Goal: Task Accomplishment & Management: Manage account settings

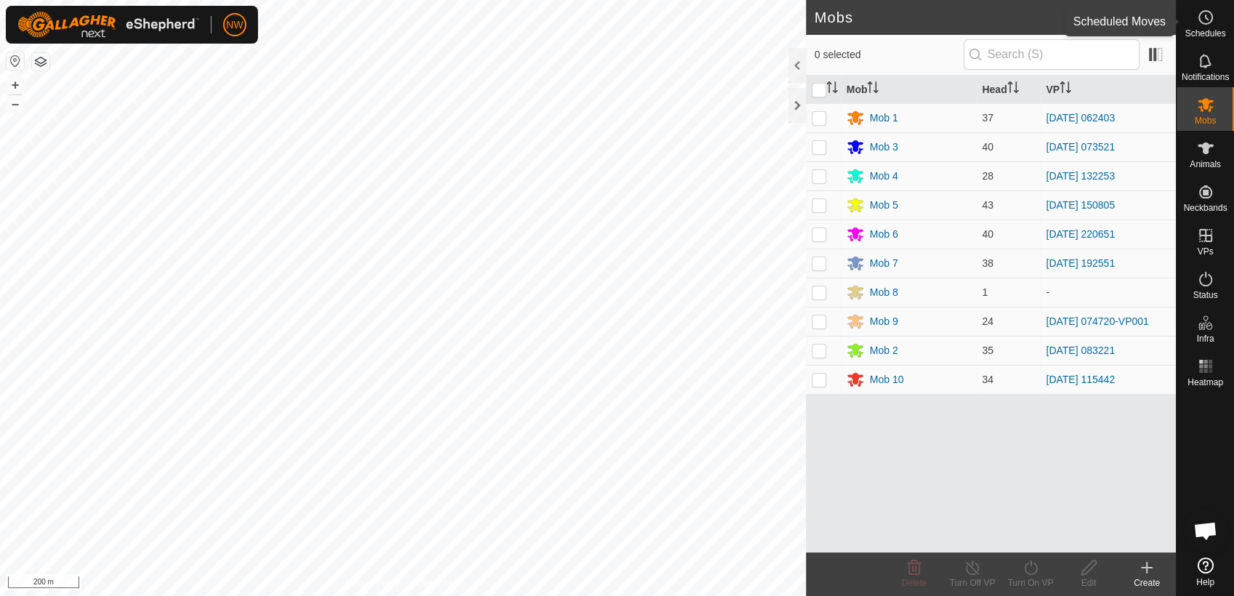
click at [1199, 14] on circle at bounding box center [1205, 17] width 13 height 13
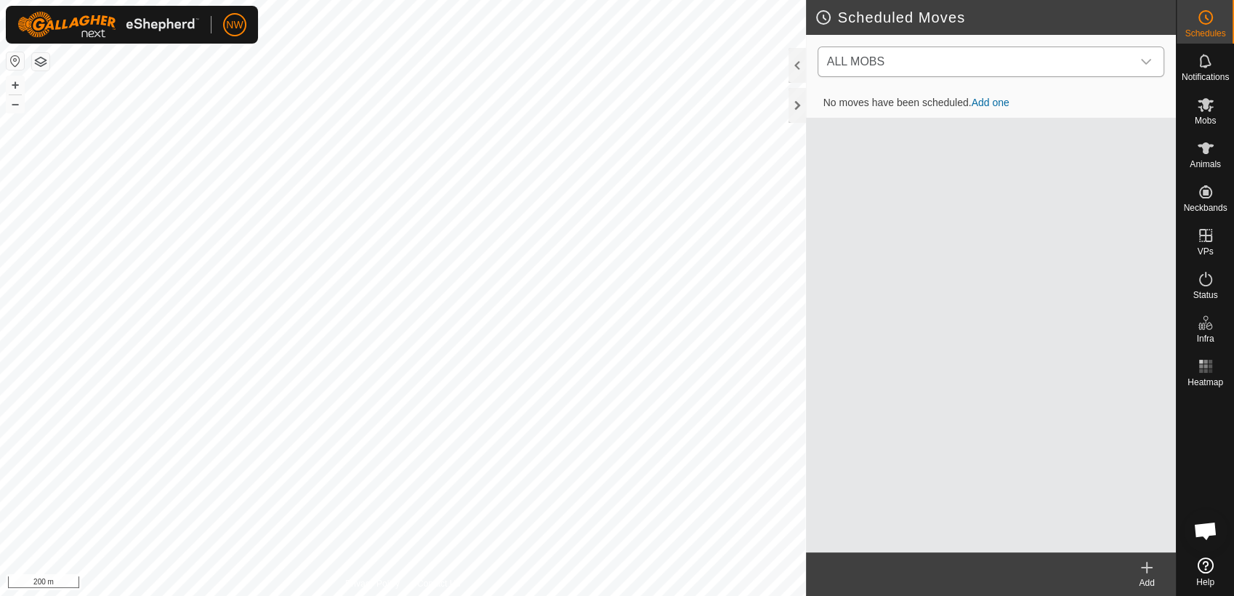
click at [1148, 62] on icon "dropdown trigger" at bounding box center [1146, 62] width 12 height 12
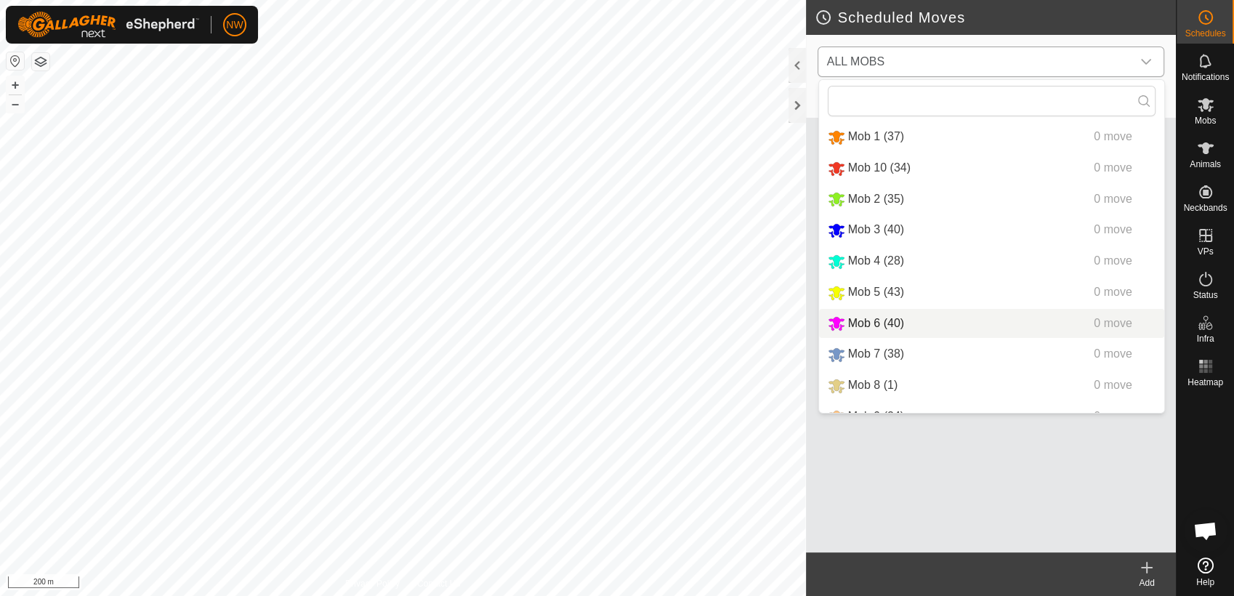
click at [863, 317] on li "Mob 6 (40) 0 move" at bounding box center [991, 324] width 345 height 30
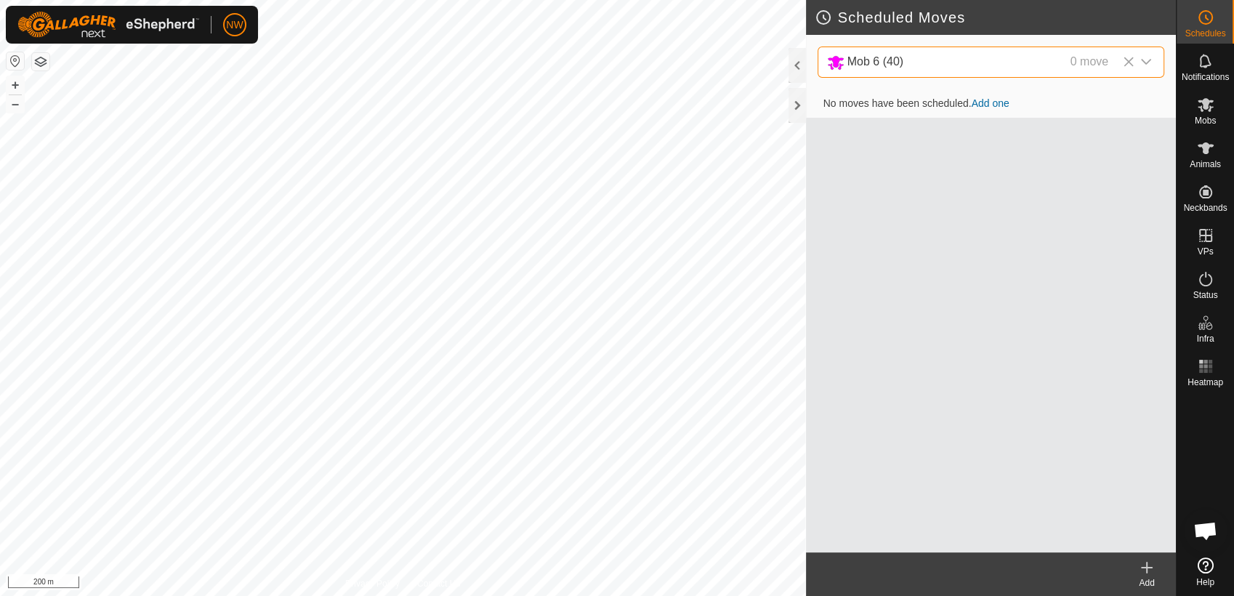
click at [987, 100] on link "Add one" at bounding box center [990, 103] width 38 height 12
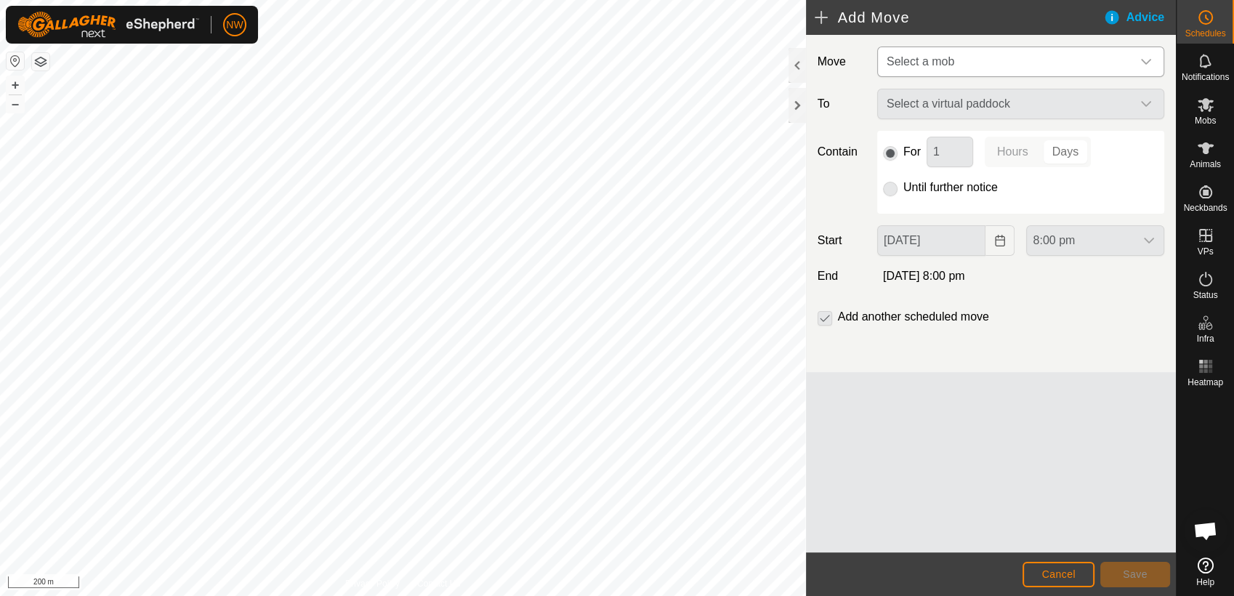
click at [1143, 60] on icon "dropdown trigger" at bounding box center [1146, 62] width 12 height 12
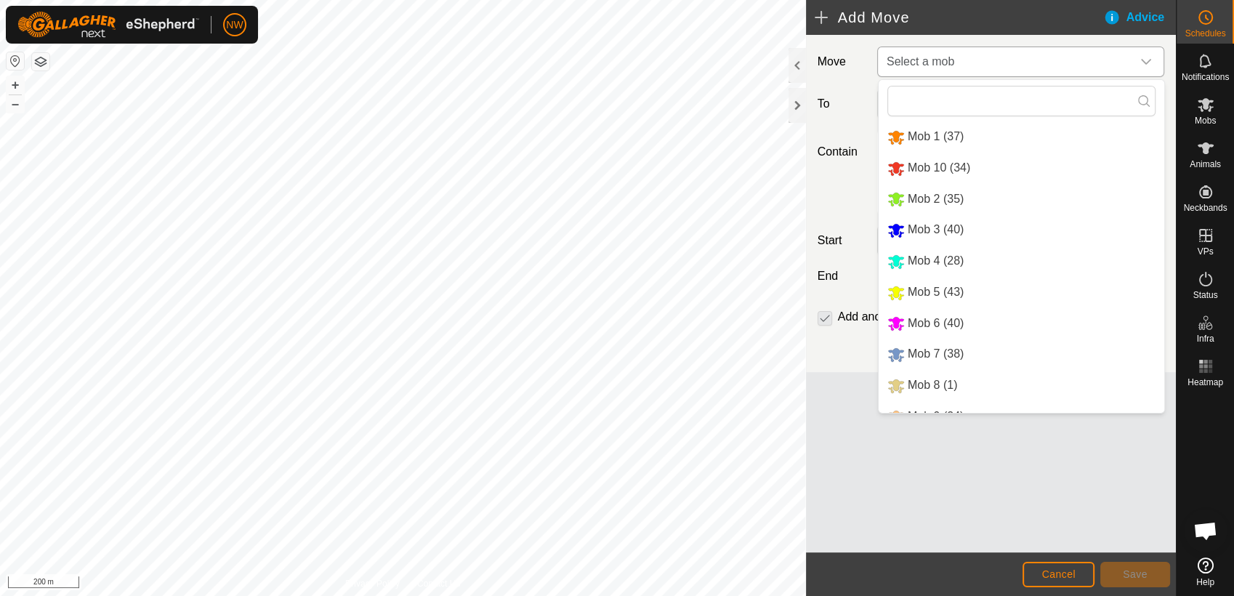
click at [929, 321] on li "Mob 6 (40)" at bounding box center [1021, 324] width 286 height 30
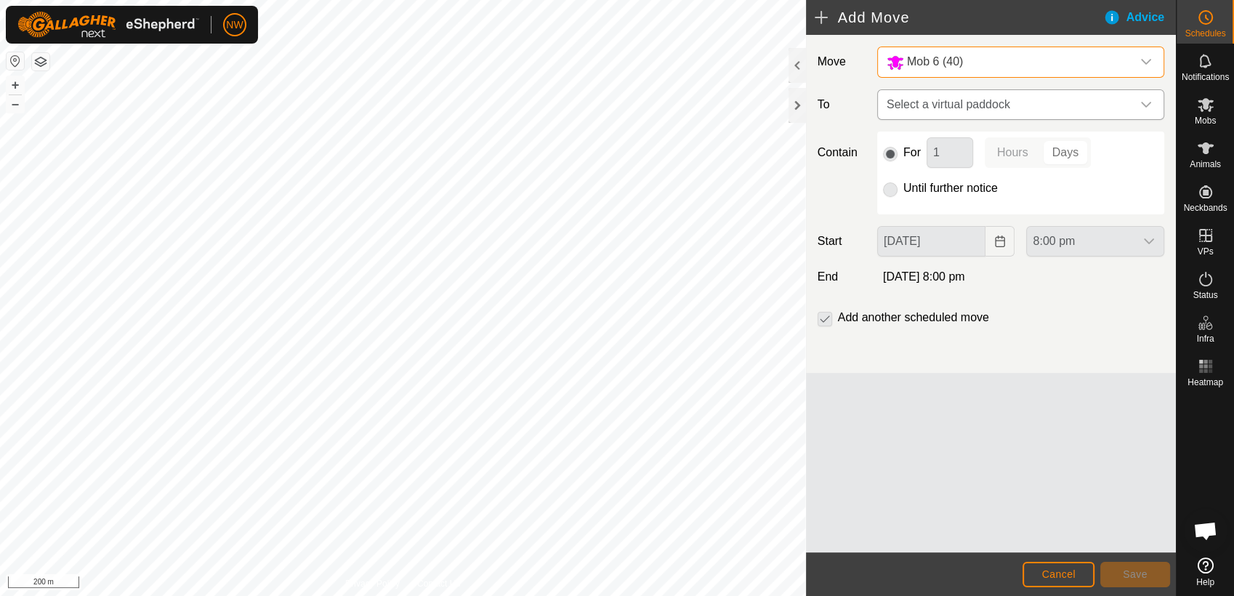
click at [1145, 102] on icon "dropdown trigger" at bounding box center [1146, 105] width 12 height 12
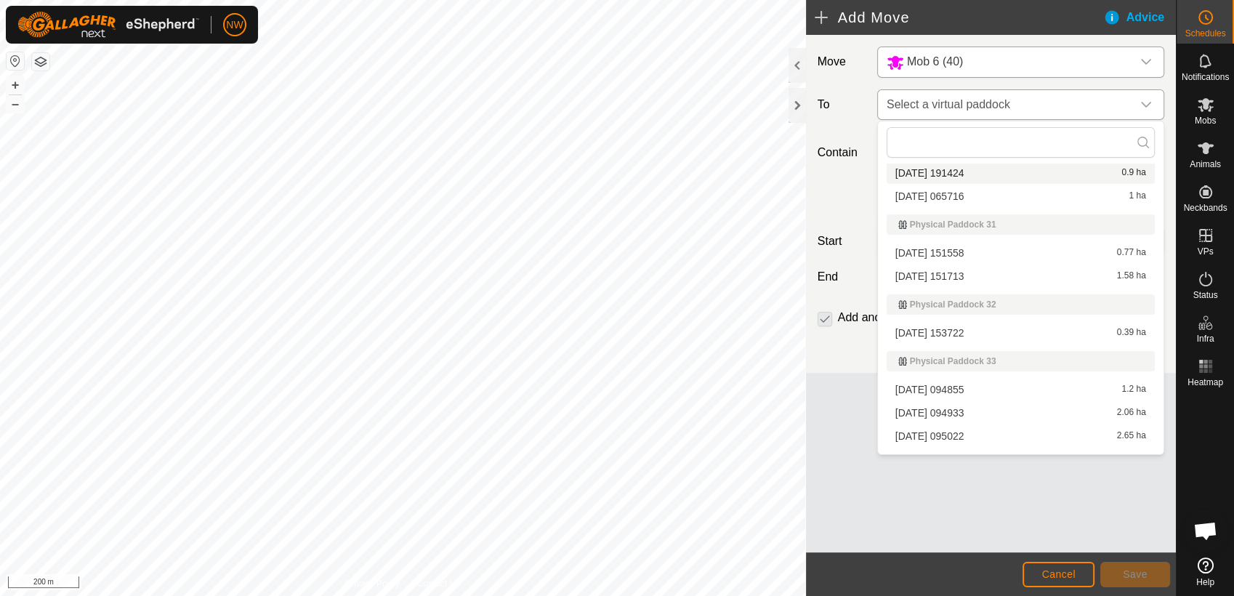
scroll to position [6940, 0]
click at [1146, 102] on icon "dropdown trigger" at bounding box center [1146, 105] width 12 height 12
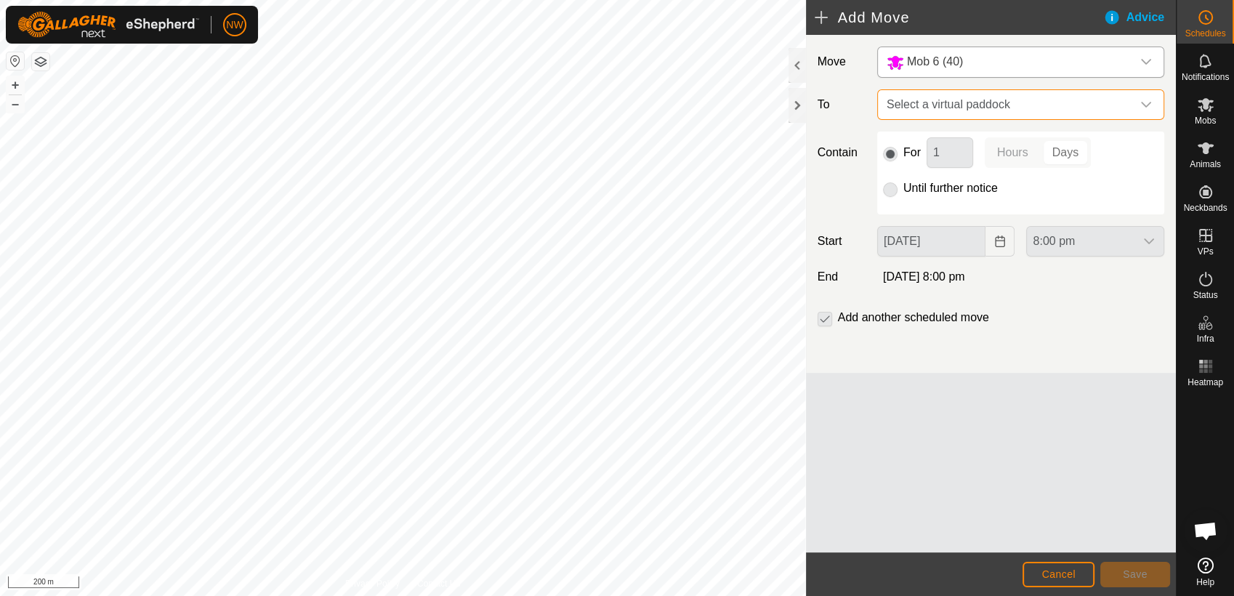
click at [899, 97] on span "Select a virtual paddock" at bounding box center [1006, 104] width 251 height 29
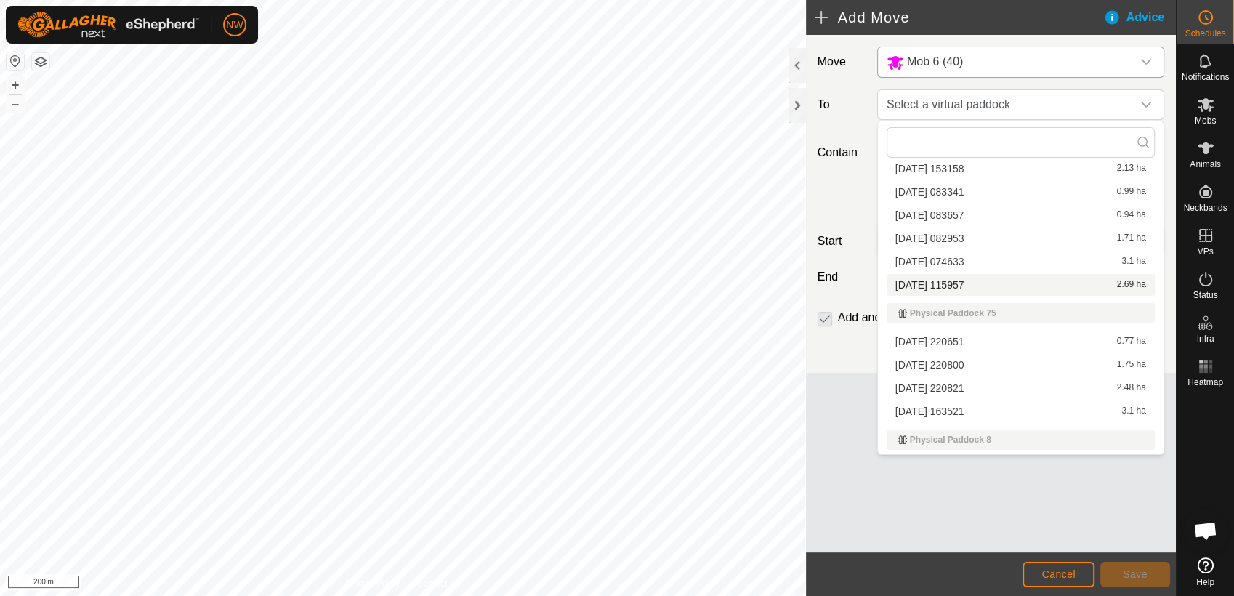
scroll to position [12432, 0]
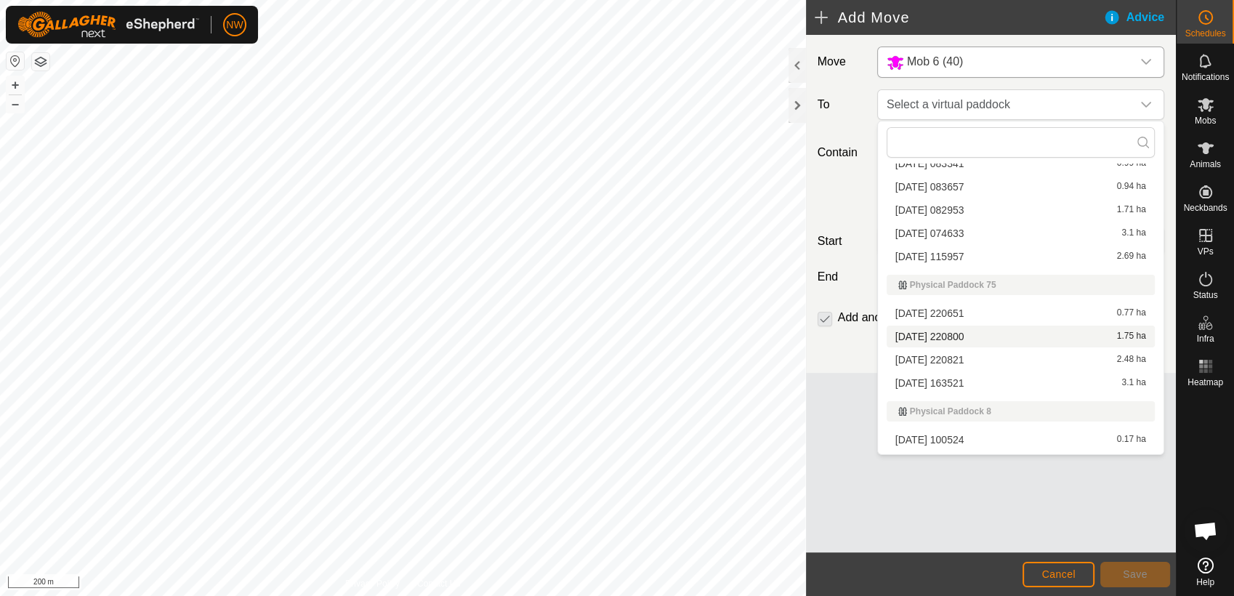
click at [952, 330] on li "[DATE] 220800 1.75 ha" at bounding box center [1020, 336] width 268 height 22
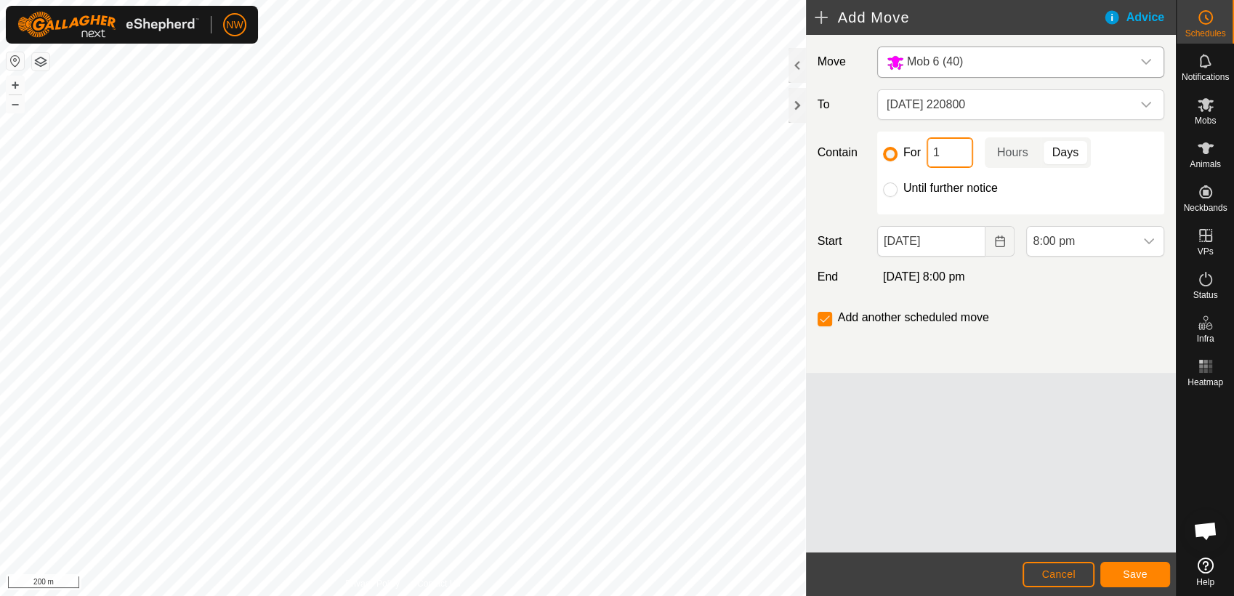
drag, startPoint x: 948, startPoint y: 153, endPoint x: 930, endPoint y: 151, distance: 18.3
click at [930, 151] on input "1" at bounding box center [949, 152] width 46 height 31
type input "2"
click at [1072, 145] on p-togglebutton "Days" at bounding box center [1065, 152] width 50 height 31
click at [1000, 239] on icon "Choose Date" at bounding box center [1000, 241] width 12 height 12
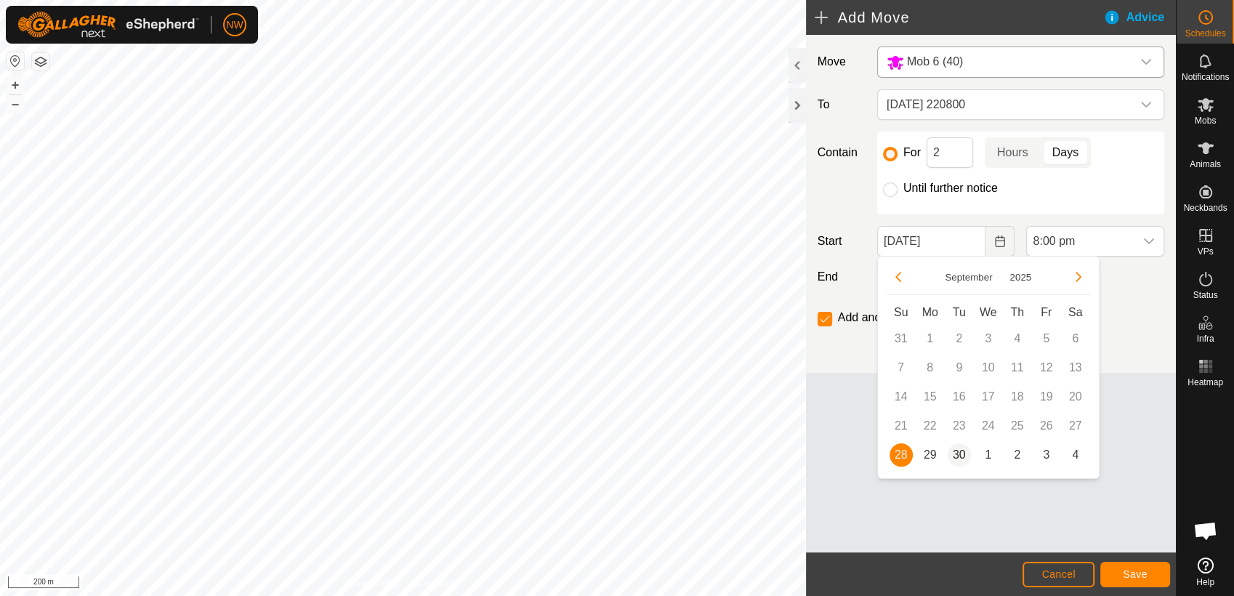
click at [959, 453] on span "30" at bounding box center [958, 454] width 23 height 23
type input "[DATE]"
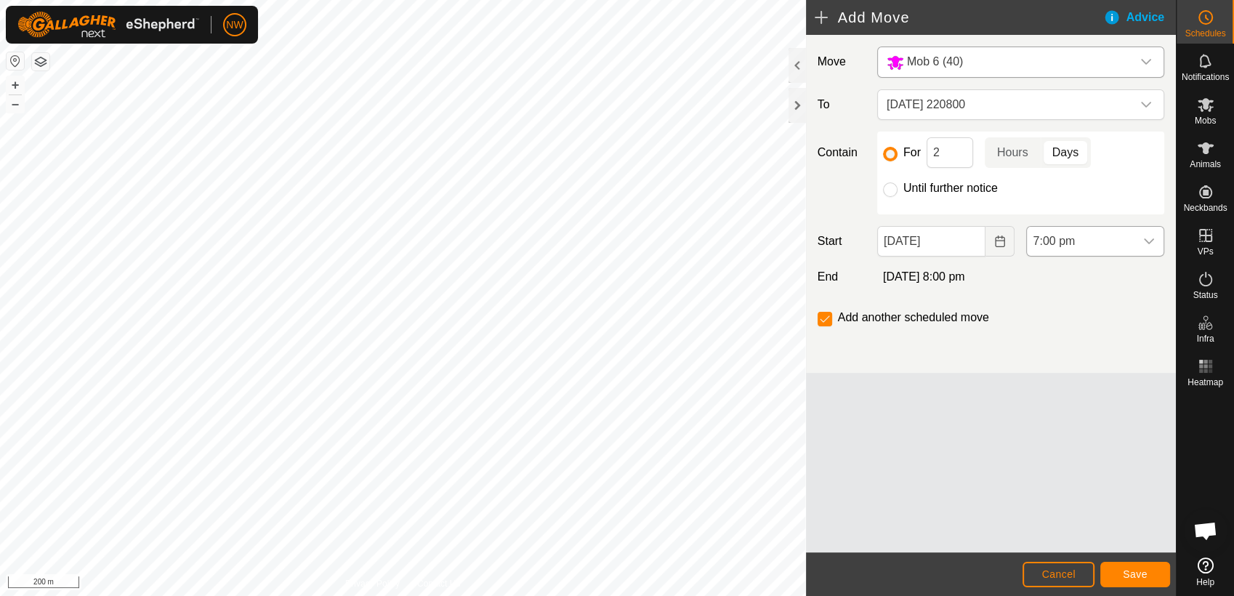
click at [1151, 238] on icon "dropdown trigger" at bounding box center [1149, 241] width 12 height 12
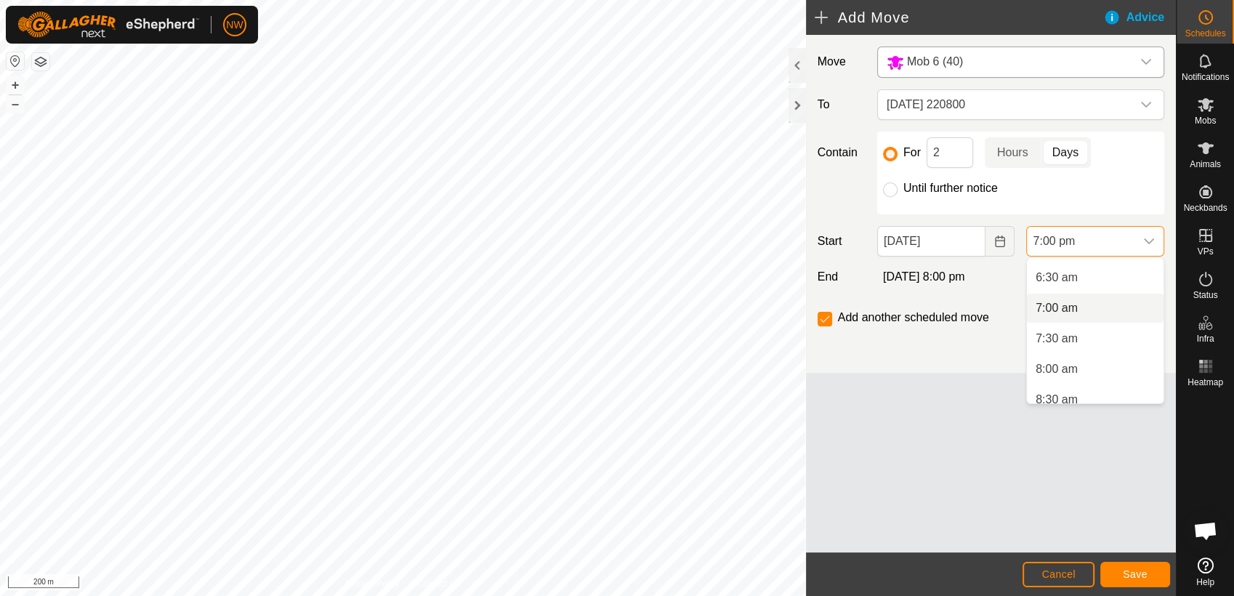
click at [1059, 299] on li "7:00 am" at bounding box center [1095, 308] width 137 height 29
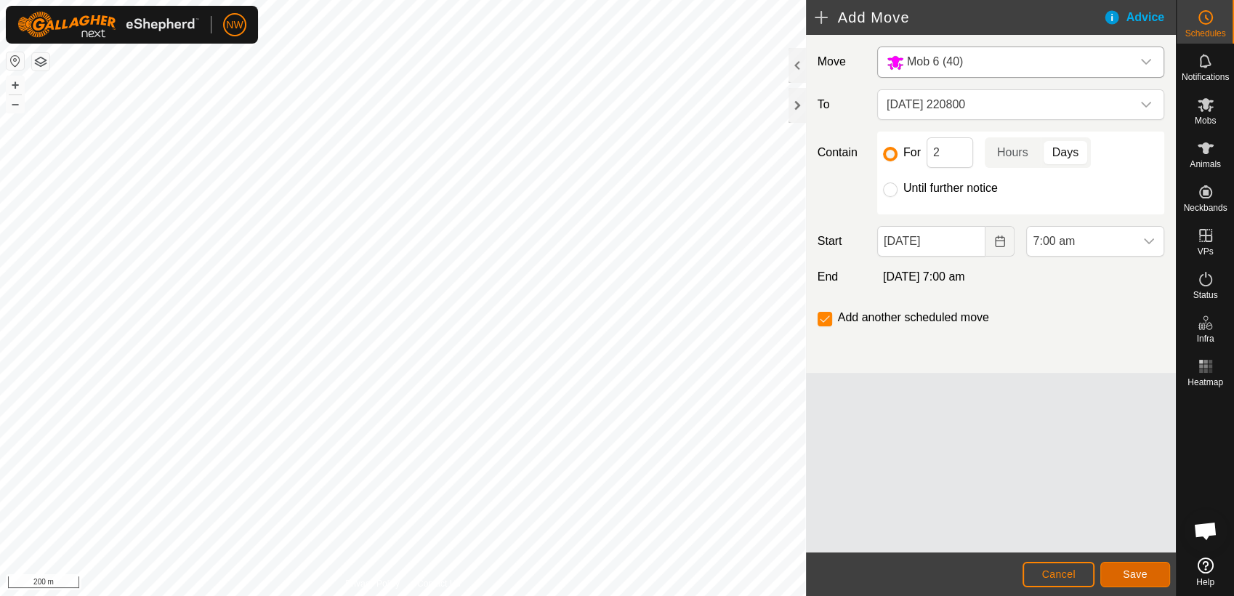
click at [1133, 574] on span "Save" at bounding box center [1135, 574] width 25 height 12
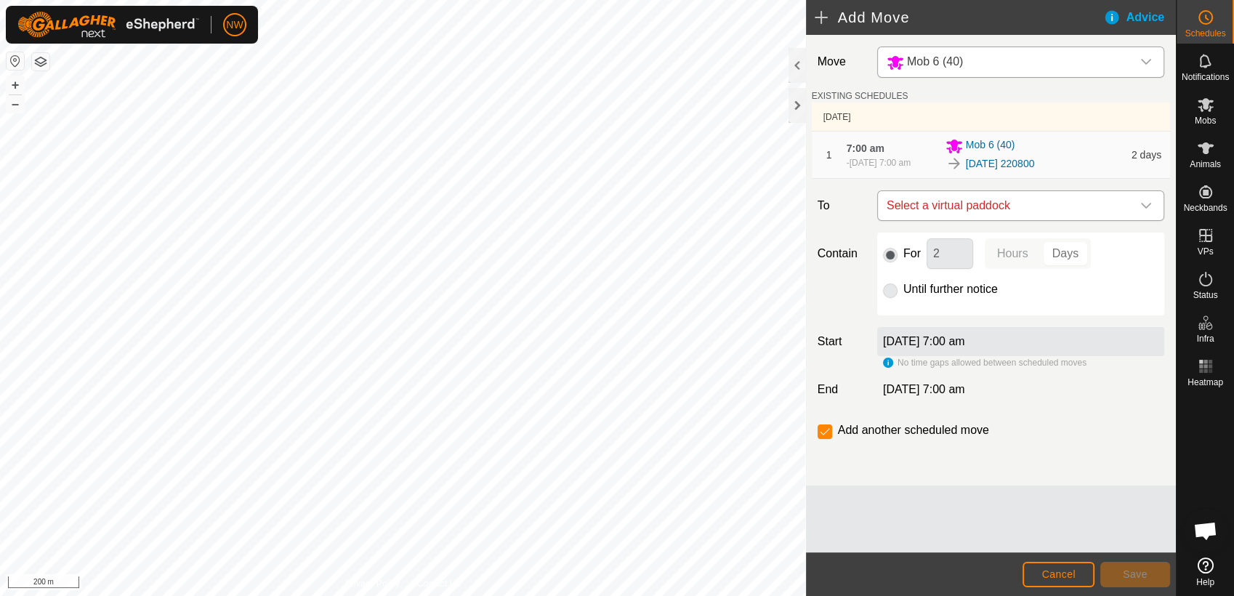
click at [1148, 206] on icon "dropdown trigger" at bounding box center [1146, 206] width 10 height 6
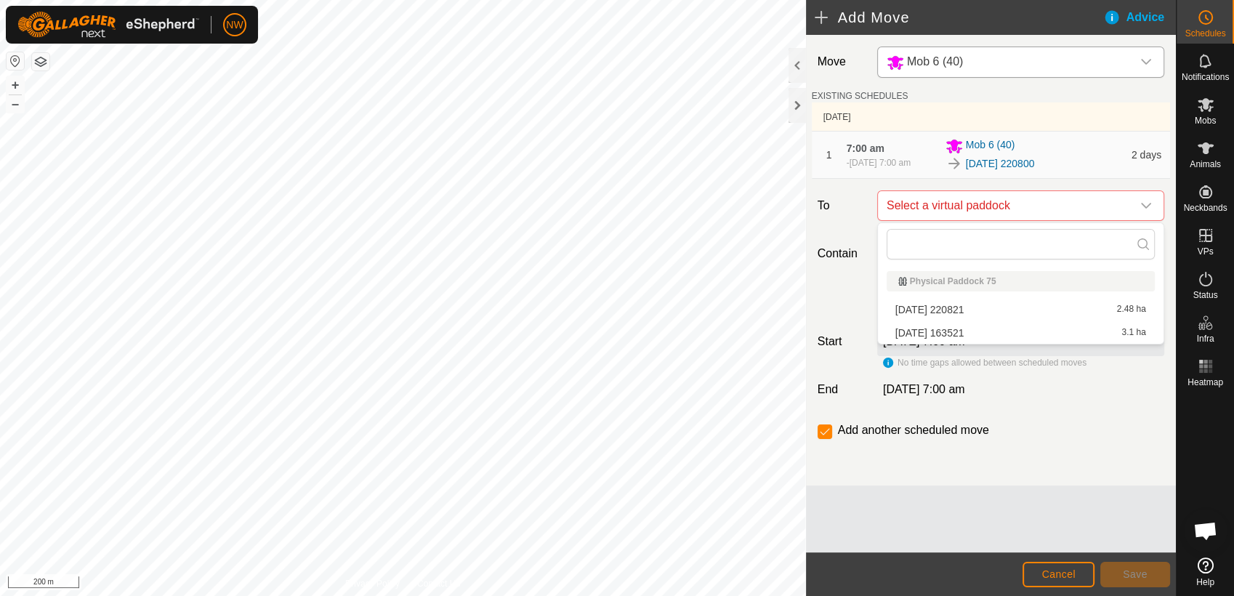
click at [967, 304] on li "[DATE] [DATE] 2.48 ha" at bounding box center [1020, 310] width 268 height 22
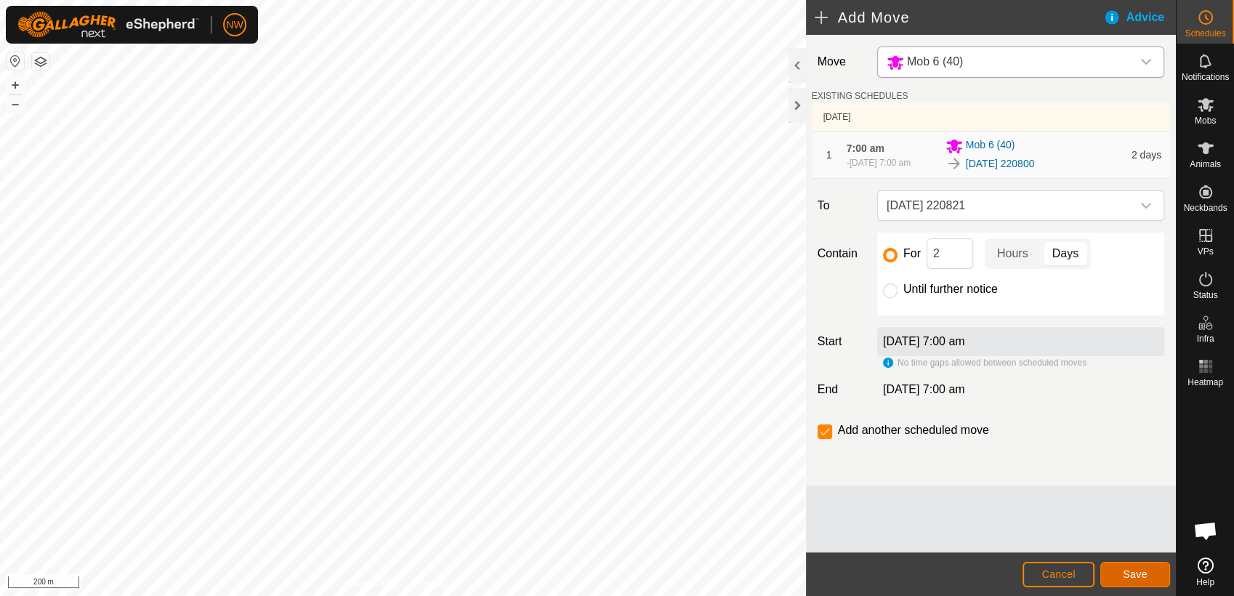
click at [1136, 573] on span "Save" at bounding box center [1135, 574] width 25 height 12
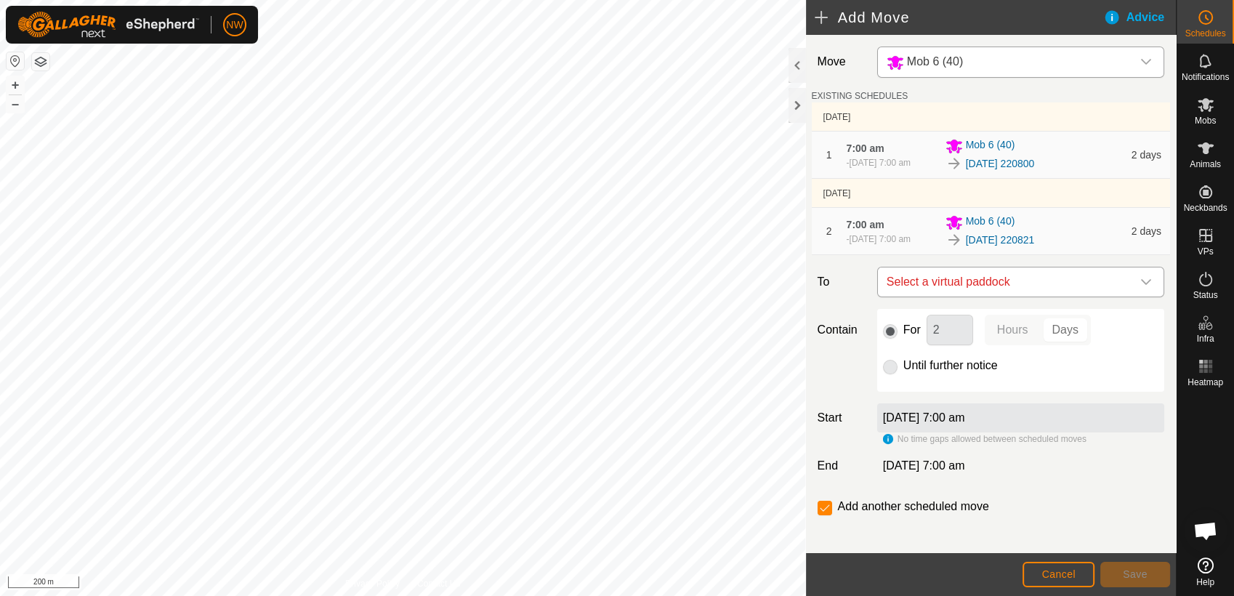
click at [1140, 276] on icon "dropdown trigger" at bounding box center [1146, 282] width 12 height 12
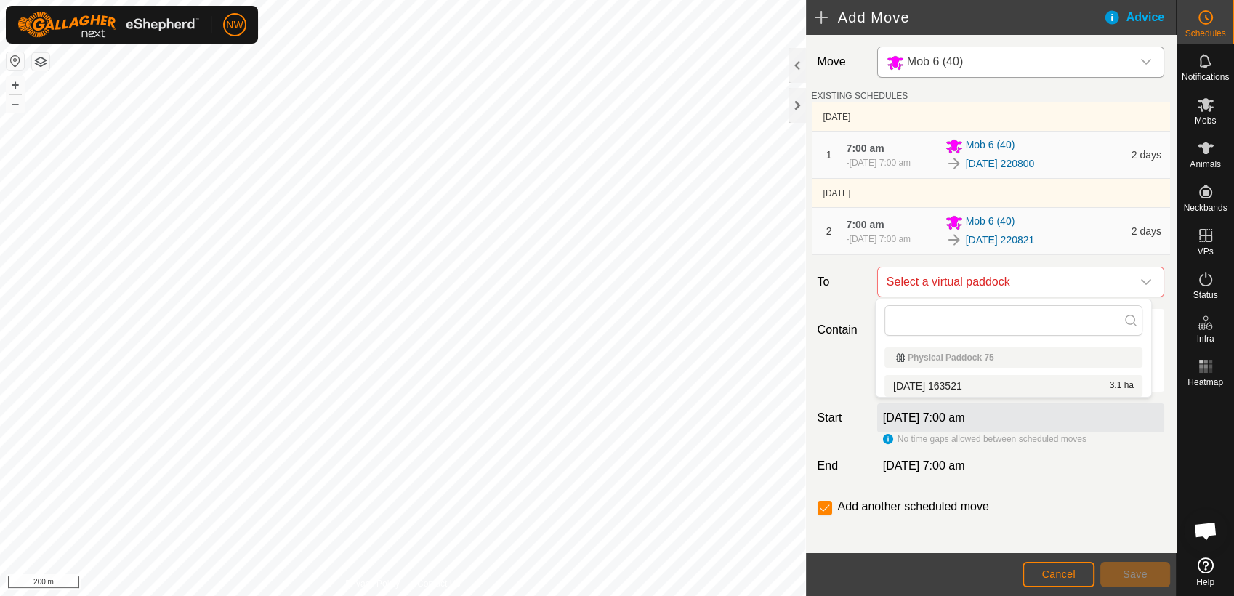
click at [939, 381] on li "[DATE] 163521 3.1 ha" at bounding box center [1013, 386] width 258 height 22
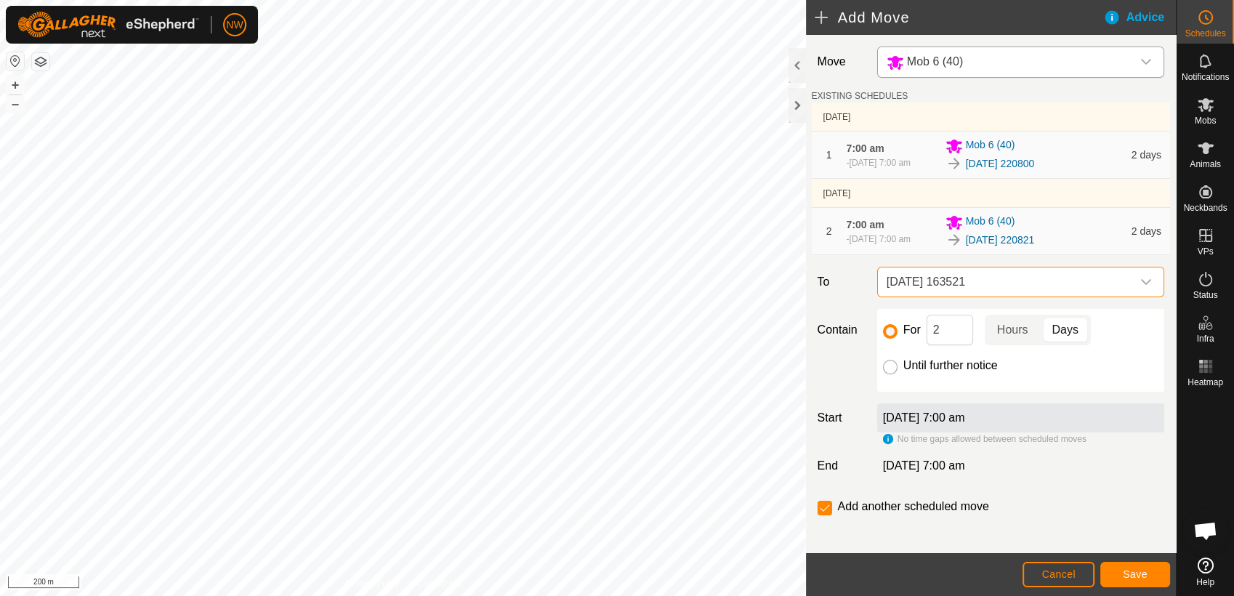
click at [891, 369] on input "Until further notice" at bounding box center [890, 367] width 15 height 15
radio input "true"
checkbox input "false"
click at [1122, 573] on button "Save" at bounding box center [1135, 574] width 70 height 25
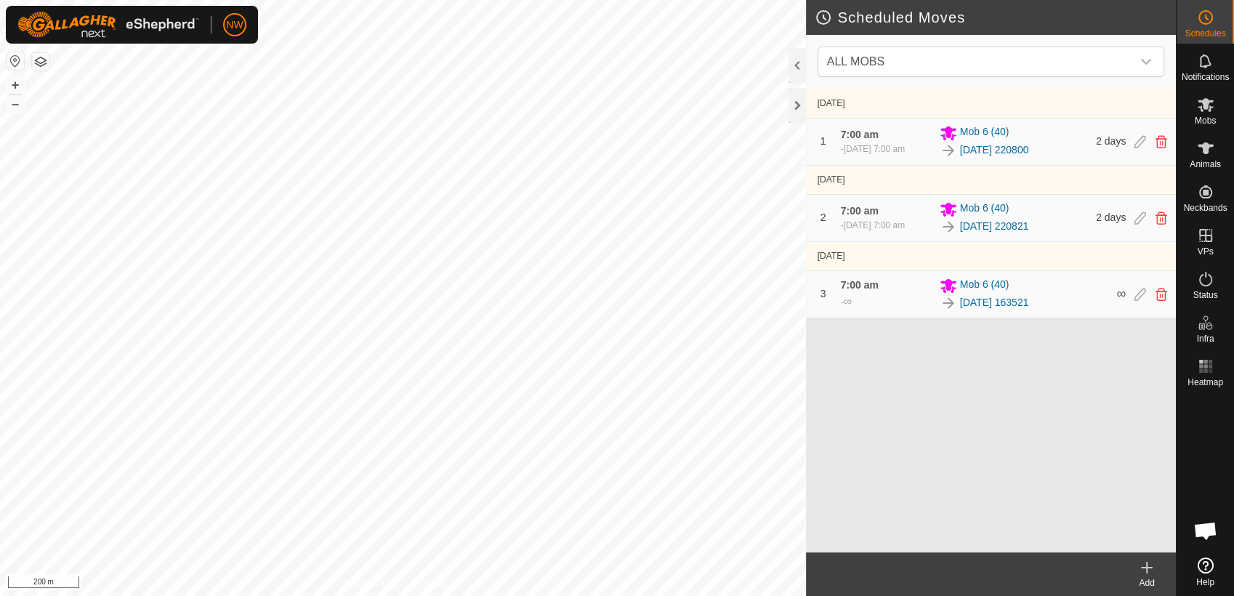
click at [1148, 568] on icon at bounding box center [1146, 567] width 17 height 17
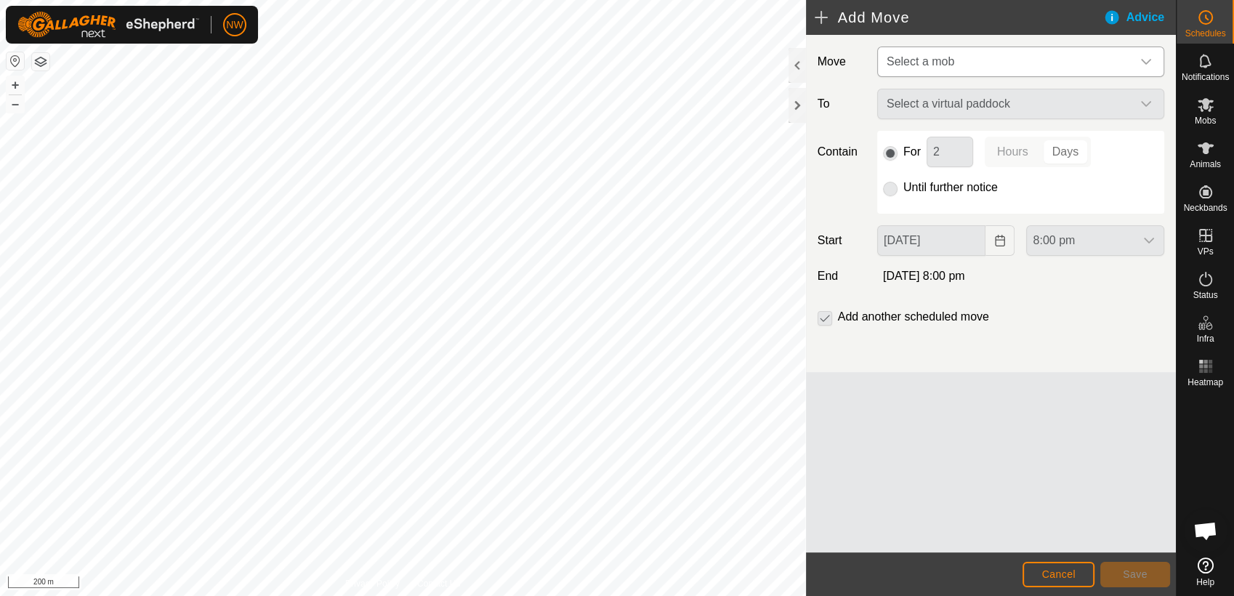
click at [1147, 57] on icon "dropdown trigger" at bounding box center [1146, 62] width 12 height 12
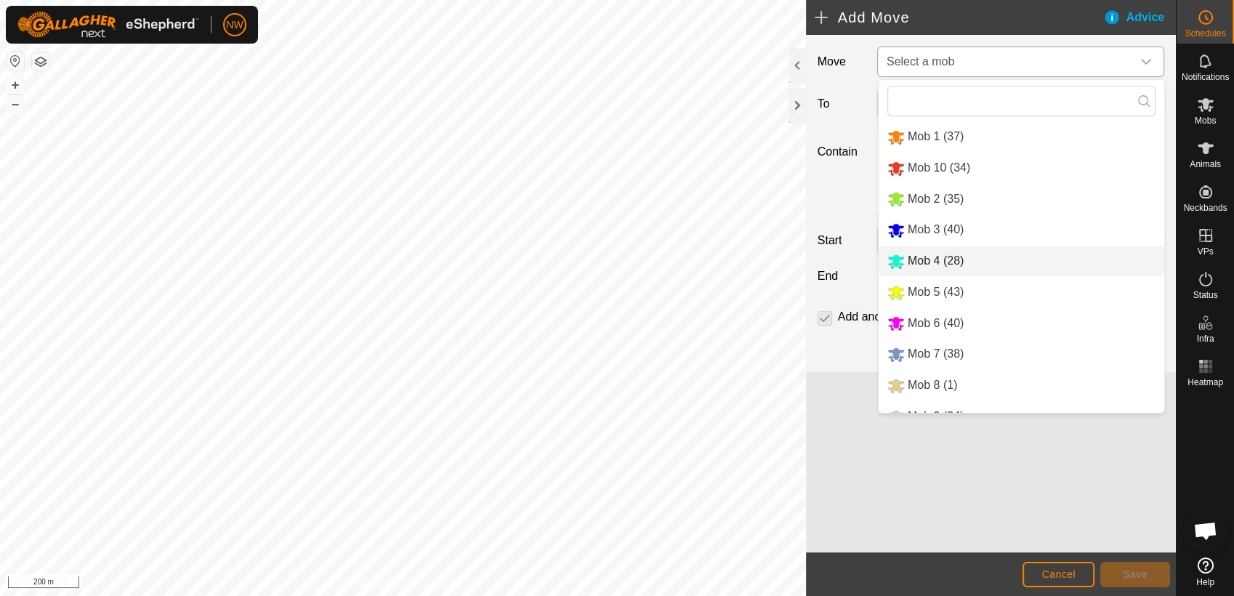
click at [922, 259] on li "Mob 4 (28)" at bounding box center [1021, 261] width 286 height 30
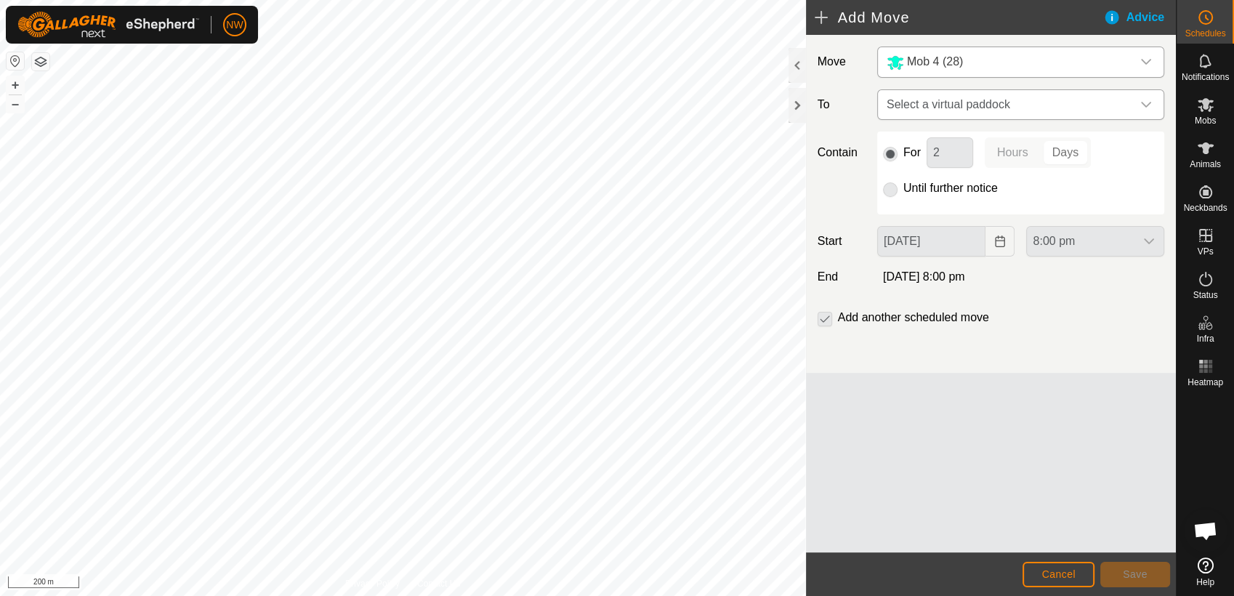
click at [1141, 102] on icon "dropdown trigger" at bounding box center [1146, 105] width 10 height 6
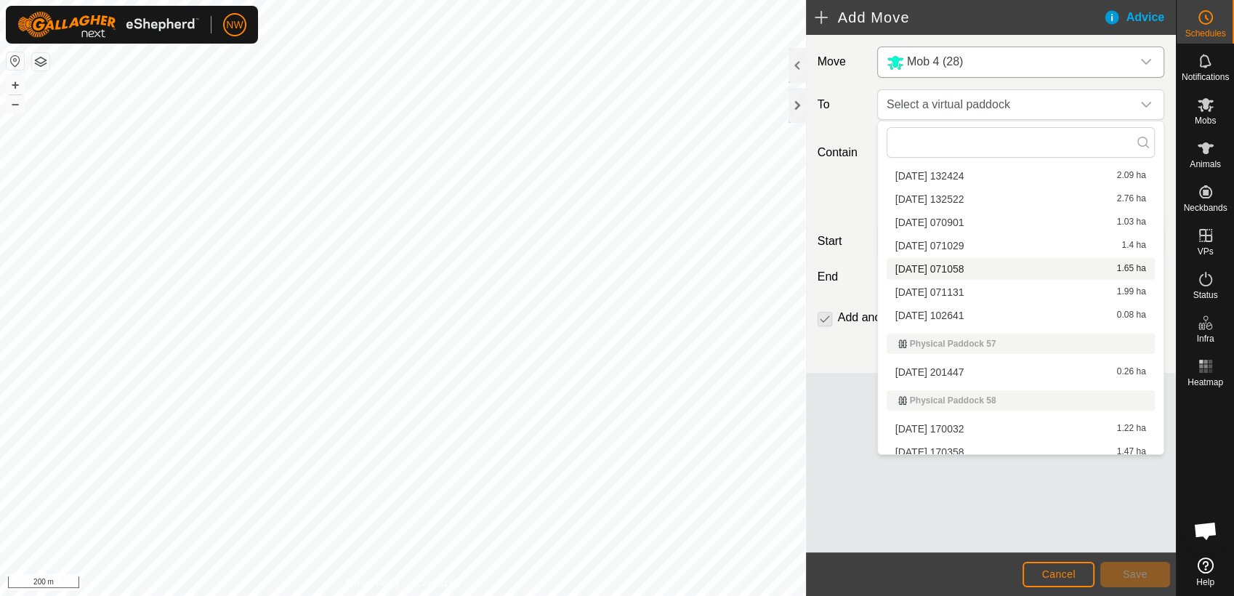
scroll to position [8718, 0]
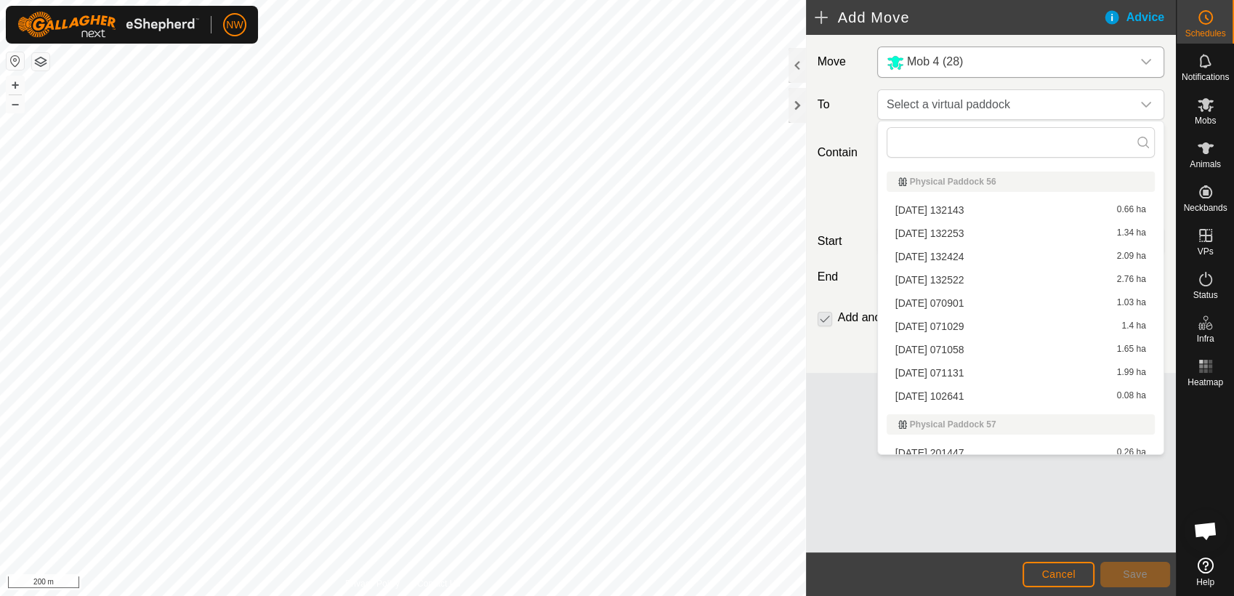
click at [915, 250] on li "[DATE] 132424 2.09 ha" at bounding box center [1020, 257] width 268 height 22
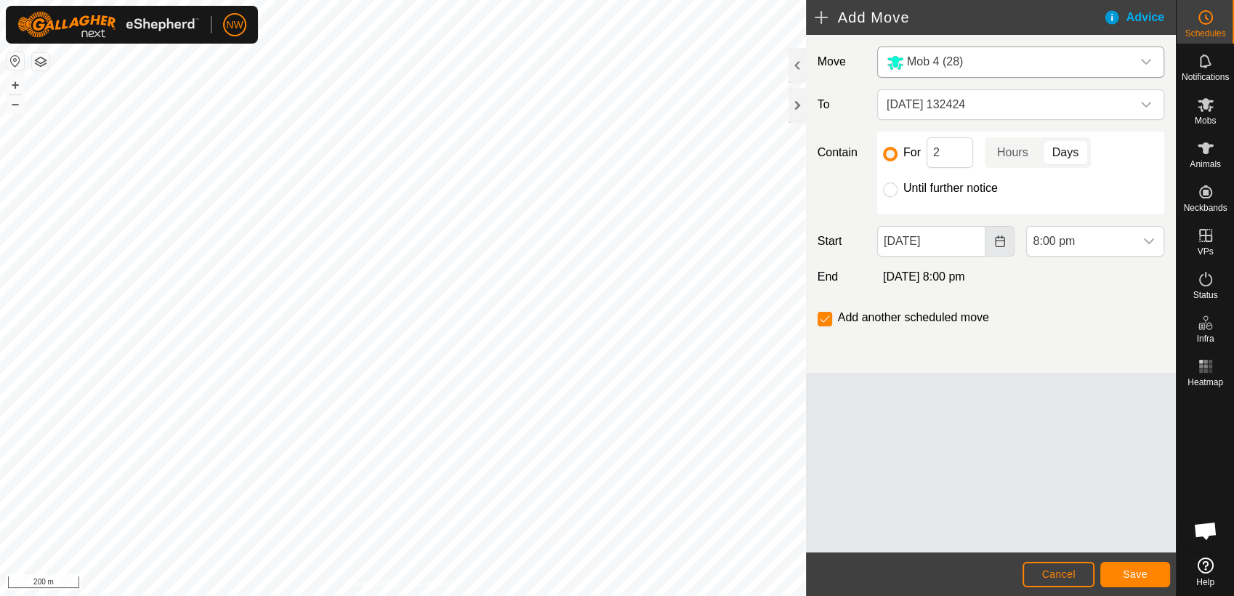
click at [1000, 243] on icon "Choose Date" at bounding box center [1000, 241] width 12 height 12
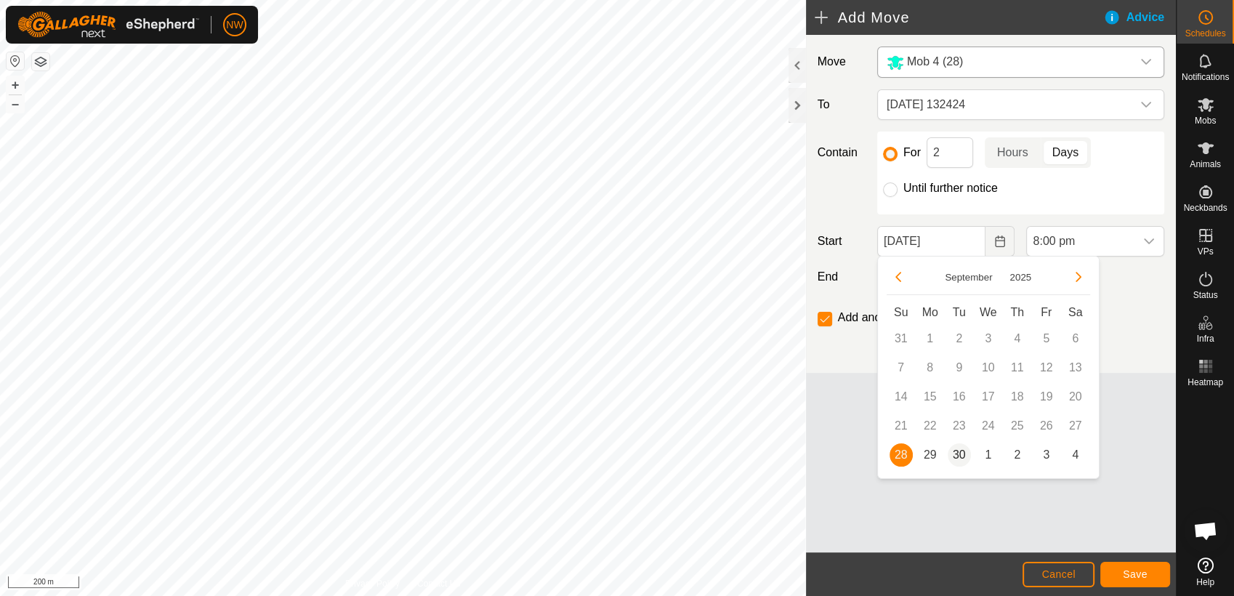
click at [958, 453] on span "30" at bounding box center [958, 454] width 23 height 23
type input "[DATE]"
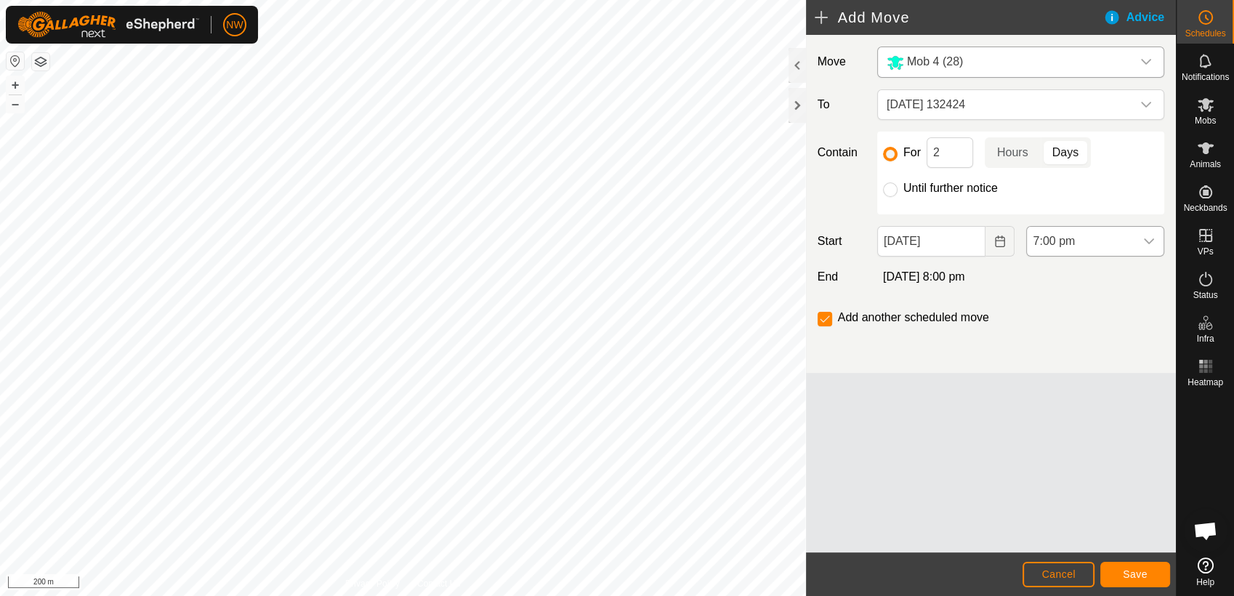
click at [1146, 244] on icon "dropdown trigger" at bounding box center [1149, 241] width 12 height 12
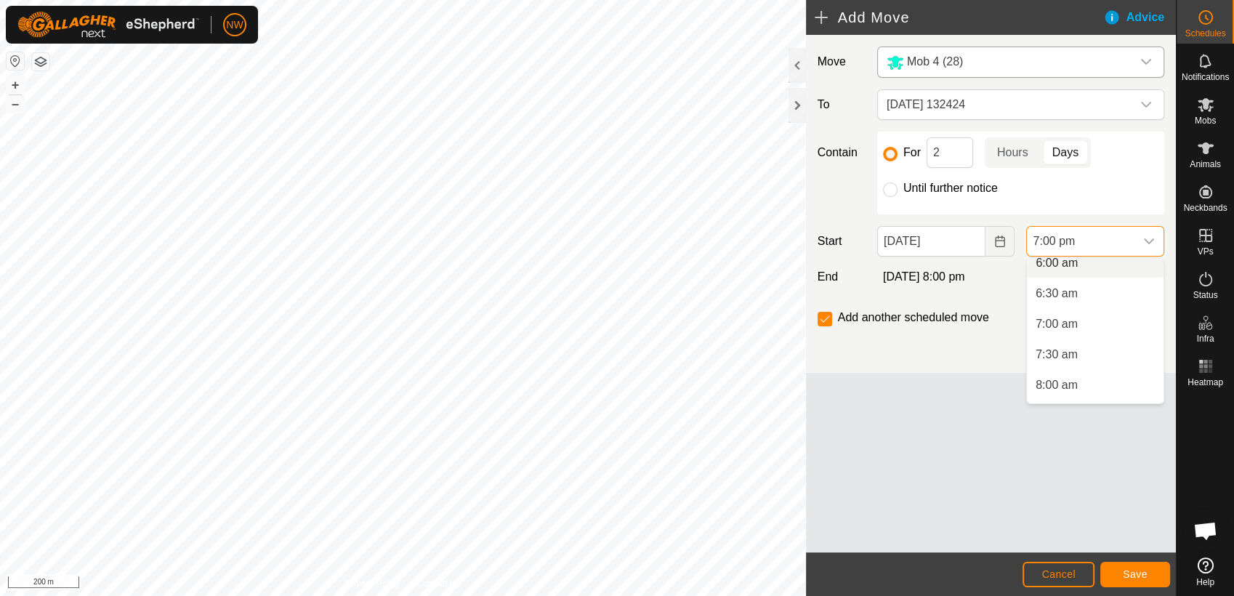
scroll to position [403, 0]
click at [1057, 293] on li "7:00 am" at bounding box center [1095, 296] width 137 height 29
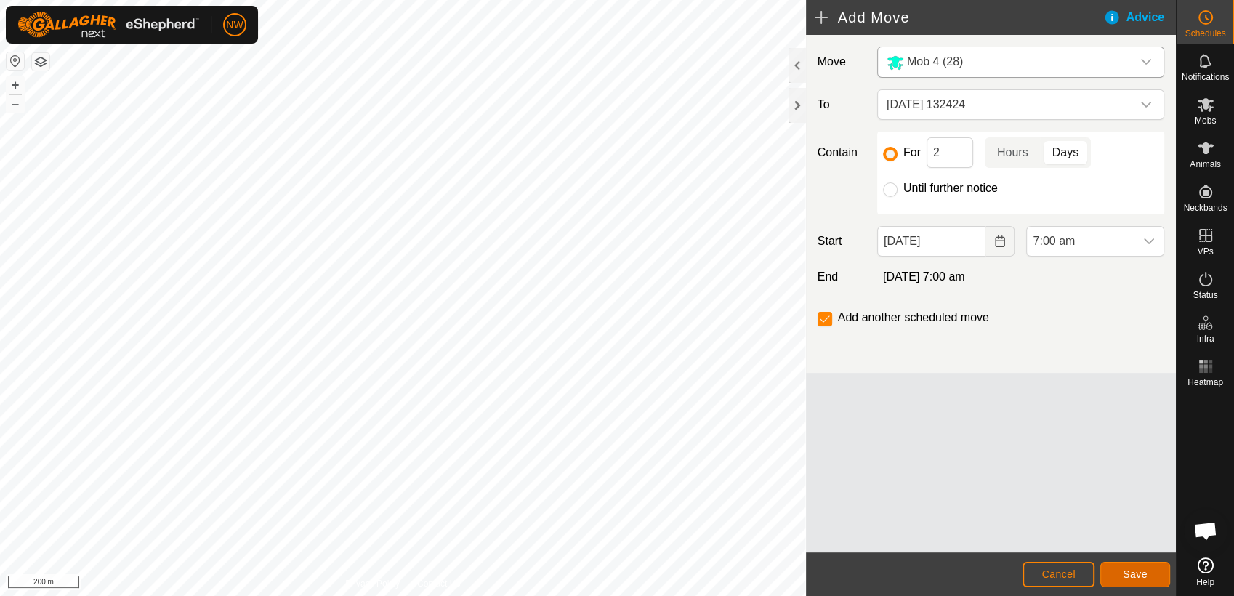
click at [1129, 576] on span "Save" at bounding box center [1135, 574] width 25 height 12
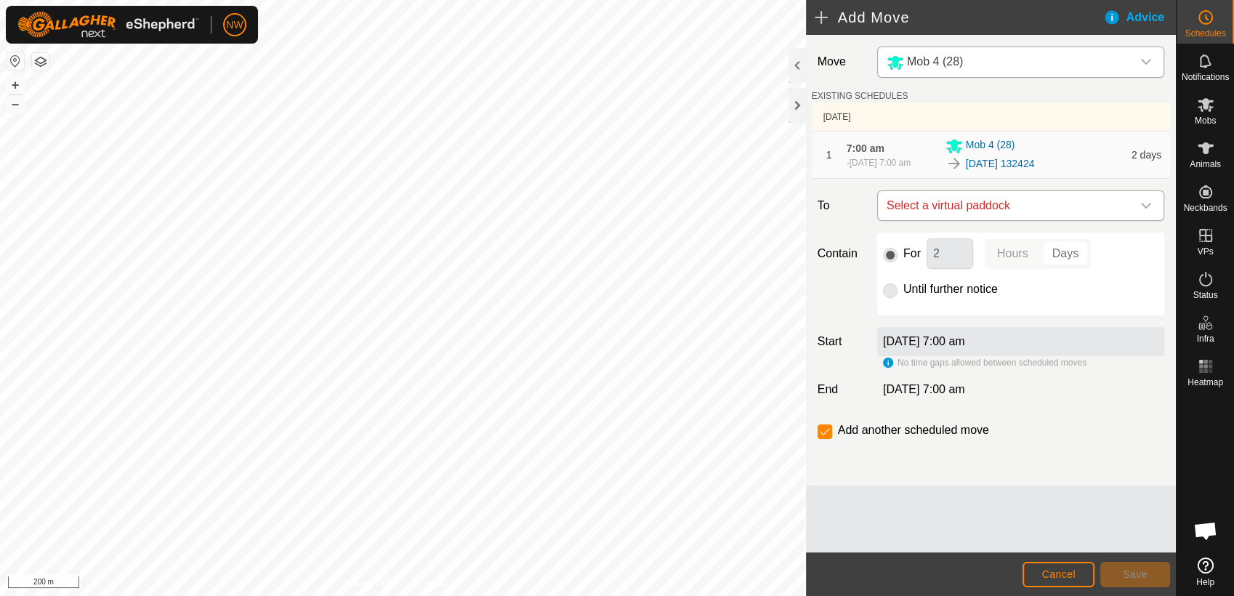
click at [1145, 203] on icon "dropdown trigger" at bounding box center [1146, 206] width 12 height 12
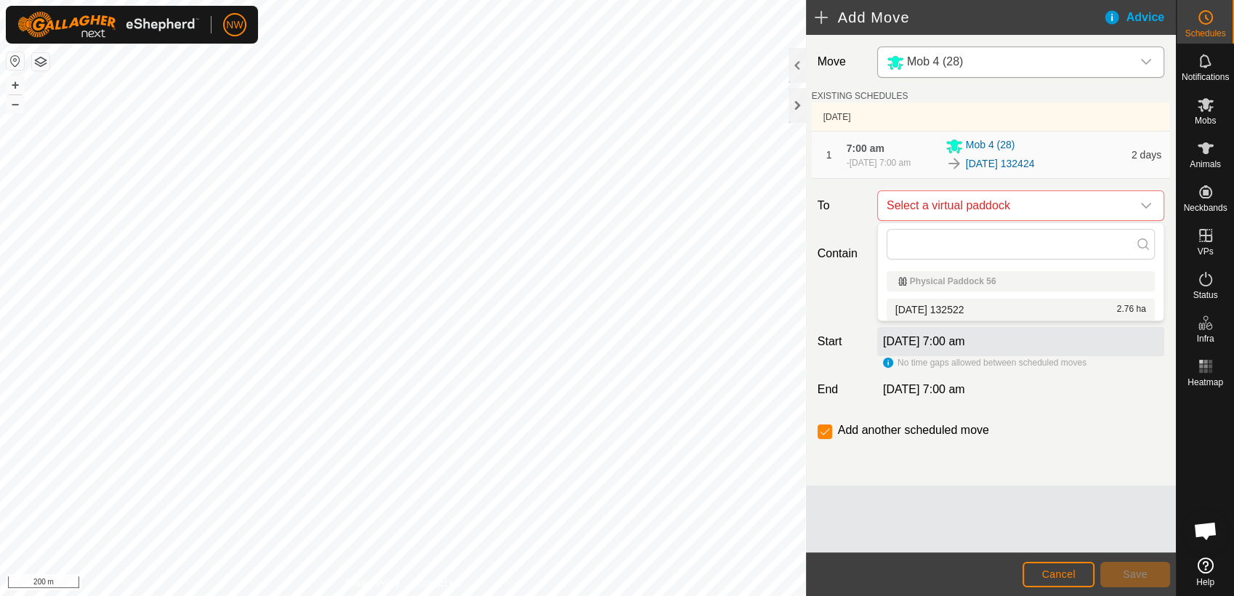
click at [964, 306] on li "[DATE] 132522 2.76 ha" at bounding box center [1020, 310] width 268 height 22
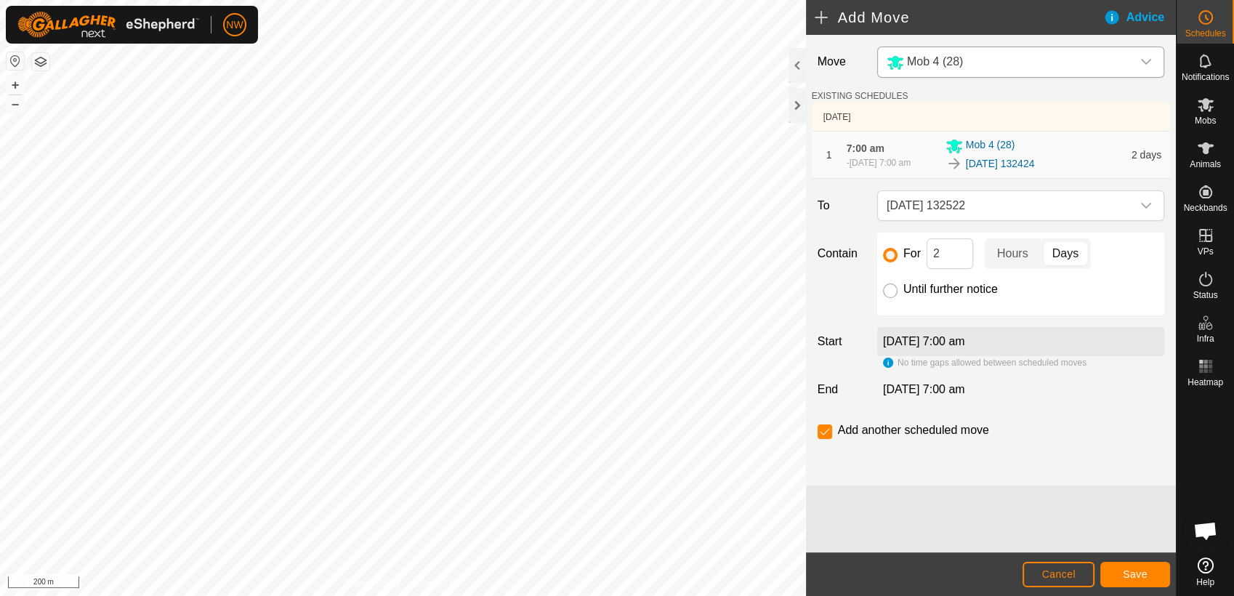
click at [891, 291] on input "Until further notice" at bounding box center [890, 290] width 15 height 15
radio input "true"
checkbox input "false"
click at [1128, 573] on span "Save" at bounding box center [1135, 574] width 25 height 12
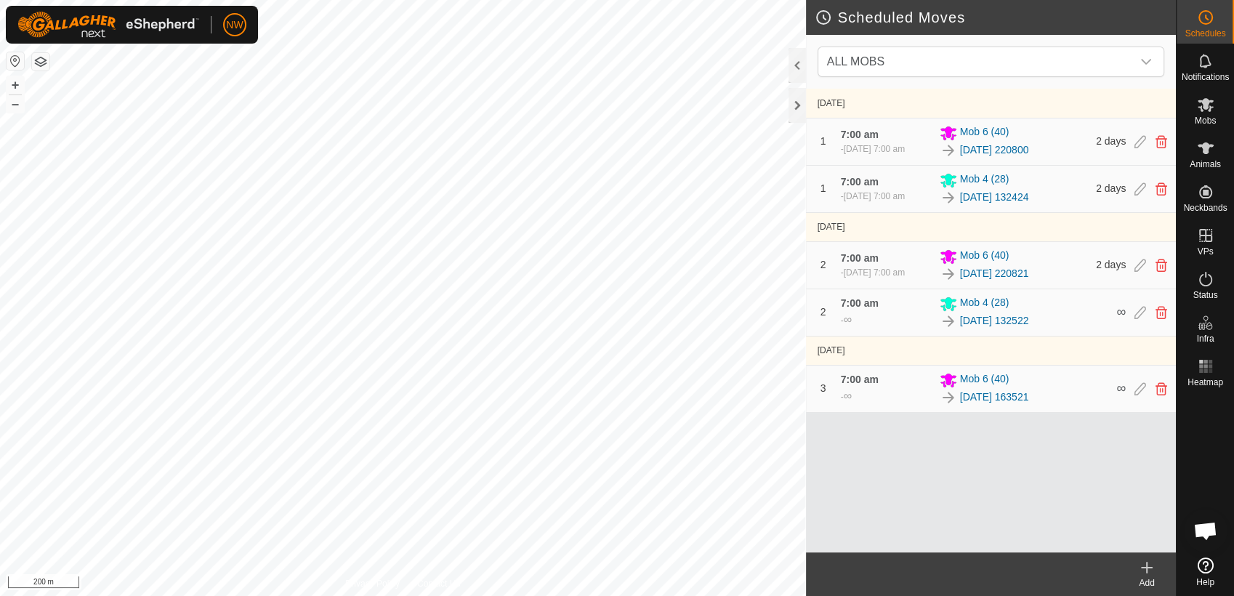
click at [1146, 563] on icon at bounding box center [1146, 567] width 0 height 10
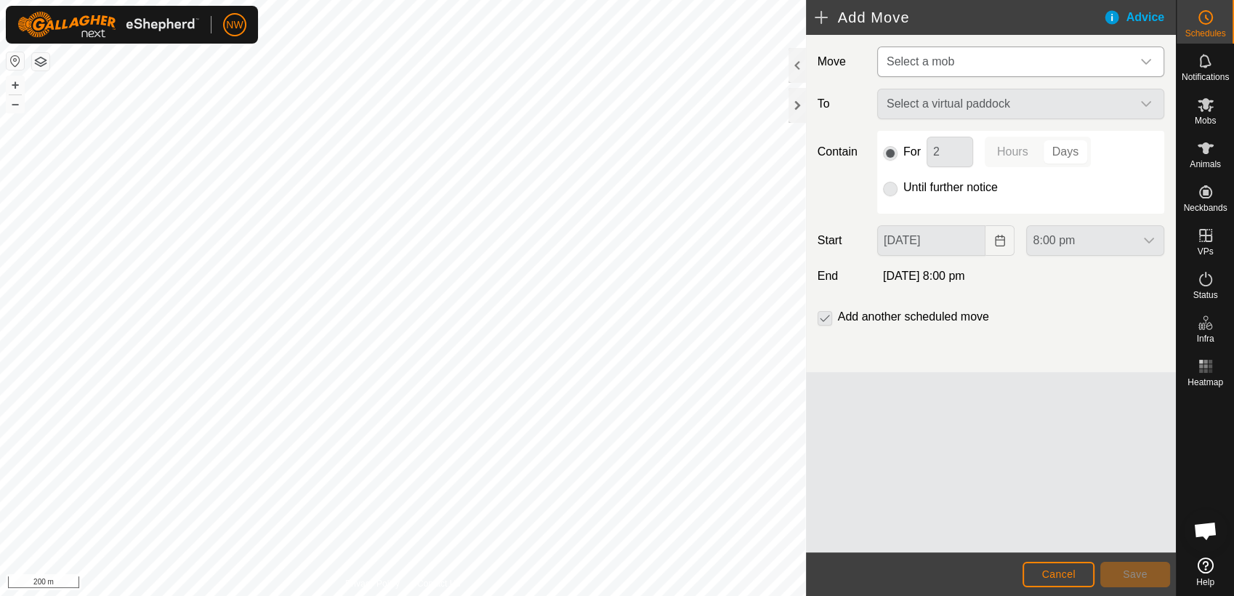
click at [1144, 61] on icon "dropdown trigger" at bounding box center [1146, 62] width 12 height 12
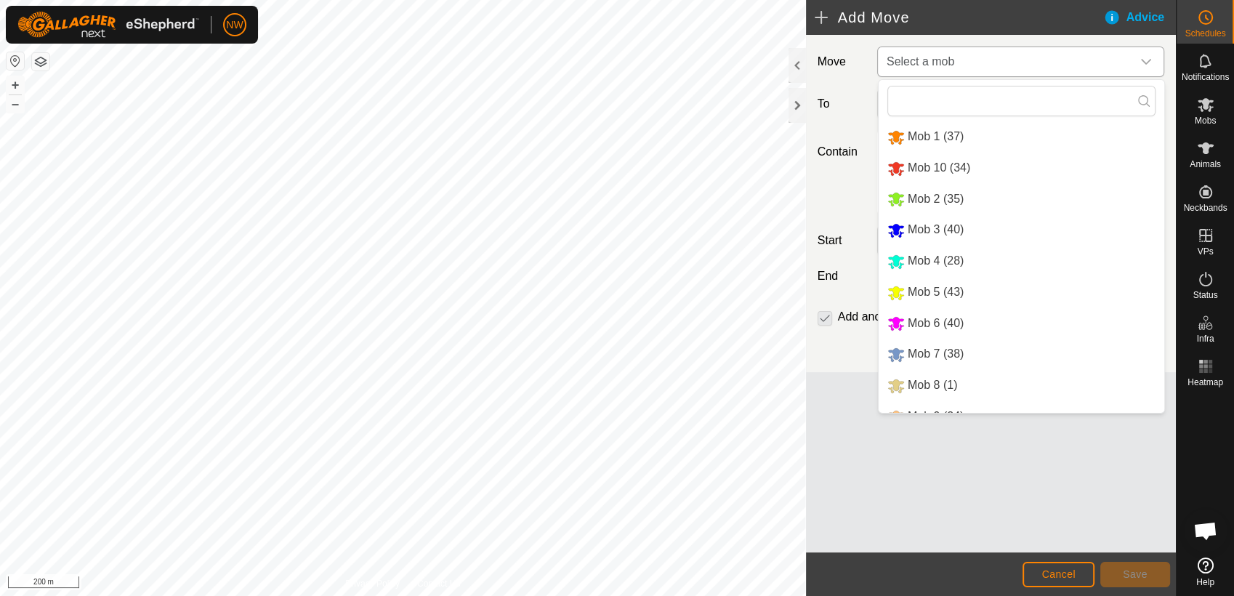
click at [915, 349] on li "Mob 7 (38)" at bounding box center [1021, 354] width 286 height 30
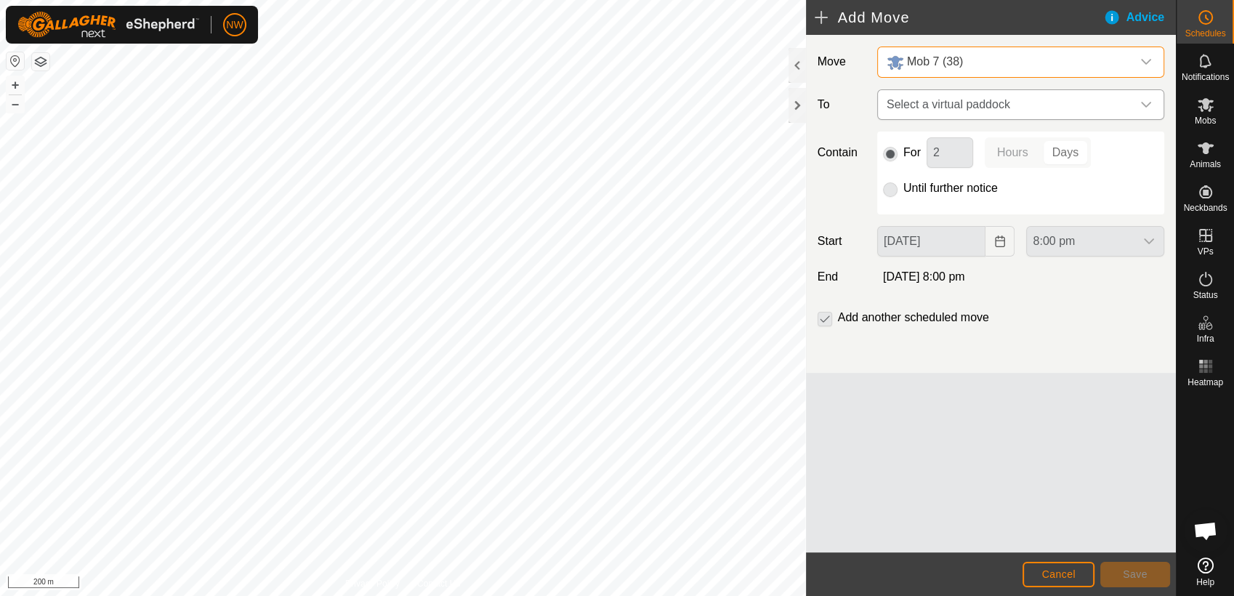
click at [1145, 100] on icon "dropdown trigger" at bounding box center [1146, 105] width 12 height 12
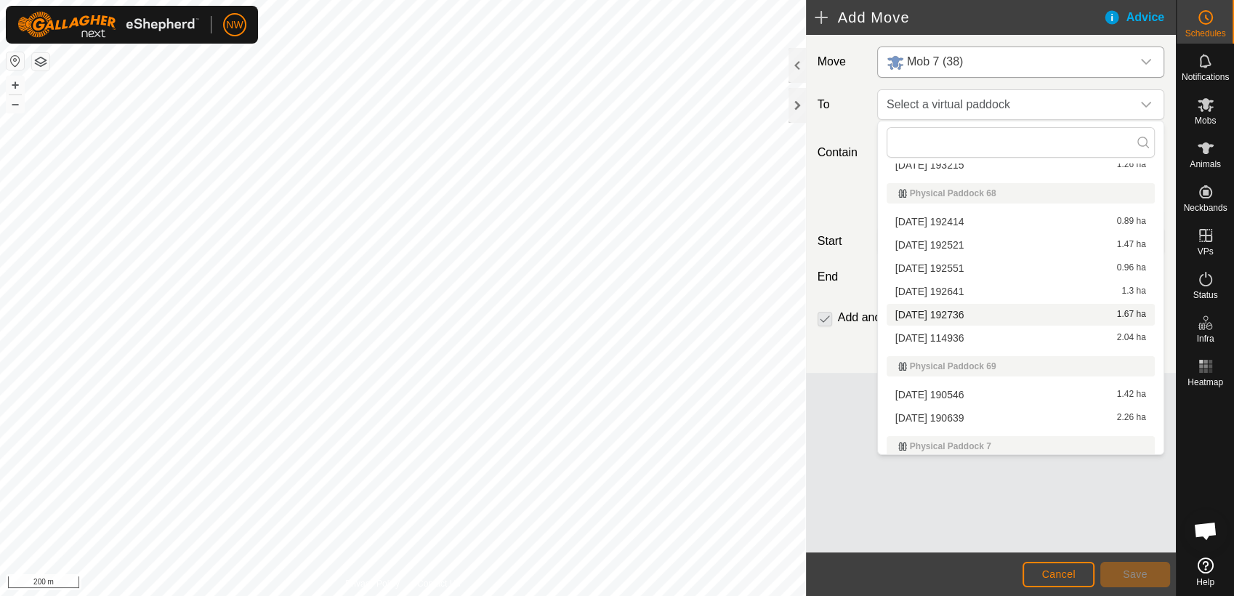
scroll to position [11221, 0]
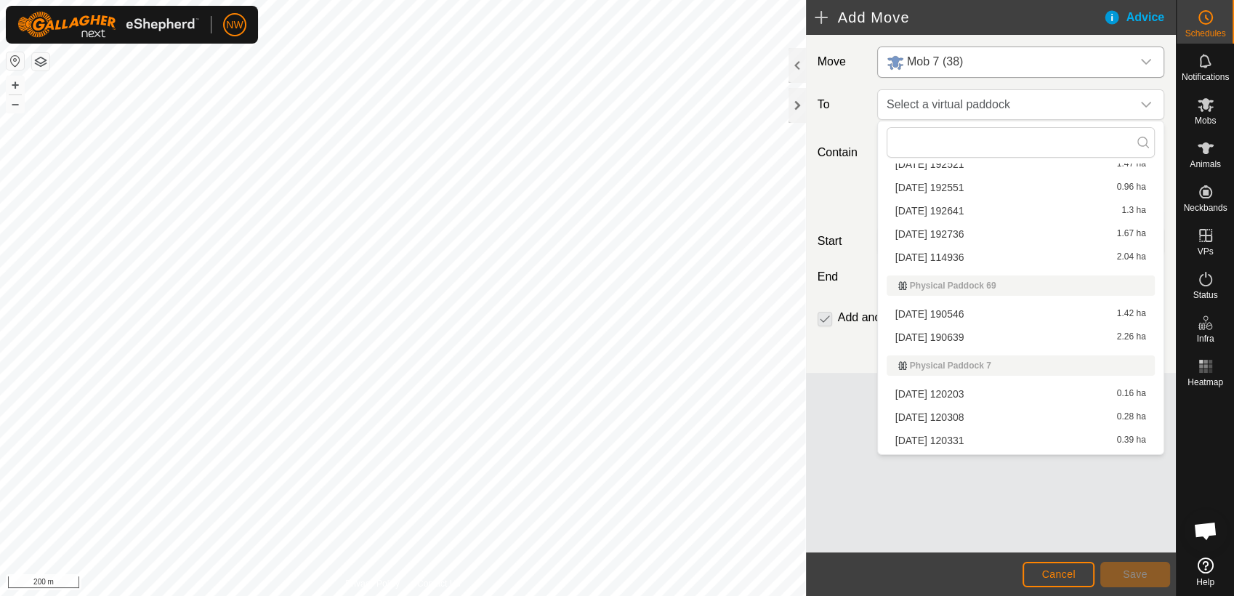
click at [947, 207] on li "[DATE] 192641 1.3 ha" at bounding box center [1020, 211] width 268 height 22
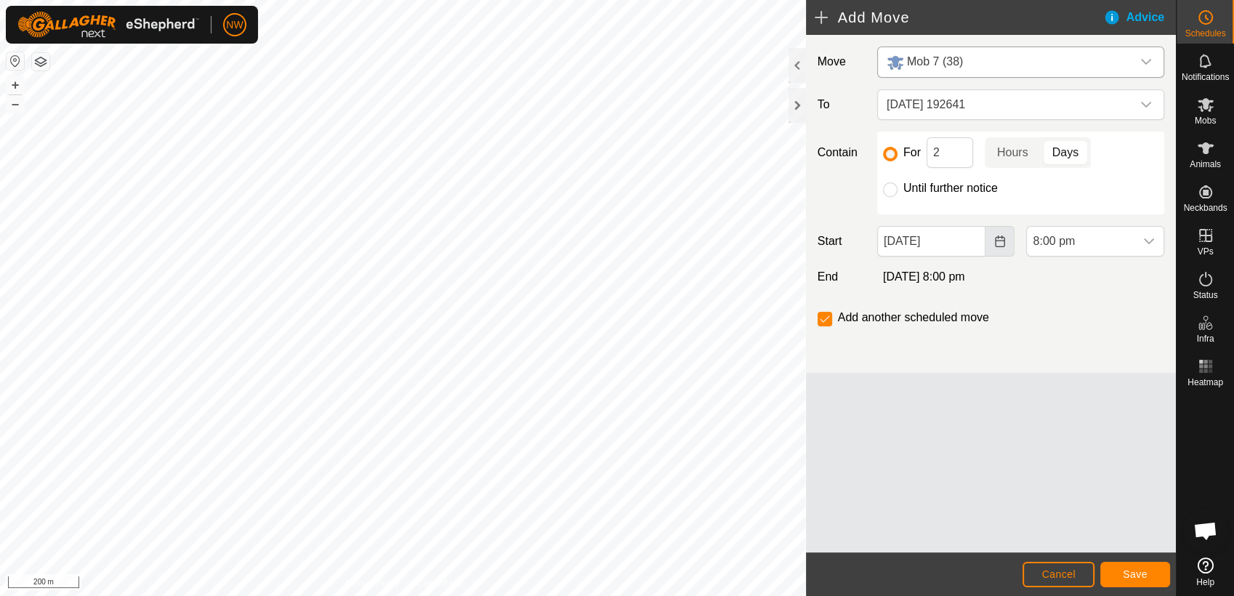
click at [1001, 241] on icon "Choose Date" at bounding box center [1000, 241] width 12 height 12
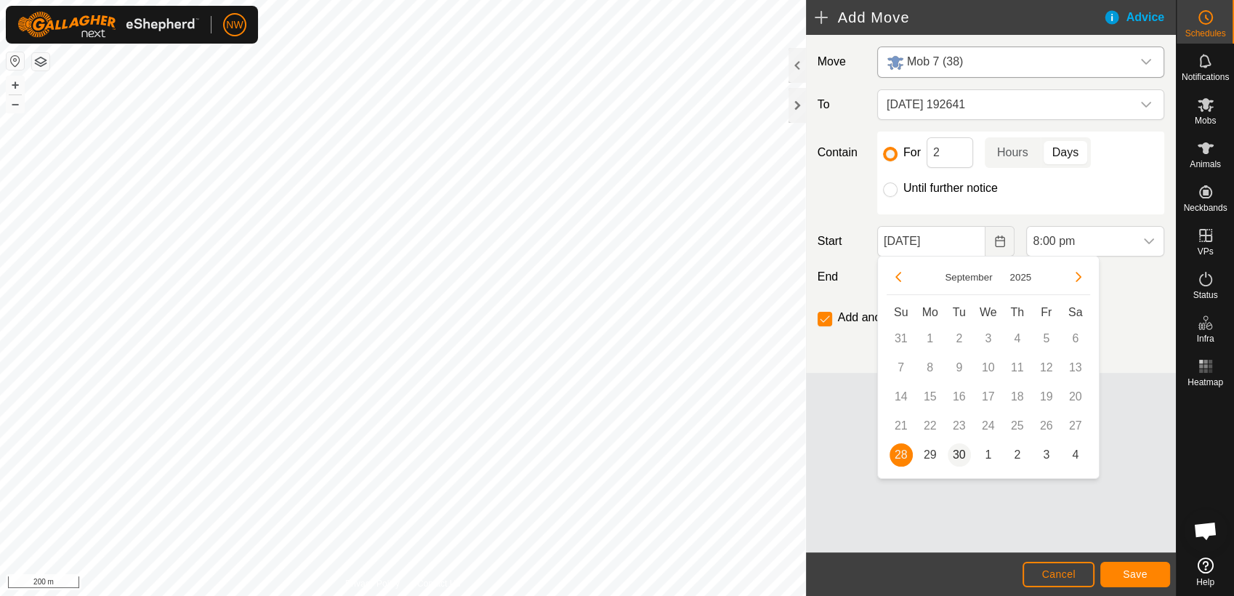
click at [959, 453] on span "30" at bounding box center [958, 454] width 23 height 23
type input "[DATE]"
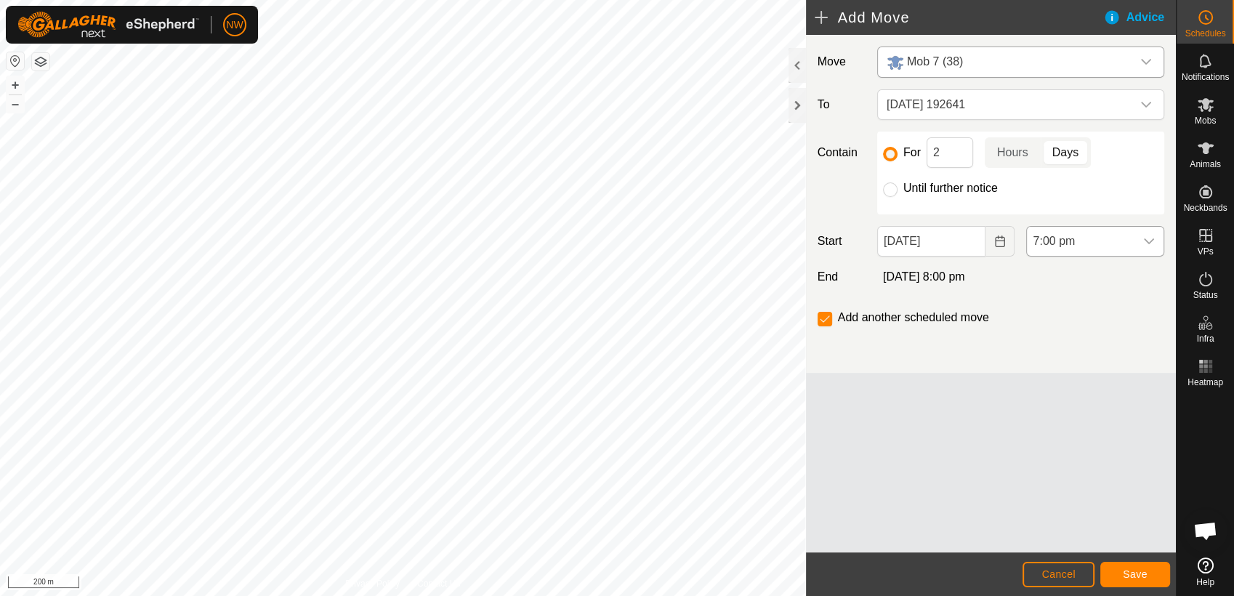
click at [1151, 239] on icon "dropdown trigger" at bounding box center [1149, 241] width 10 height 6
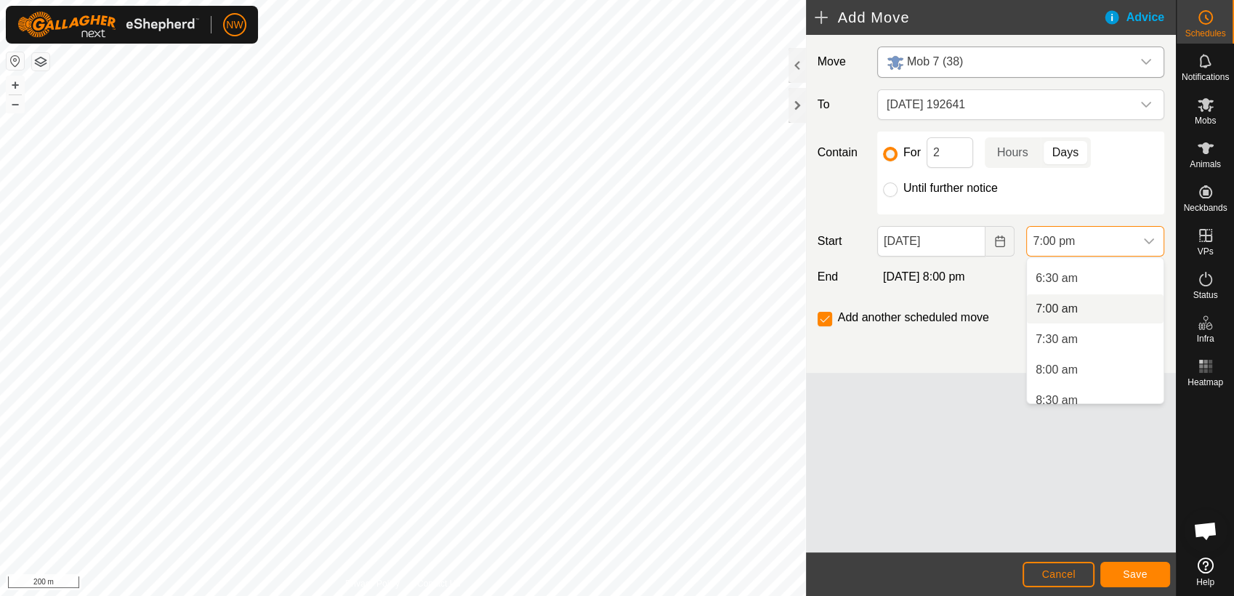
click at [1062, 300] on li "7:00 am" at bounding box center [1095, 308] width 137 height 29
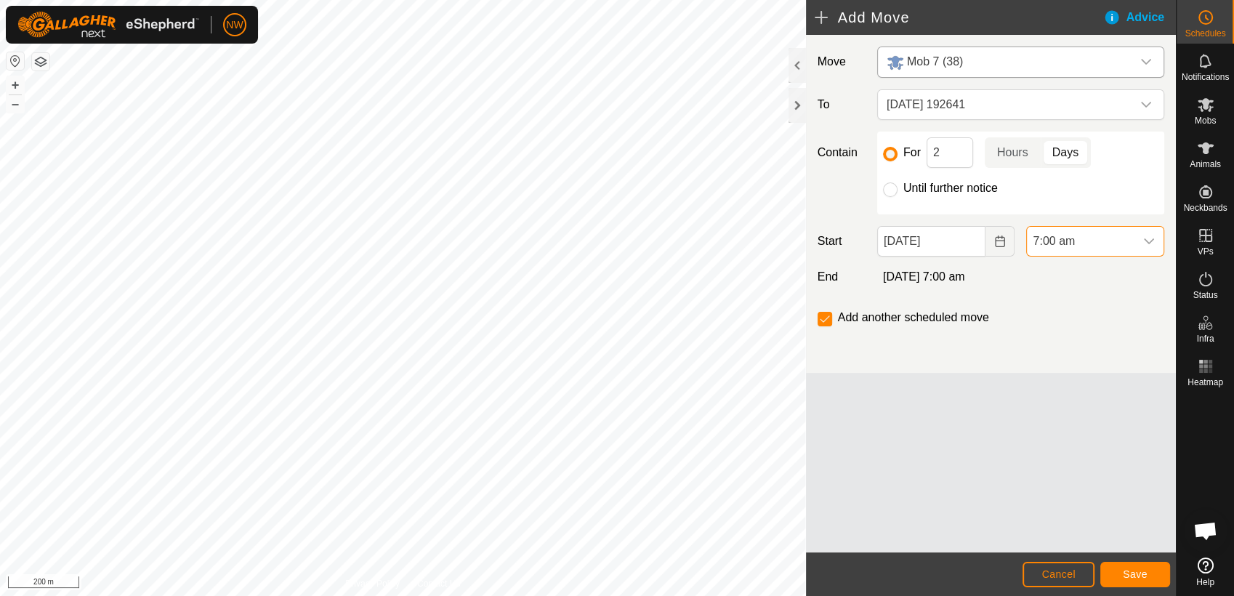
scroll to position [1043, 0]
click at [1139, 573] on span "Save" at bounding box center [1135, 574] width 25 height 12
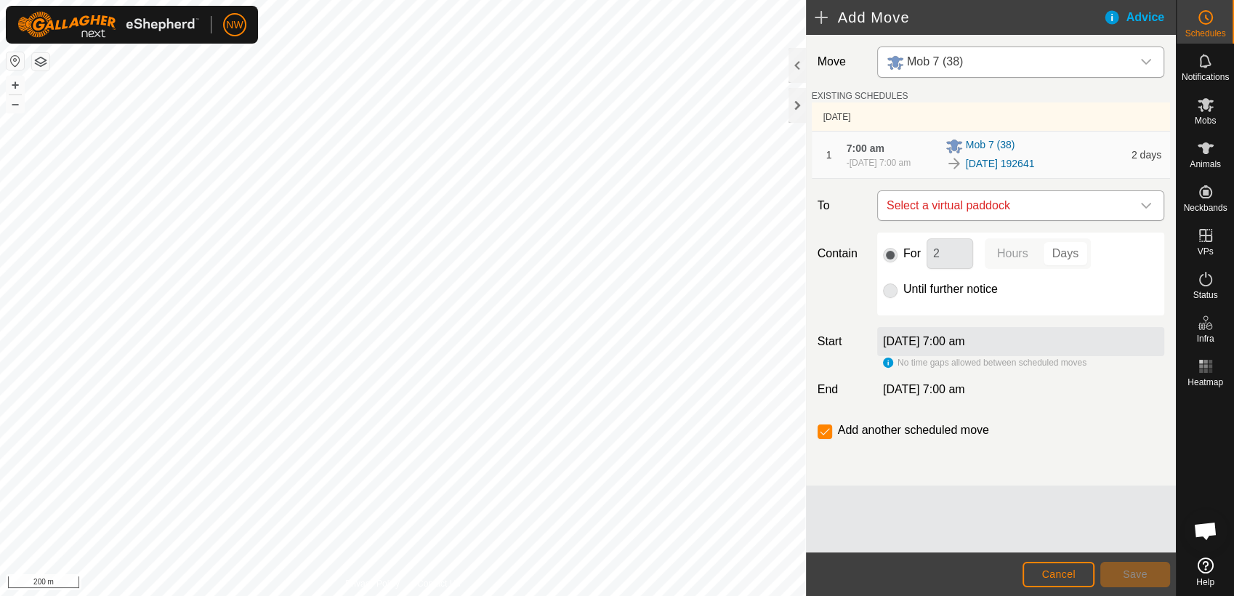
click at [1144, 201] on icon "dropdown trigger" at bounding box center [1146, 206] width 12 height 12
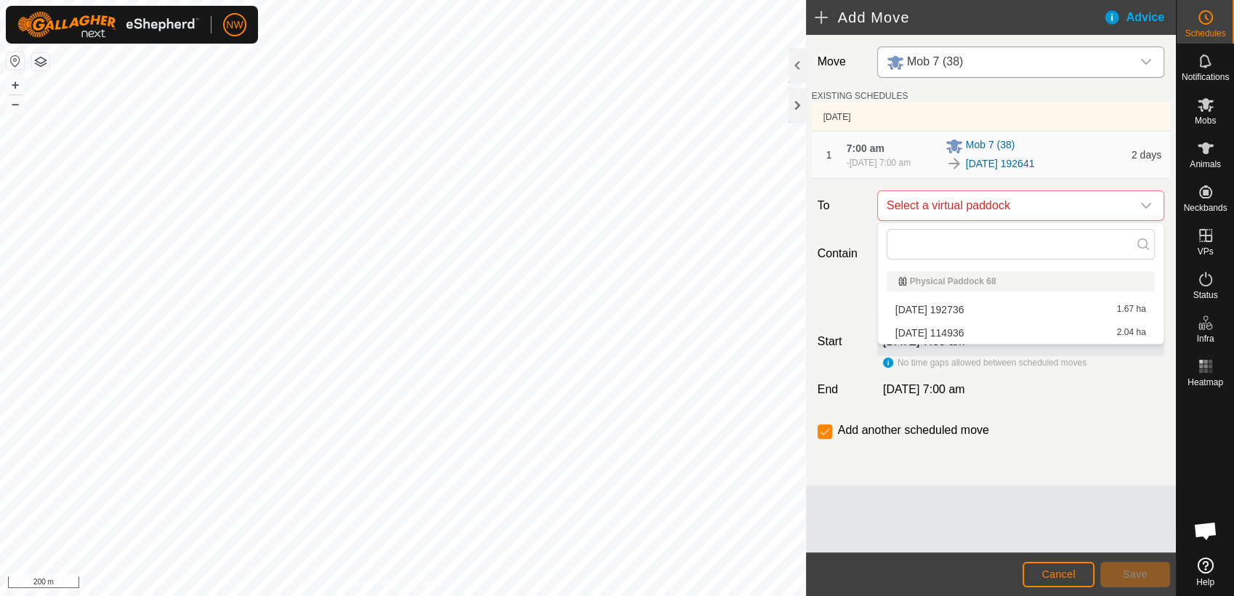
click at [934, 304] on li "[DATE] 192736 1.67 ha" at bounding box center [1020, 310] width 268 height 22
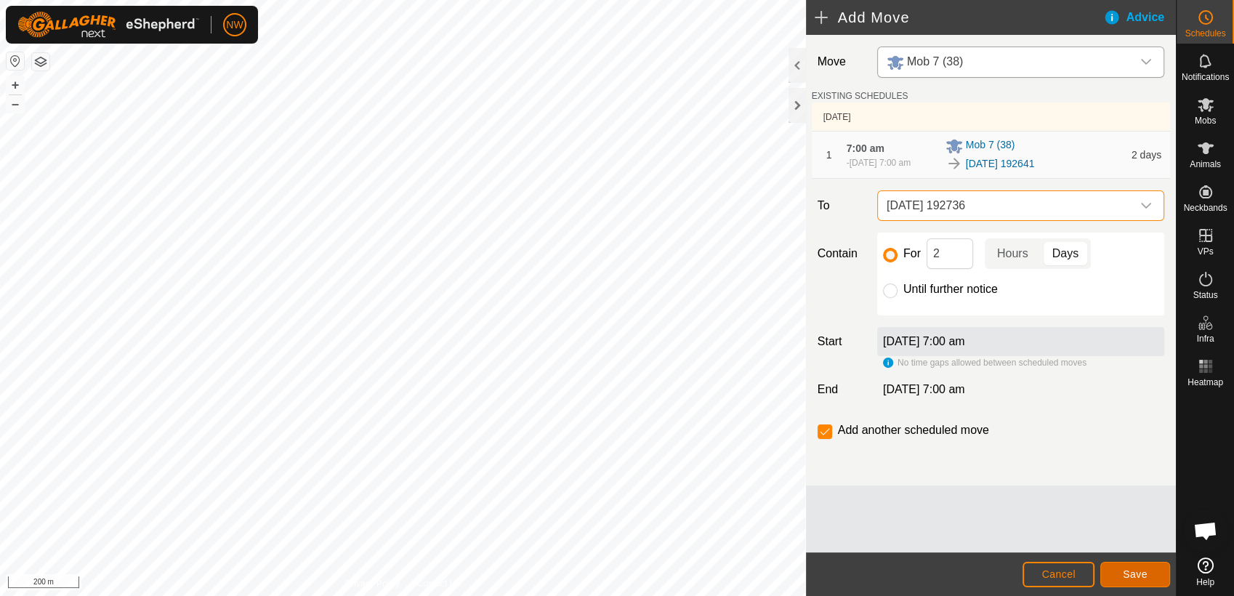
click at [1145, 575] on span "Save" at bounding box center [1135, 574] width 25 height 12
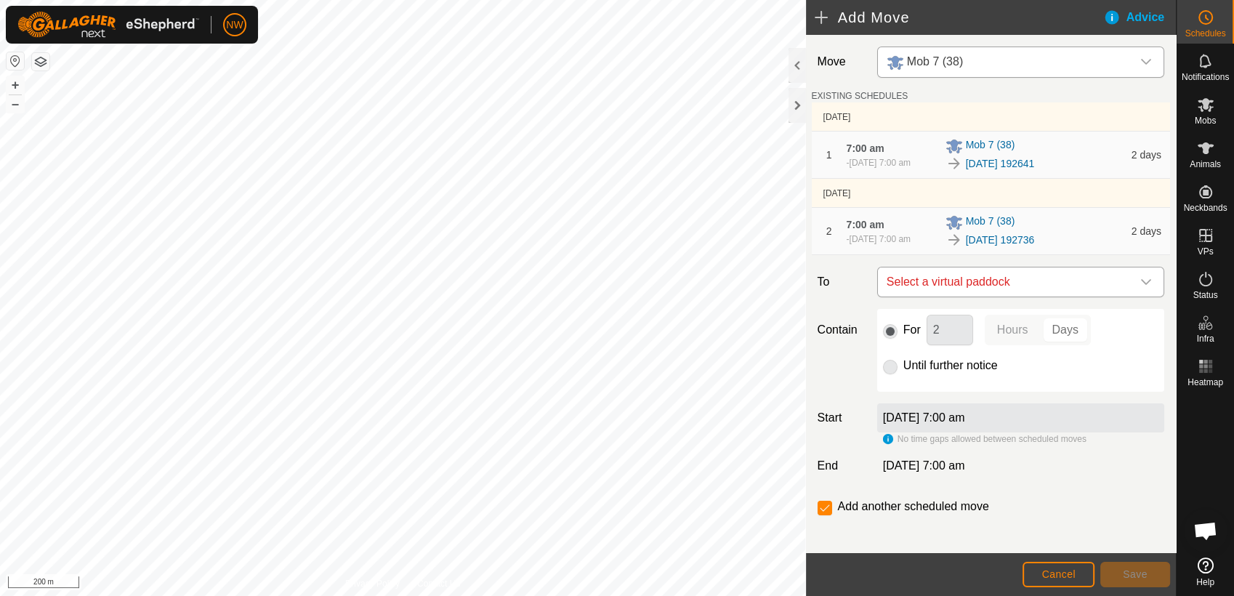
click at [1141, 280] on icon "dropdown trigger" at bounding box center [1146, 282] width 10 height 6
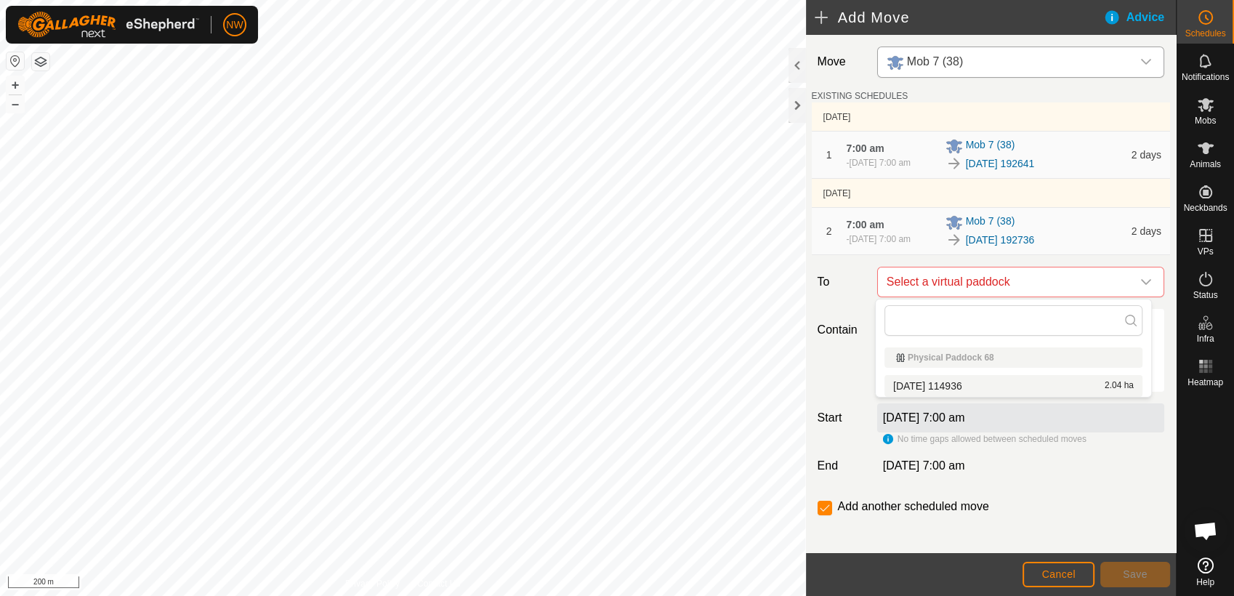
click at [971, 383] on li "[DATE] 114936 2.04 ha" at bounding box center [1013, 386] width 258 height 22
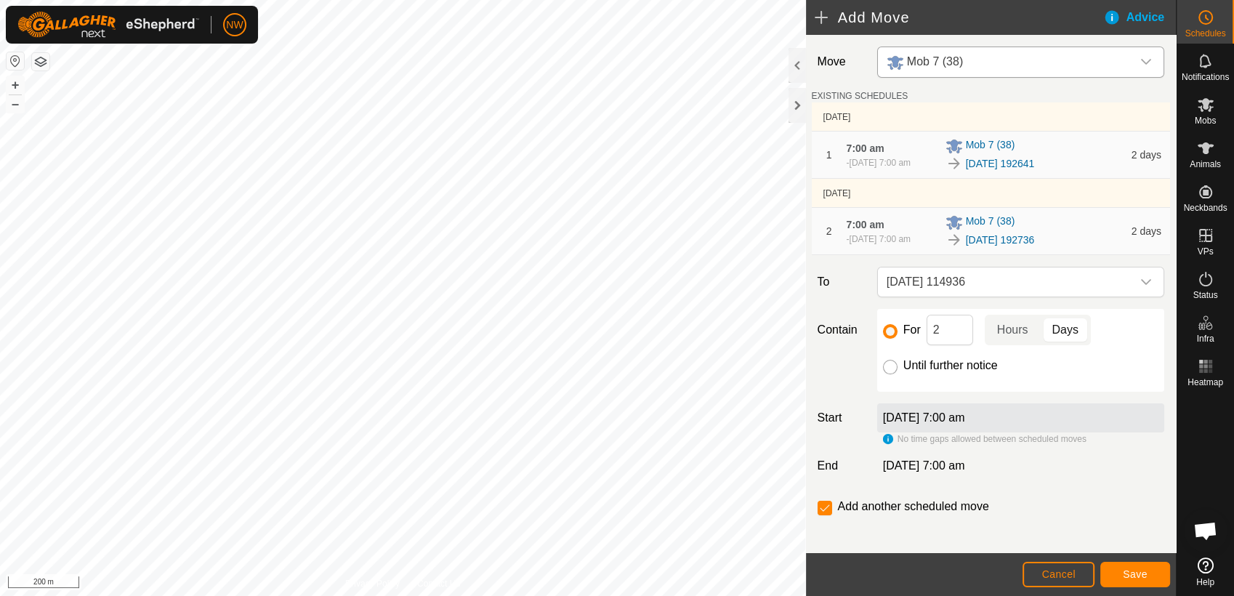
click at [889, 367] on input "Until further notice" at bounding box center [890, 367] width 15 height 15
radio input "true"
checkbox input "false"
click at [1115, 573] on button "Save" at bounding box center [1135, 574] width 70 height 25
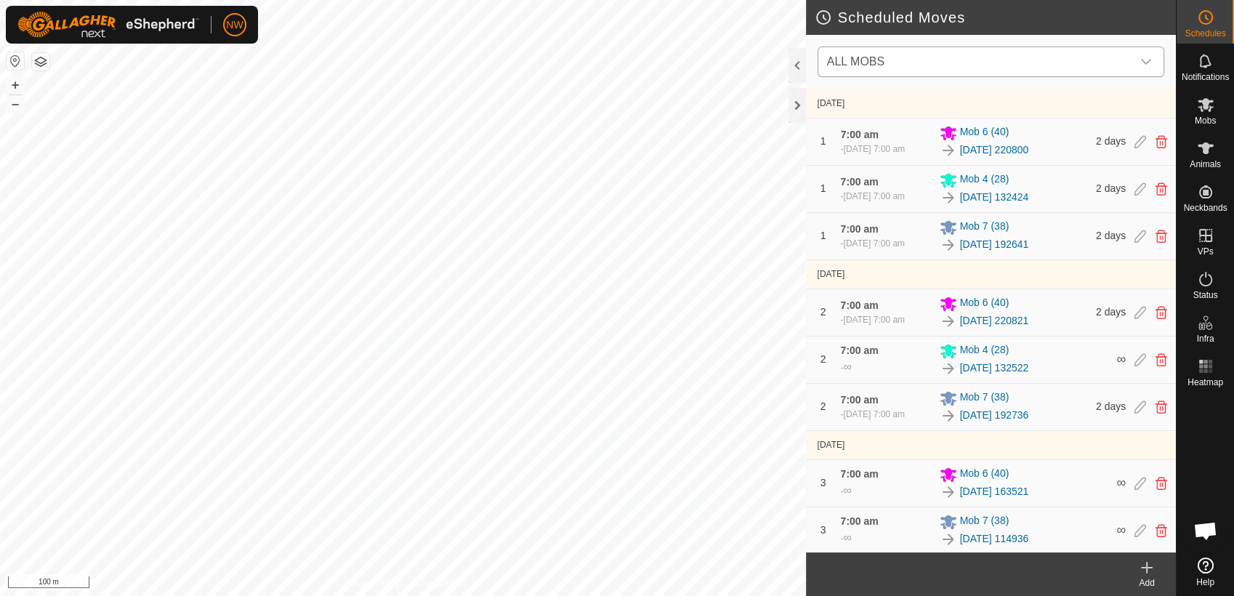
click at [1146, 57] on icon "dropdown trigger" at bounding box center [1146, 62] width 12 height 12
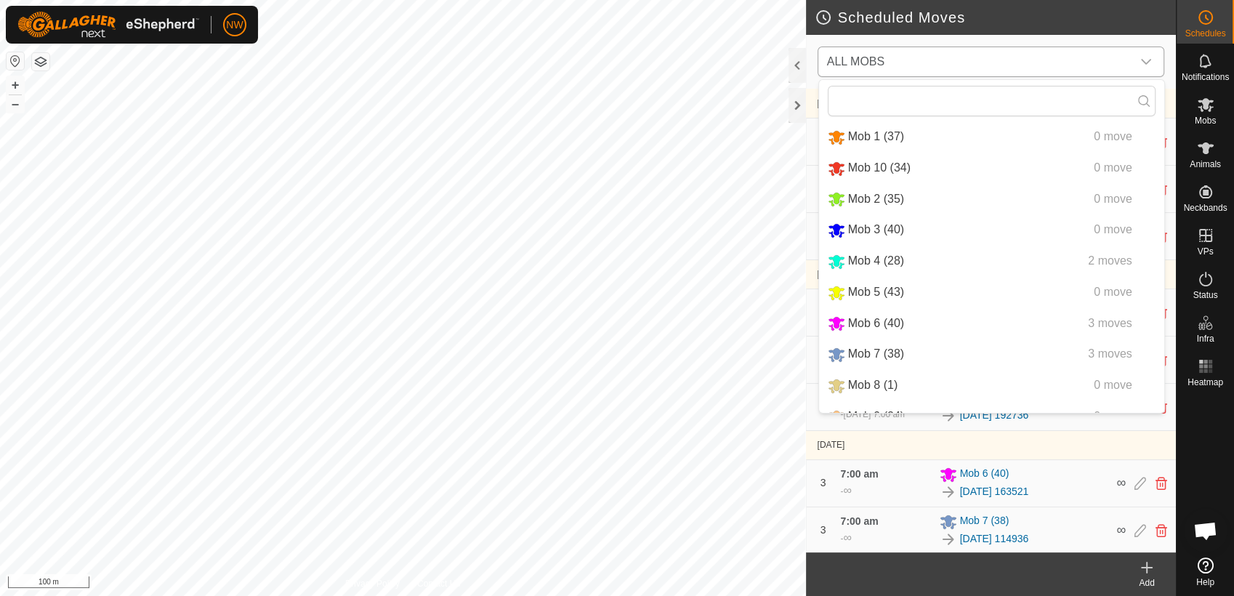
click at [854, 288] on li "Mob 5 (43) 0 move" at bounding box center [991, 293] width 345 height 30
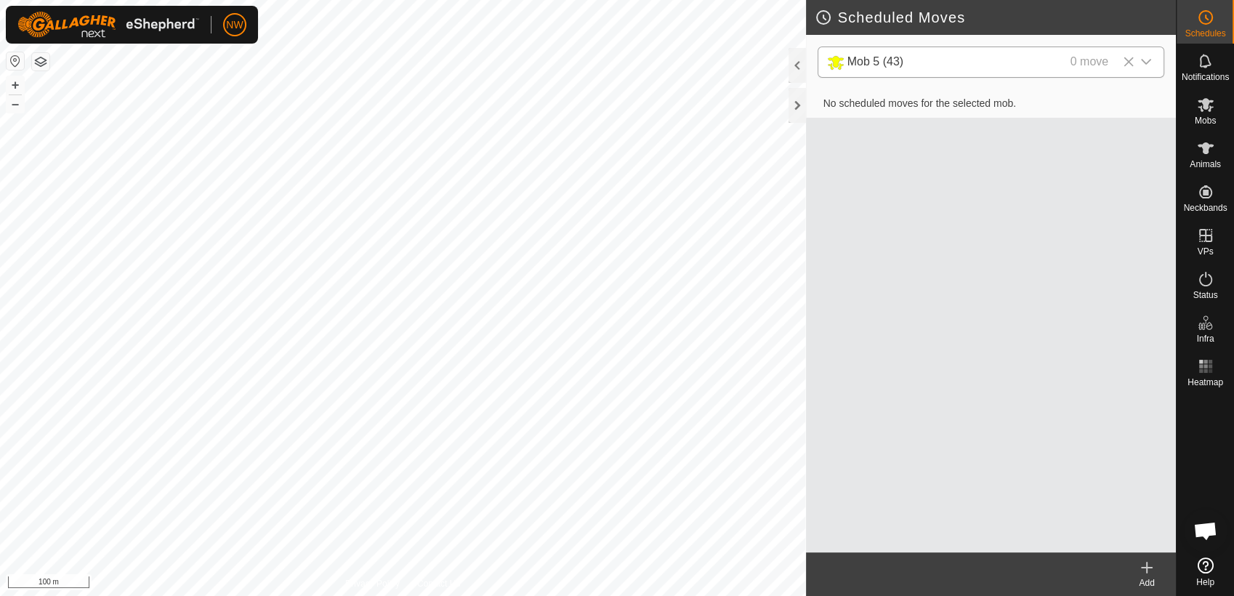
click at [1149, 564] on icon at bounding box center [1146, 567] width 17 height 17
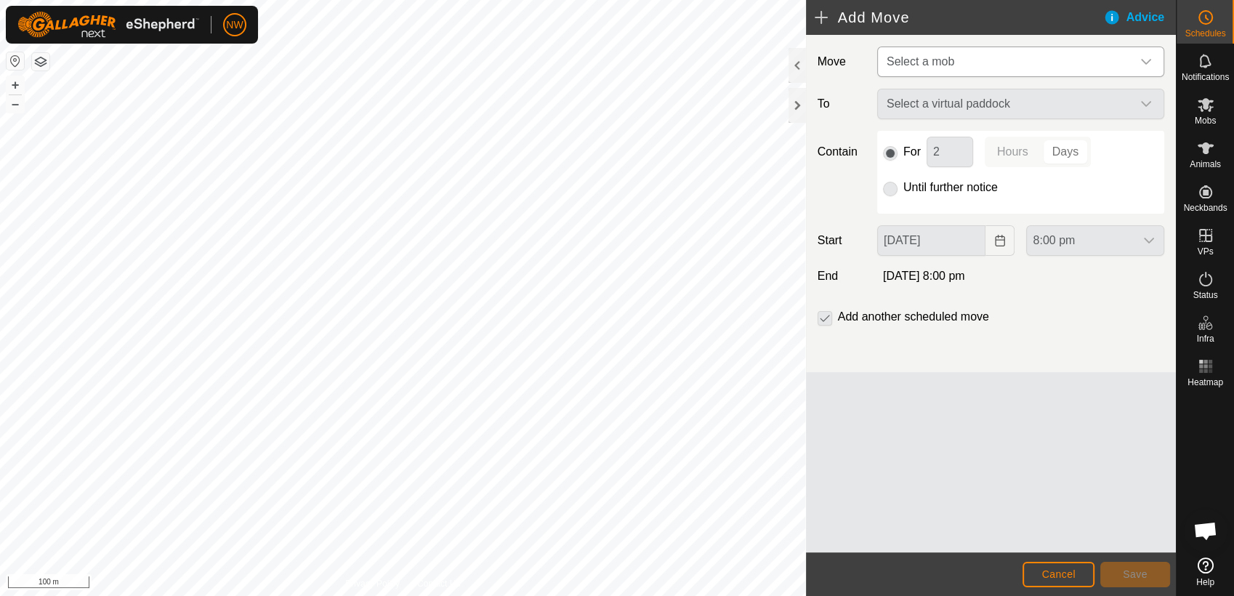
click at [1144, 54] on div "dropdown trigger" at bounding box center [1145, 61] width 29 height 29
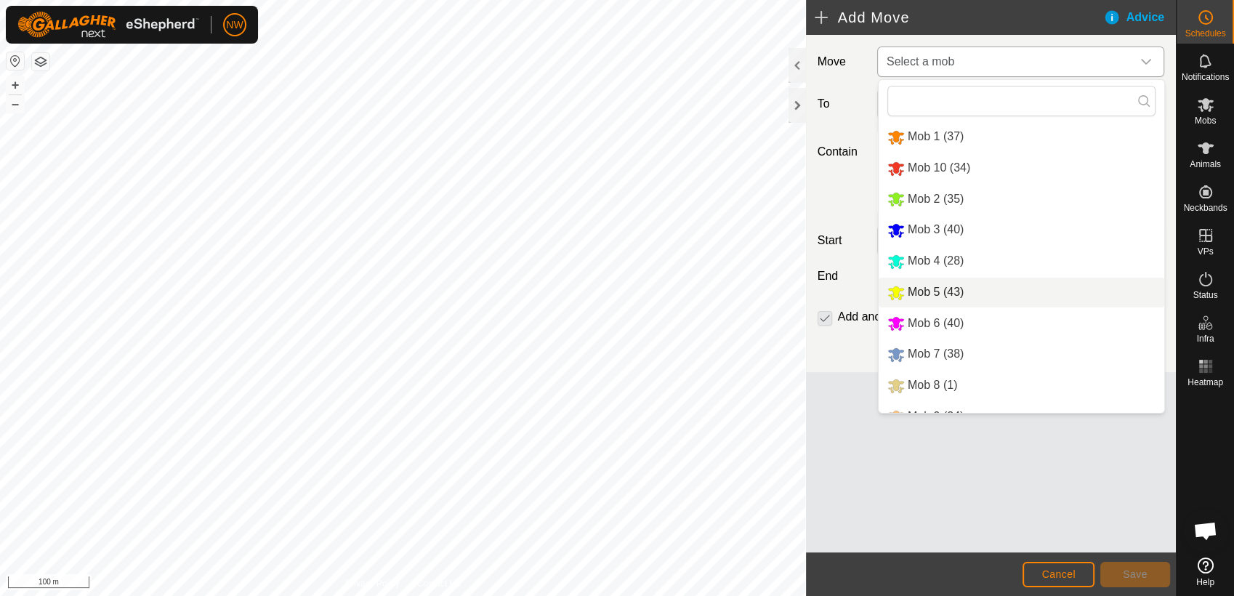
click at [902, 288] on li "Mob 5 (43)" at bounding box center [1021, 293] width 286 height 30
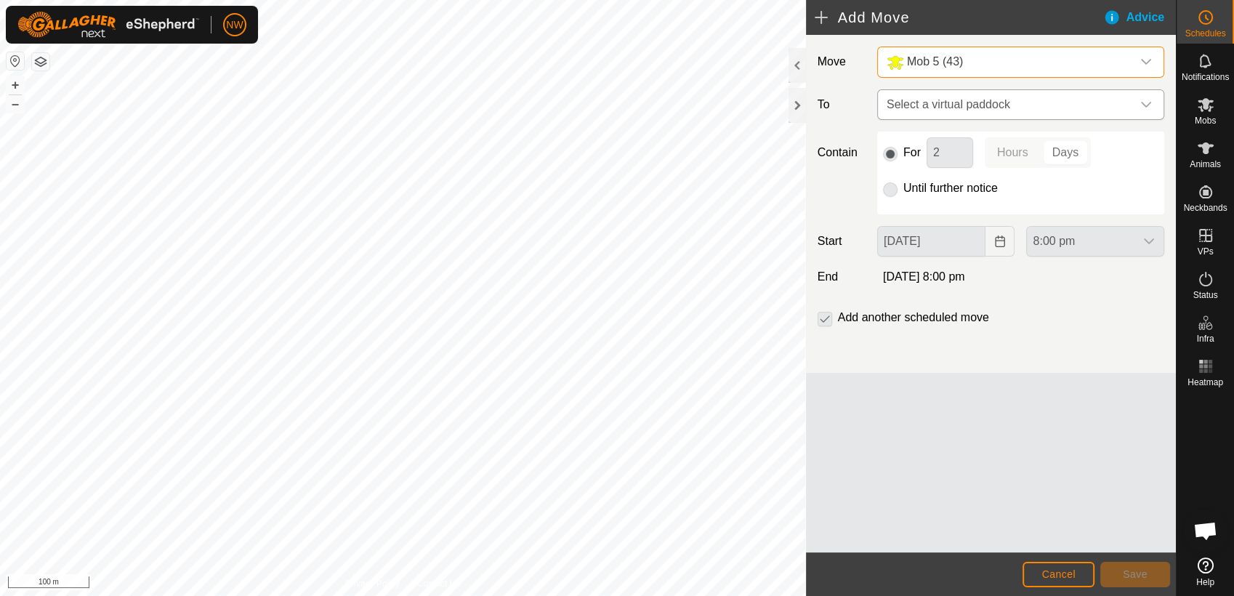
click at [1146, 106] on icon "dropdown trigger" at bounding box center [1146, 105] width 12 height 12
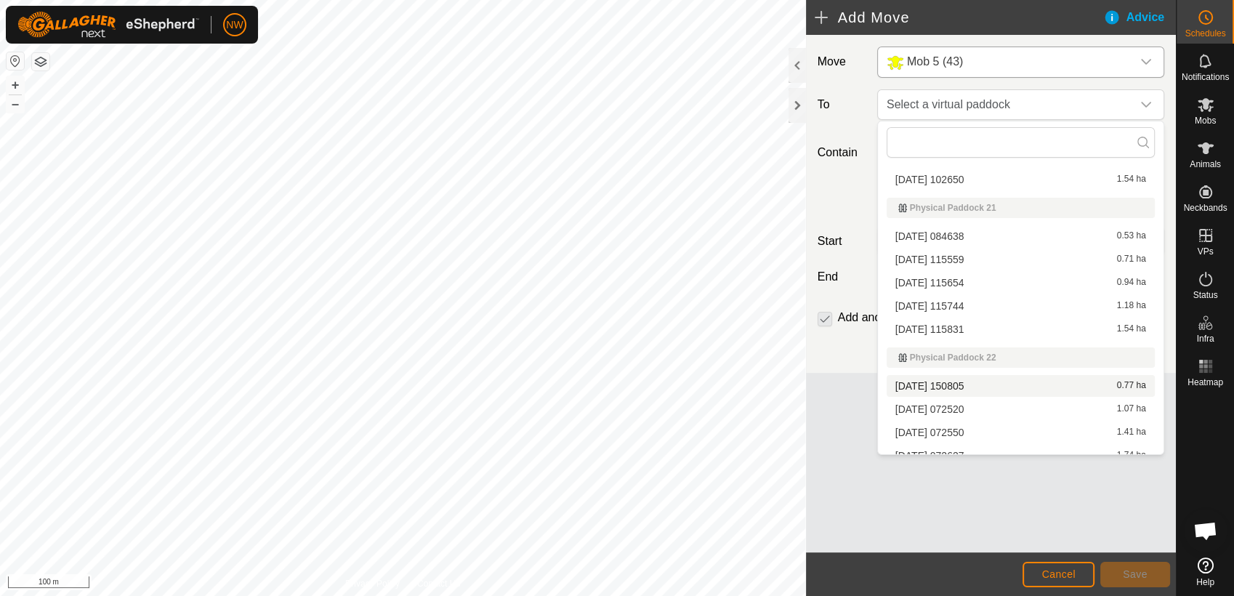
scroll to position [5488, 0]
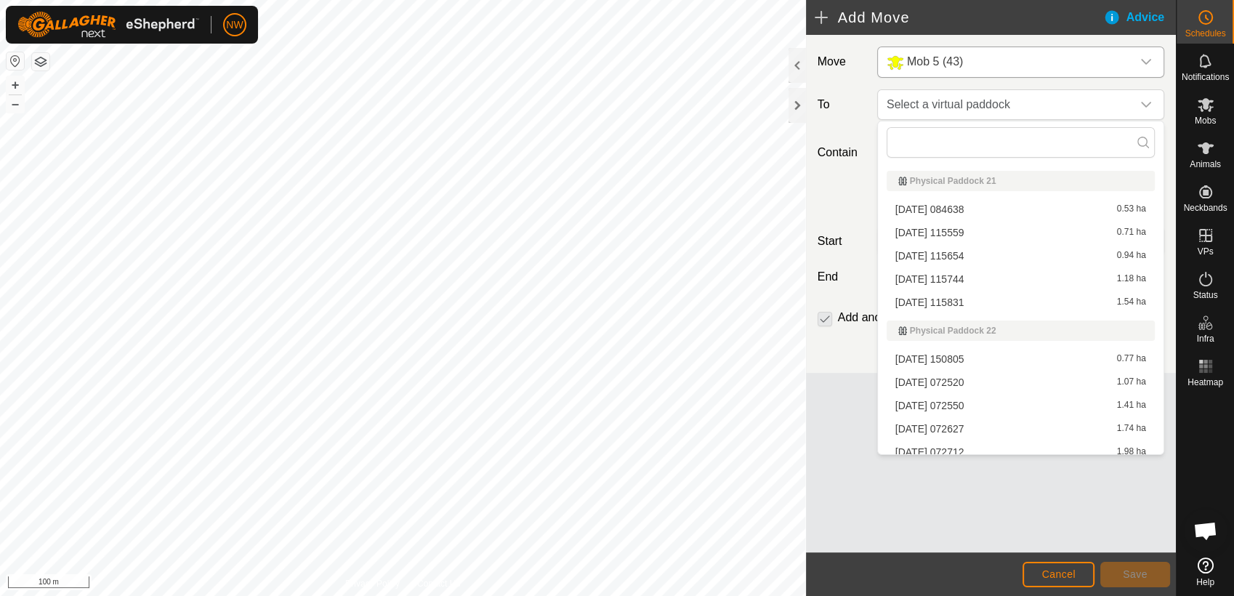
click at [934, 376] on li "[DATE] 072520 1.07 ha" at bounding box center [1020, 382] width 268 height 22
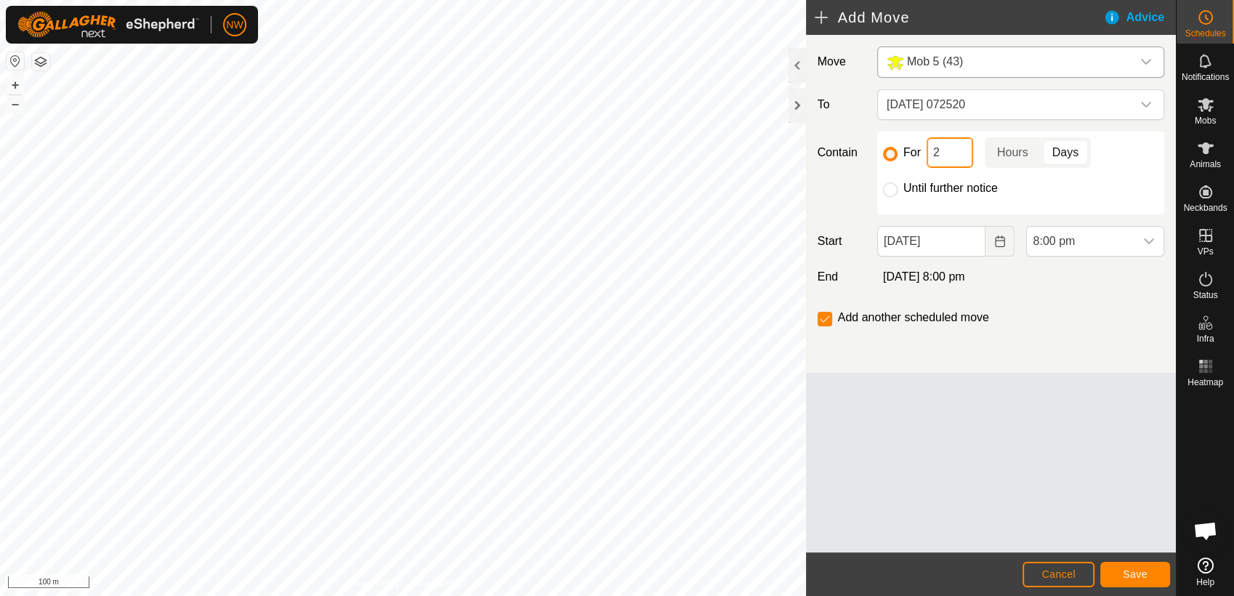
drag, startPoint x: 949, startPoint y: 151, endPoint x: 907, endPoint y: 154, distance: 42.2
click at [907, 154] on div "For 2 Hours Days" at bounding box center [1020, 152] width 275 height 31
type input "1"
click at [1072, 143] on p-togglebutton "Days" at bounding box center [1065, 152] width 50 height 31
click at [1000, 235] on icon "Choose Date" at bounding box center [1000, 241] width 12 height 12
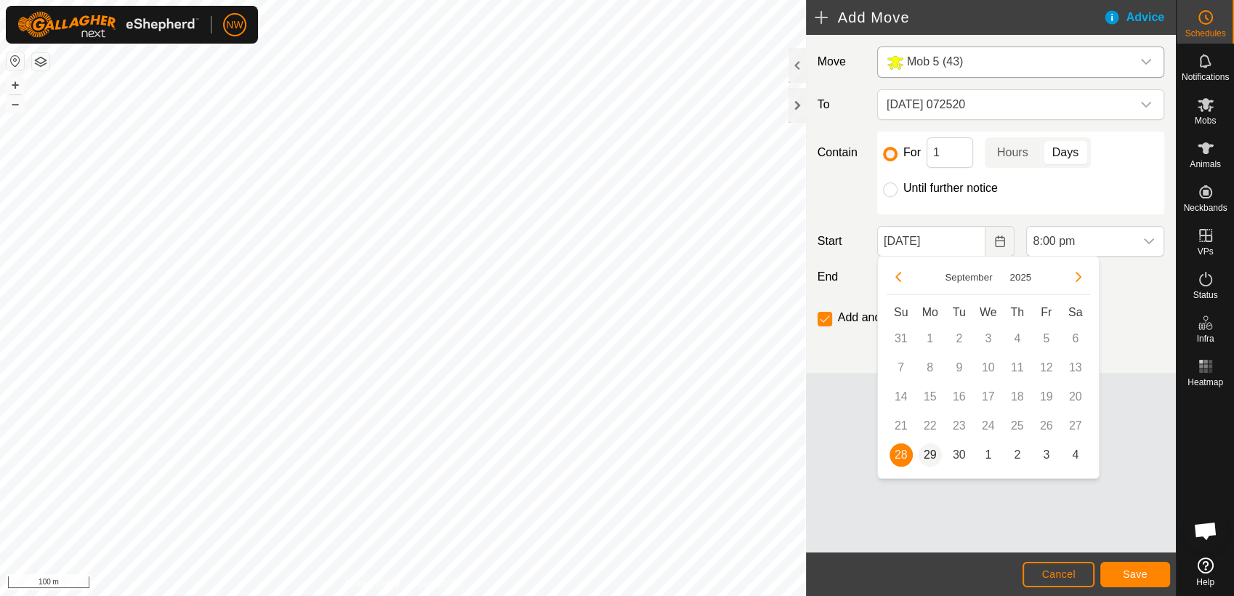
click at [930, 448] on span "29" at bounding box center [929, 454] width 23 height 23
type input "[DATE]"
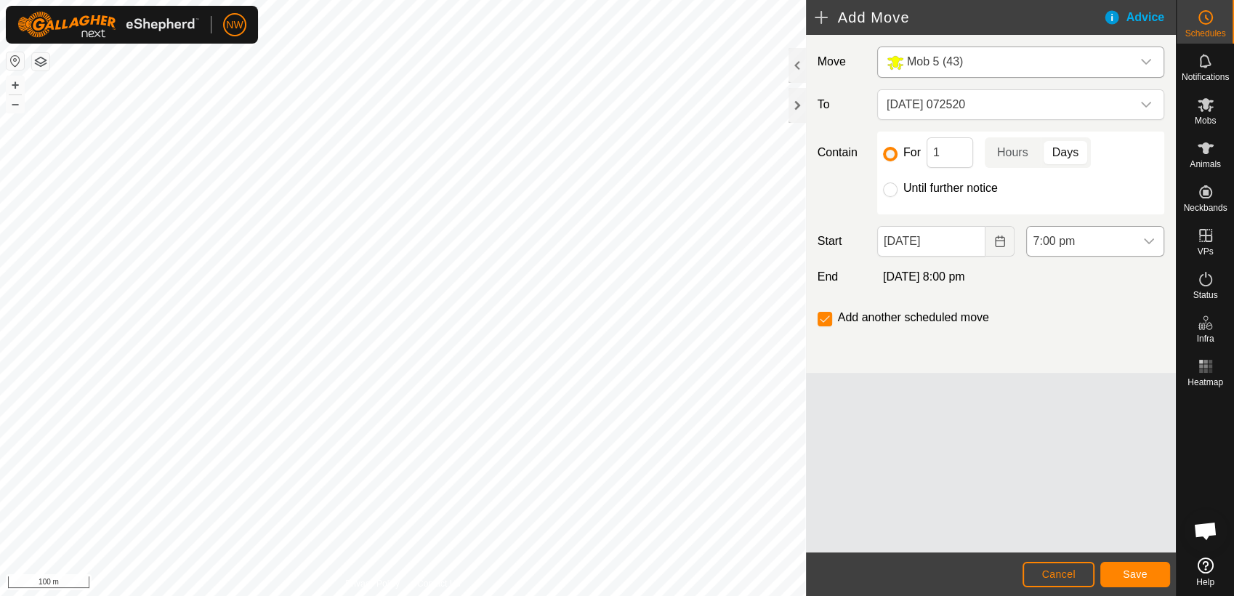
click at [1152, 238] on icon "dropdown trigger" at bounding box center [1149, 241] width 12 height 12
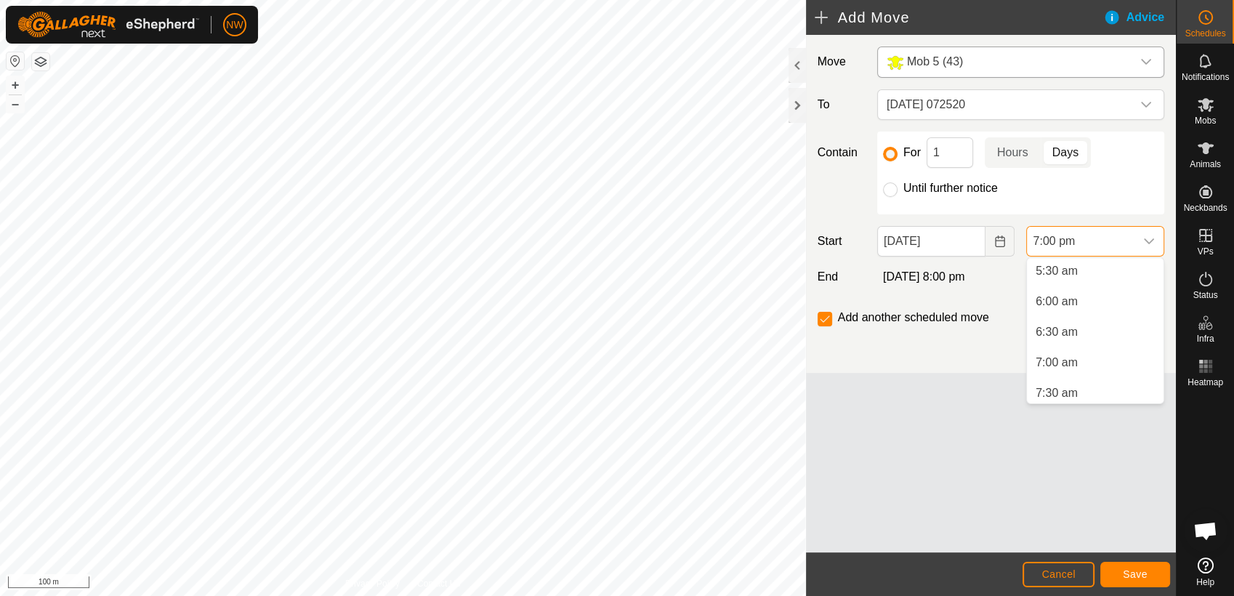
scroll to position [311, 0]
click at [1059, 382] on li "7:00 am" at bounding box center [1095, 388] width 137 height 29
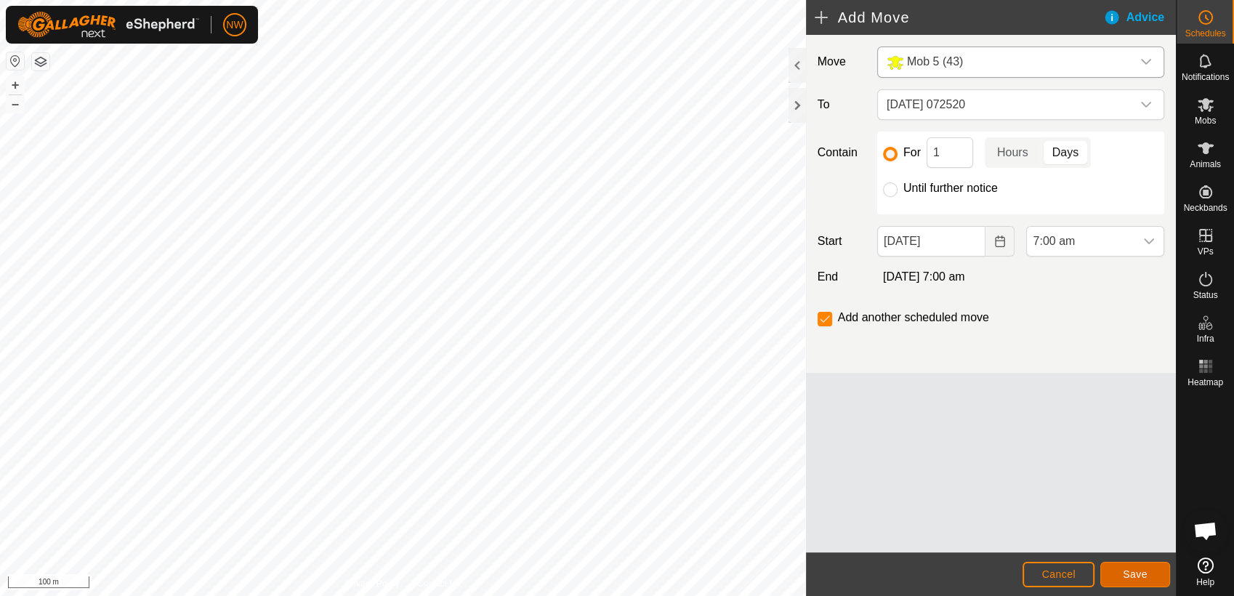
click at [1141, 569] on span "Save" at bounding box center [1135, 574] width 25 height 12
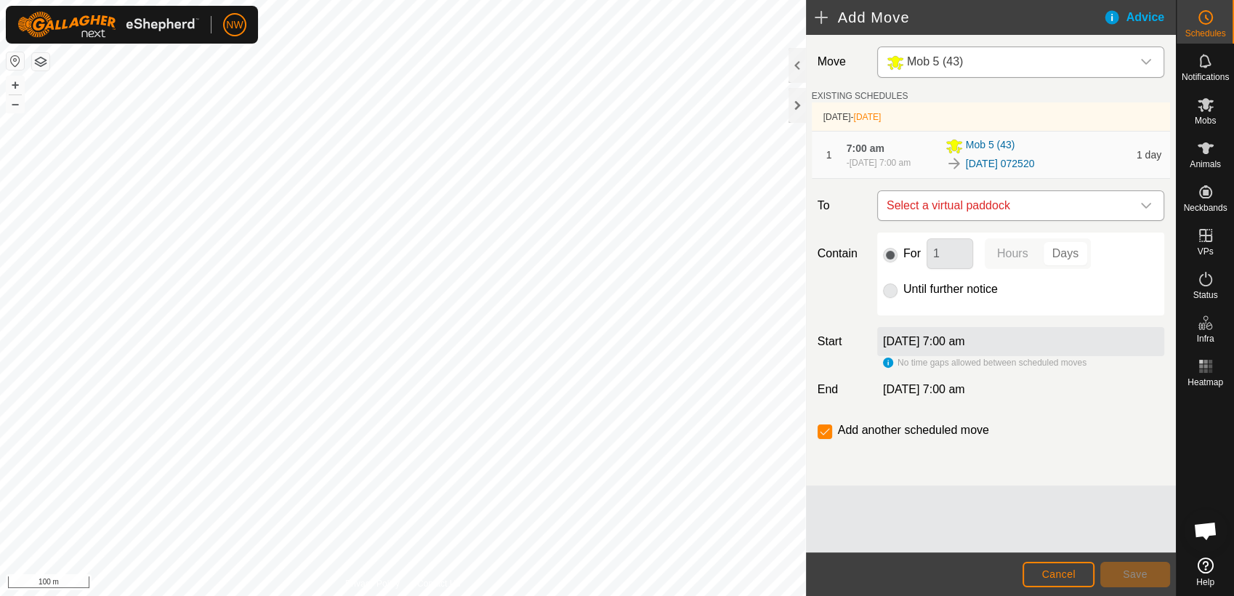
click at [1148, 209] on icon "dropdown trigger" at bounding box center [1146, 206] width 12 height 12
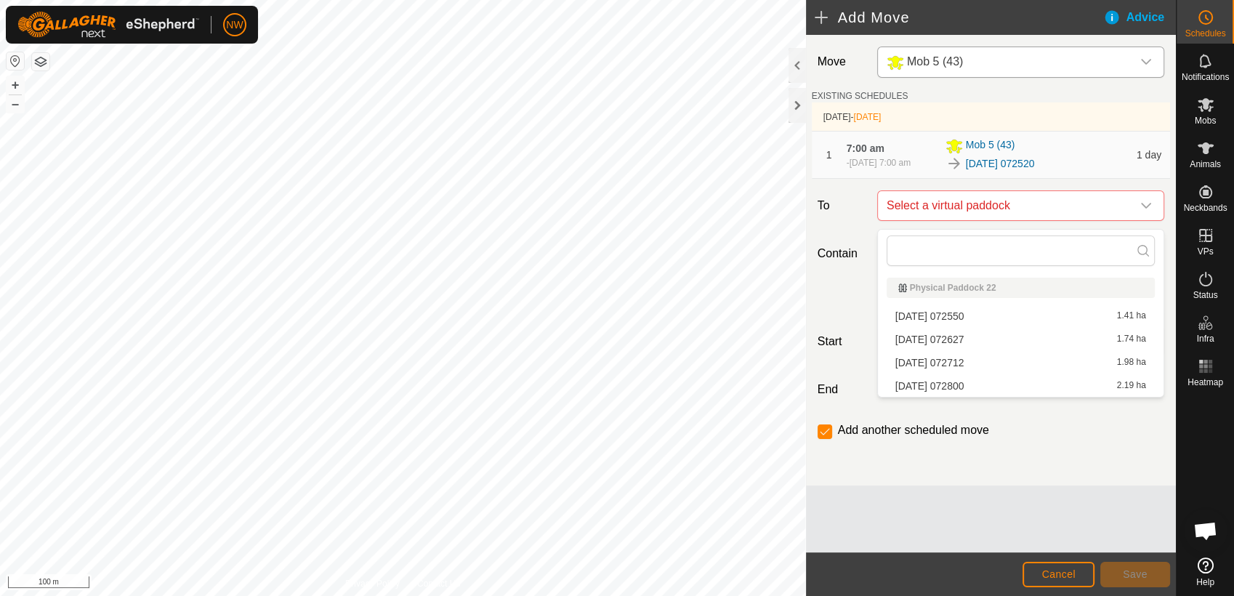
click at [960, 311] on li "[DATE] 072550 1.41 ha" at bounding box center [1020, 316] width 268 height 22
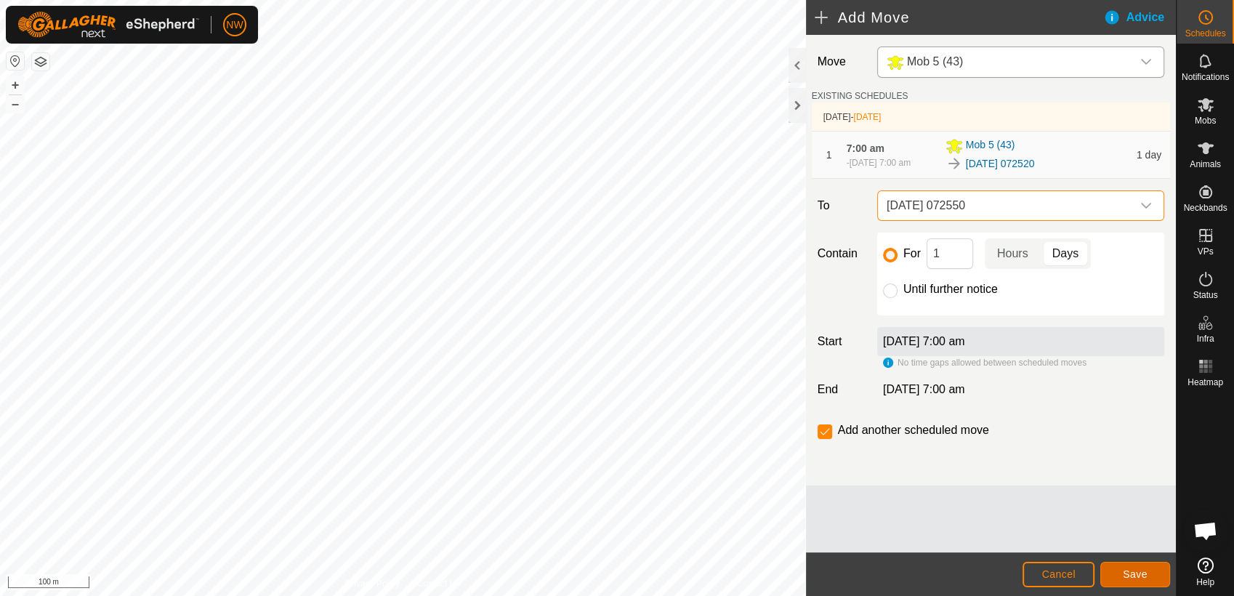
click at [1145, 573] on button "Save" at bounding box center [1135, 574] width 70 height 25
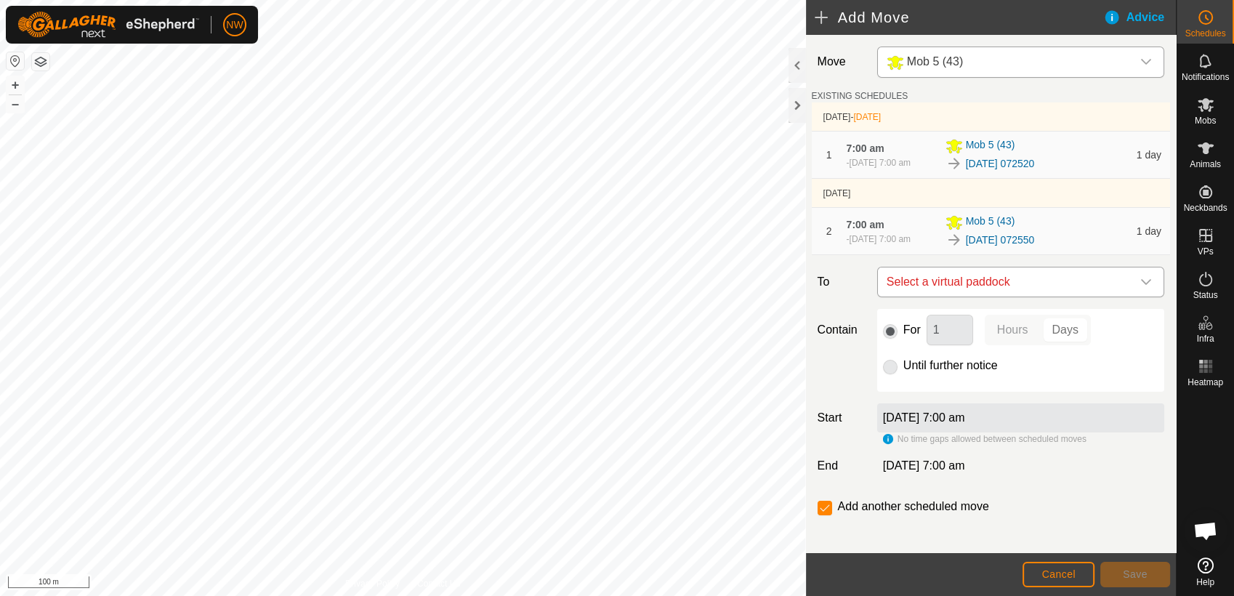
click at [1140, 288] on icon "dropdown trigger" at bounding box center [1146, 282] width 12 height 12
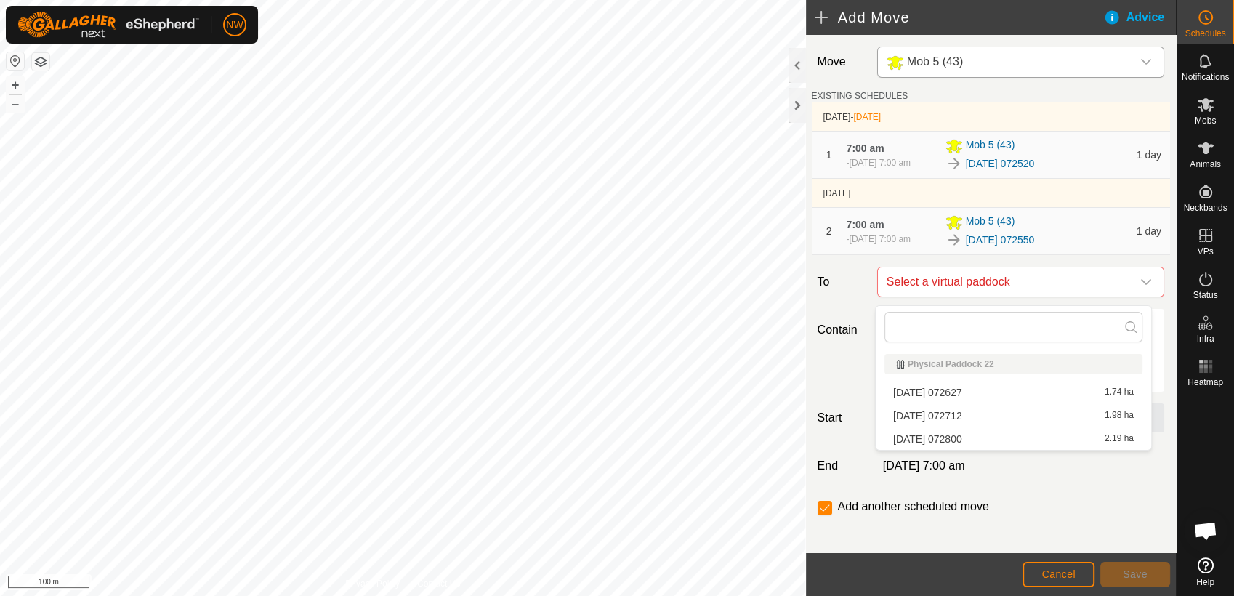
click at [956, 388] on li "[DATE] 072627 1.74 ha" at bounding box center [1013, 392] width 258 height 22
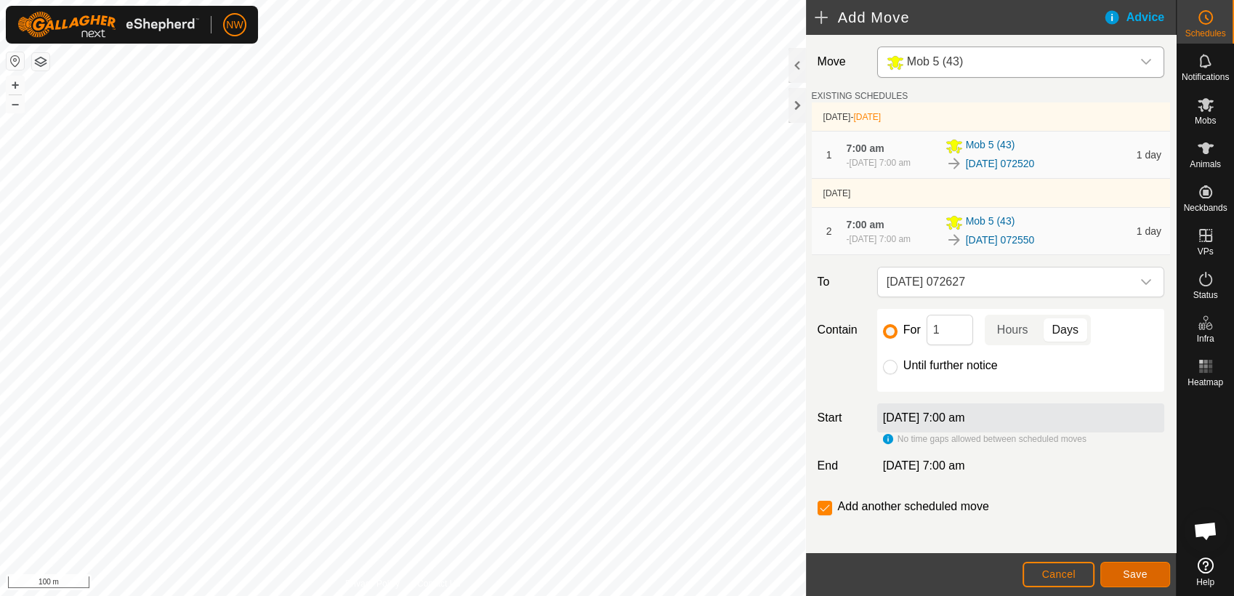
click at [1133, 571] on span "Save" at bounding box center [1135, 574] width 25 height 12
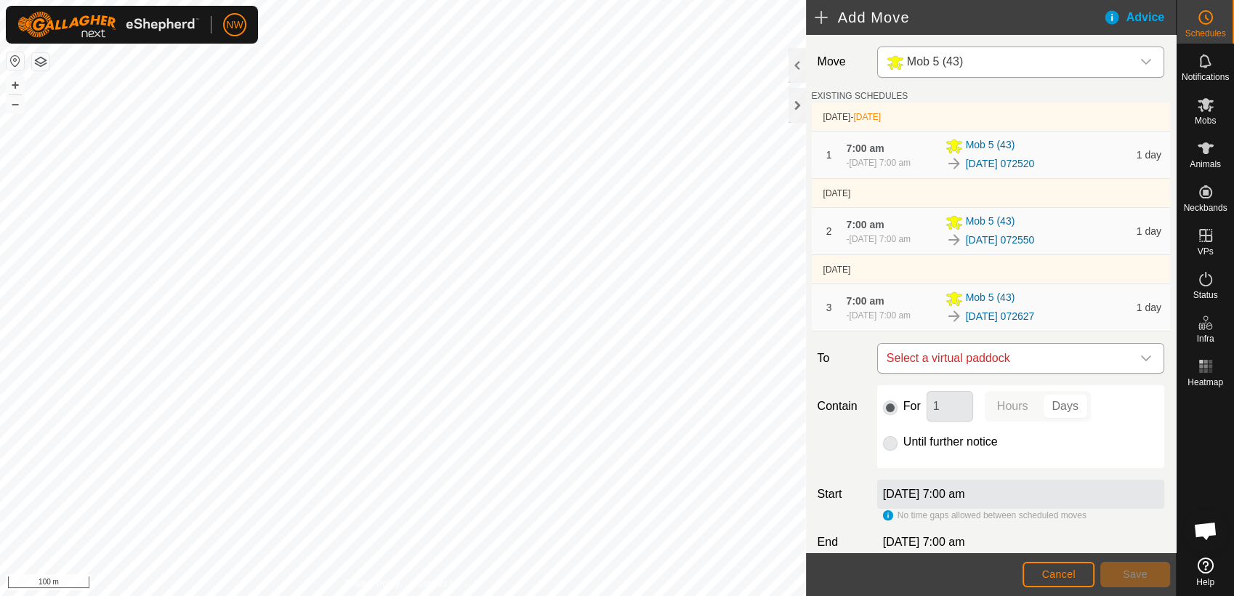
click at [1140, 362] on icon "dropdown trigger" at bounding box center [1146, 358] width 12 height 12
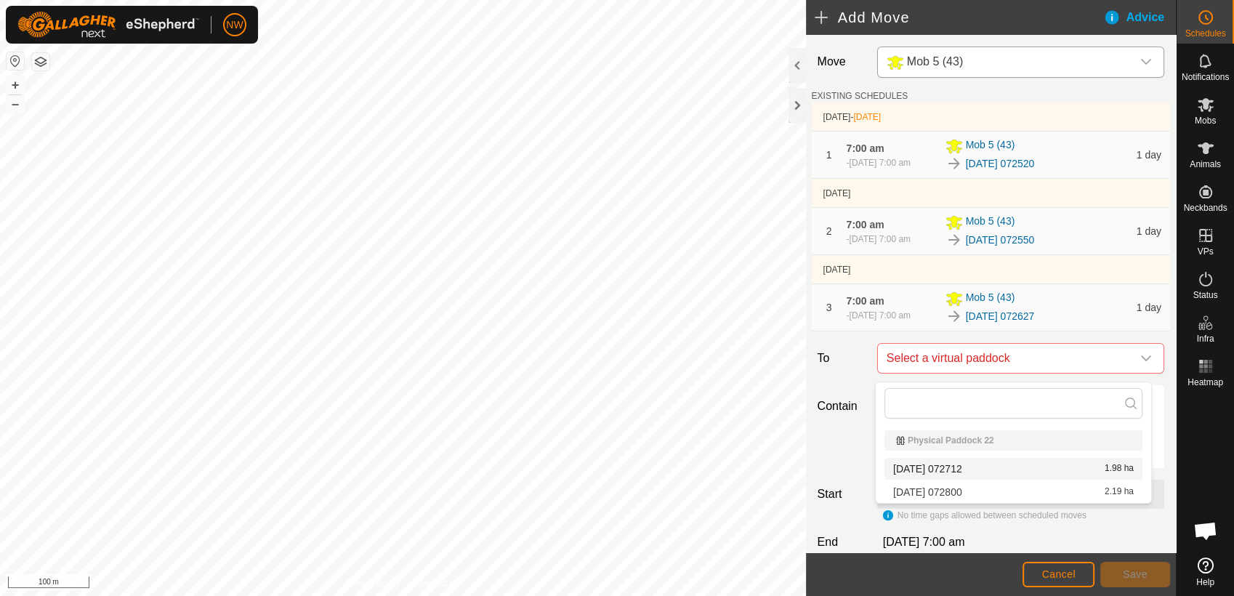
click at [958, 462] on li "[DATE] 072712 1.98 ha" at bounding box center [1013, 469] width 258 height 22
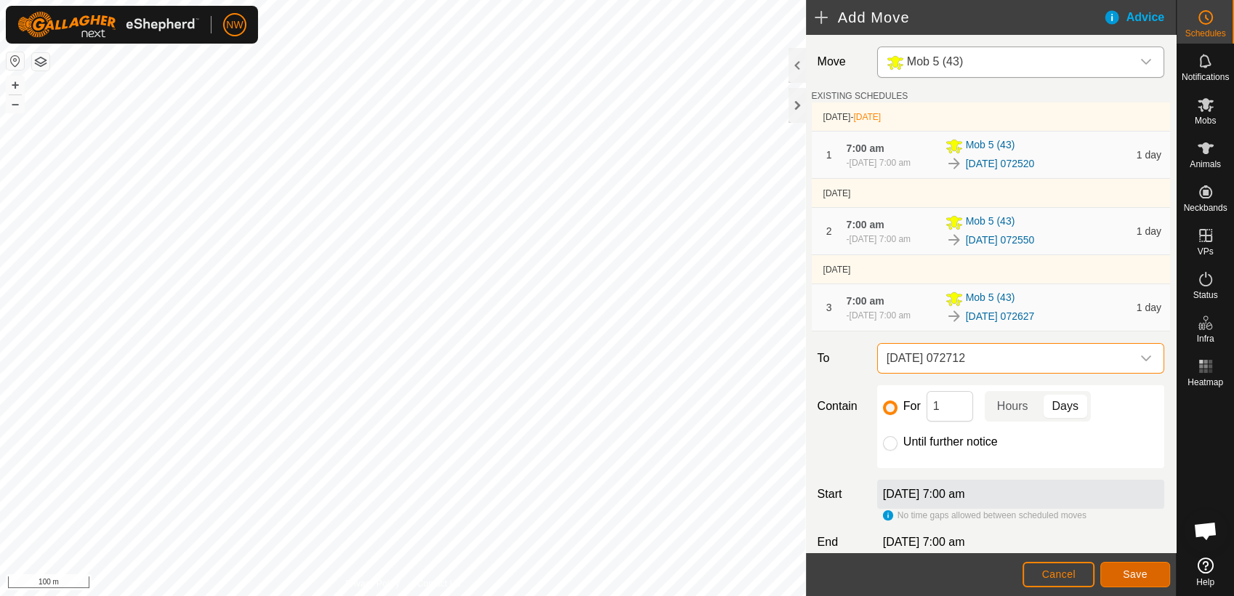
click at [1122, 577] on button "Save" at bounding box center [1135, 574] width 70 height 25
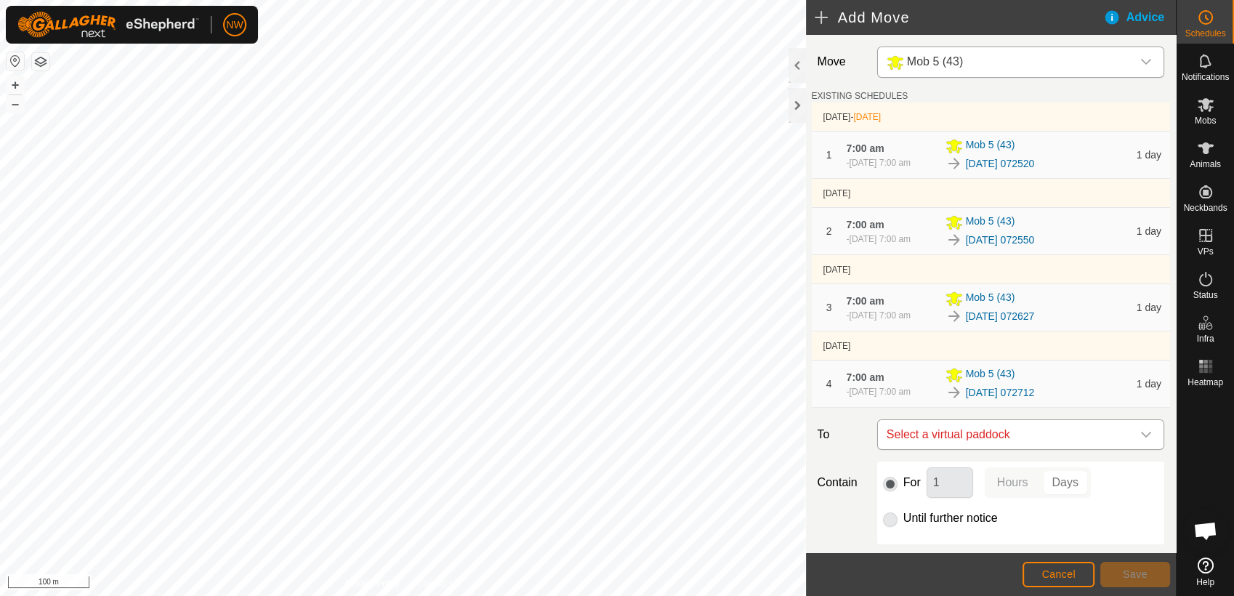
click at [1141, 437] on icon "dropdown trigger" at bounding box center [1146, 435] width 10 height 6
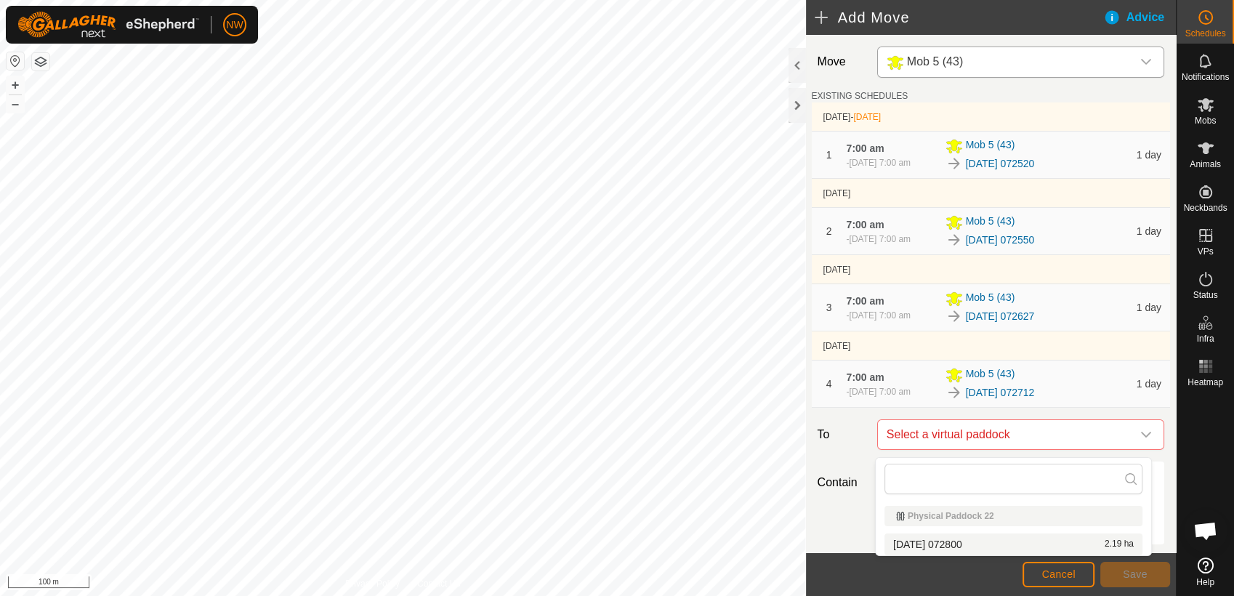
click at [963, 540] on li "[DATE] 072800 2.19 ha" at bounding box center [1013, 544] width 258 height 22
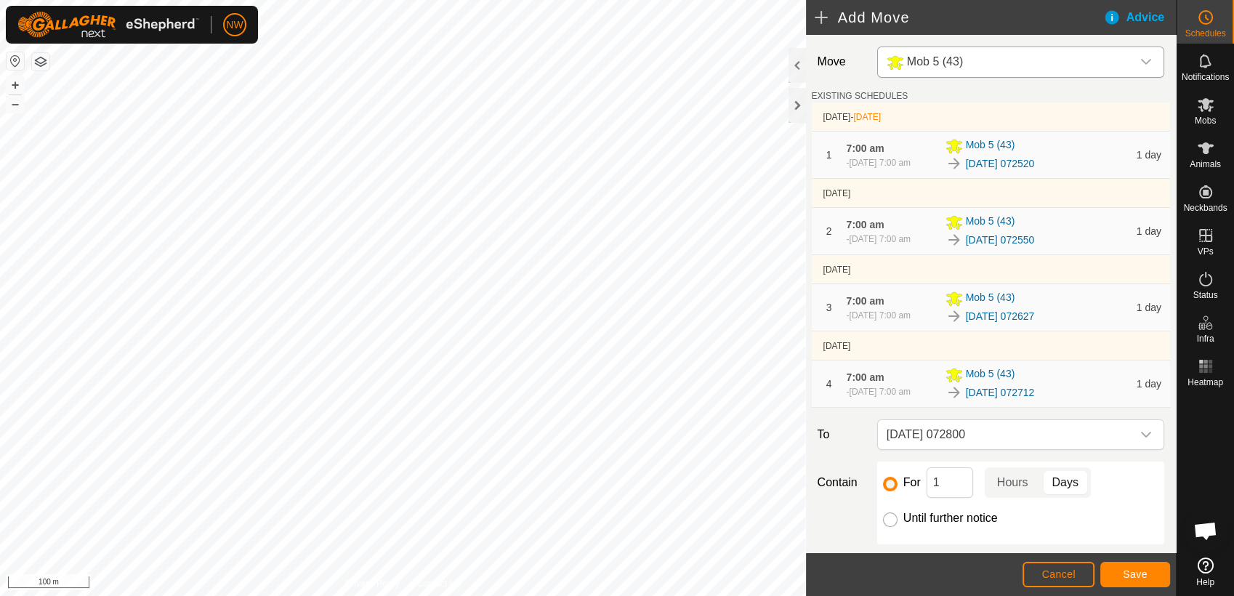
click at [883, 524] on input "Until further notice" at bounding box center [890, 519] width 15 height 15
radio input "true"
checkbox input "false"
click at [1133, 569] on span "Save" at bounding box center [1135, 574] width 25 height 12
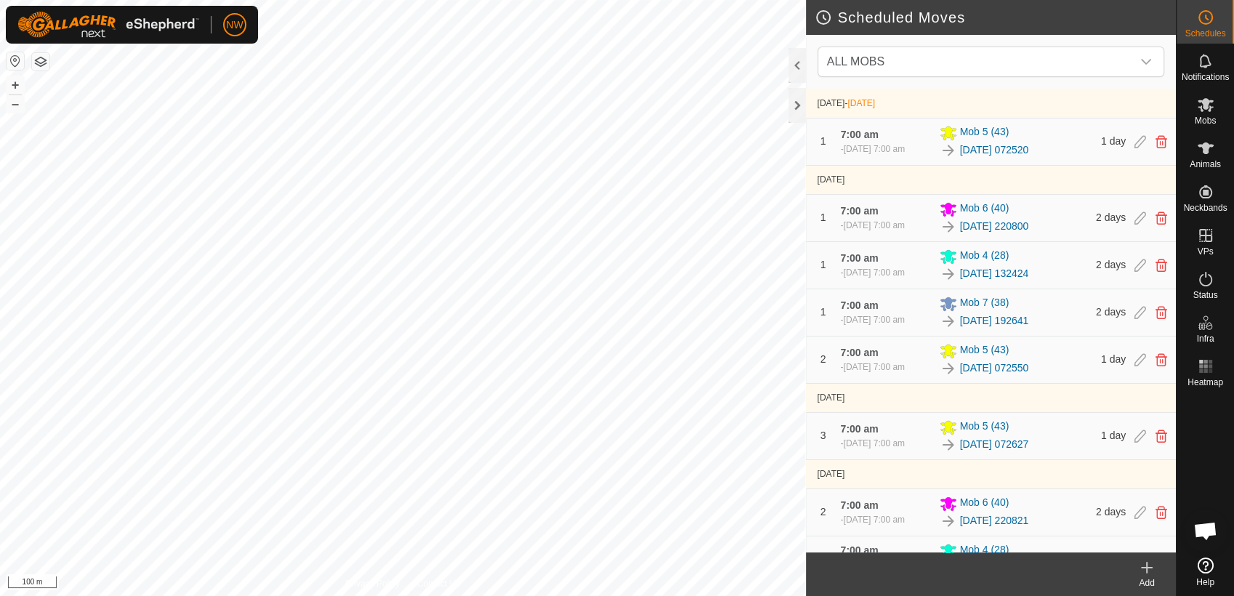
click at [1147, 567] on icon at bounding box center [1146, 567] width 17 height 17
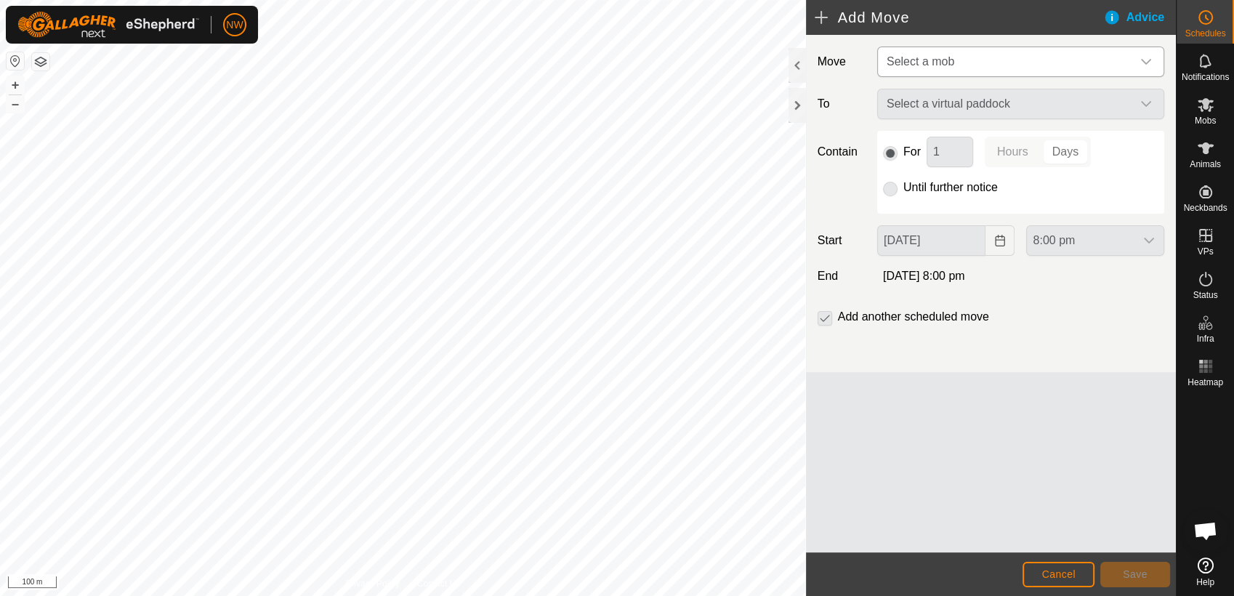
click at [1145, 58] on icon "dropdown trigger" at bounding box center [1146, 62] width 12 height 12
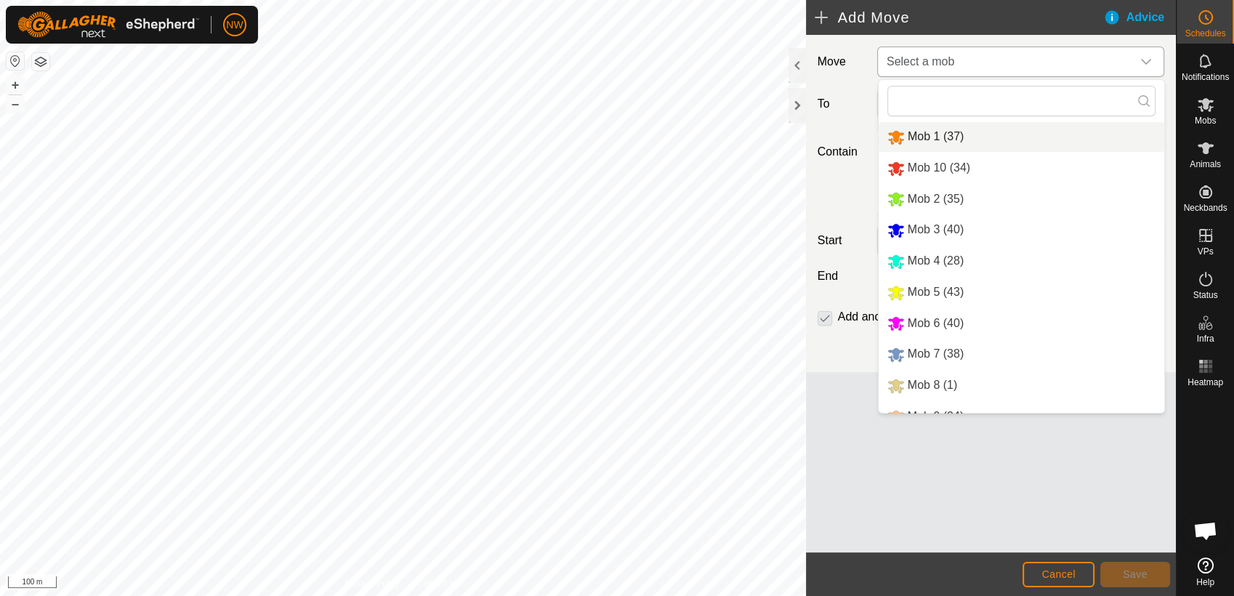
click at [918, 132] on li "Mob 1 (37)" at bounding box center [1021, 137] width 286 height 30
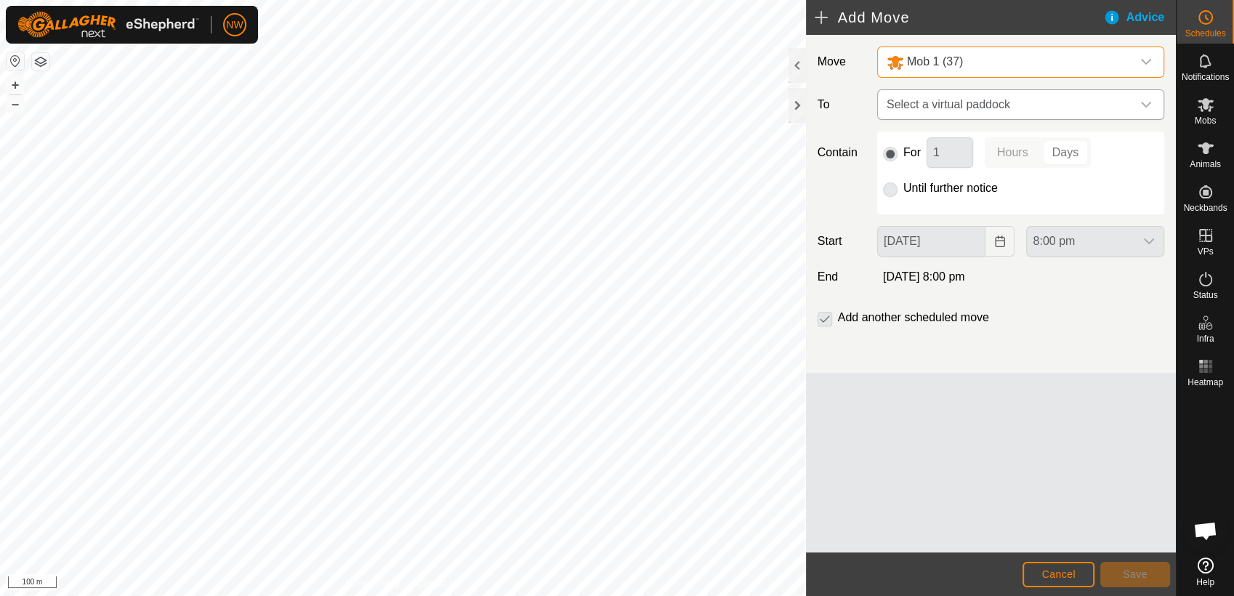
click at [1146, 102] on icon "dropdown trigger" at bounding box center [1146, 105] width 12 height 12
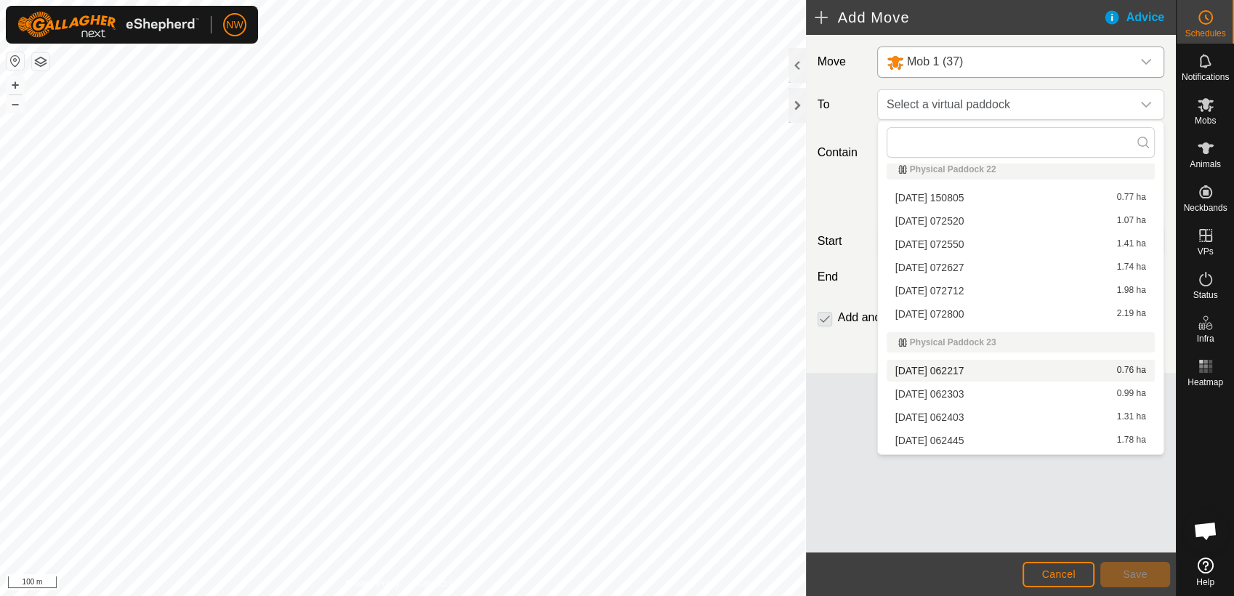
scroll to position [5731, 0]
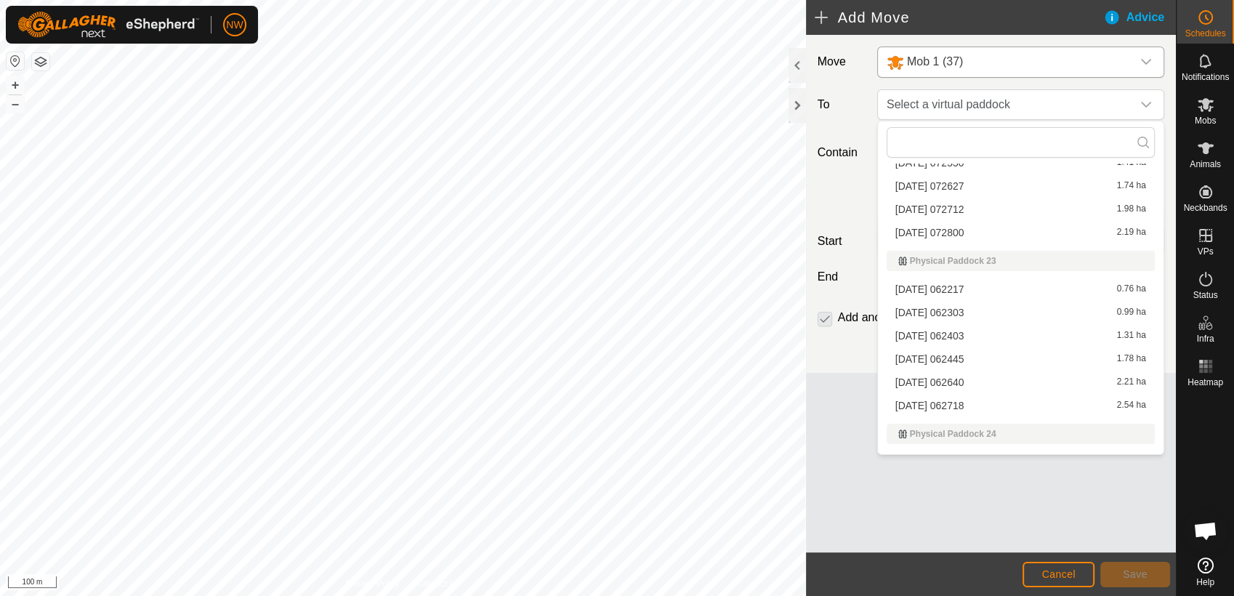
click at [938, 357] on li "[DATE] 062445 1.78 ha" at bounding box center [1020, 359] width 268 height 22
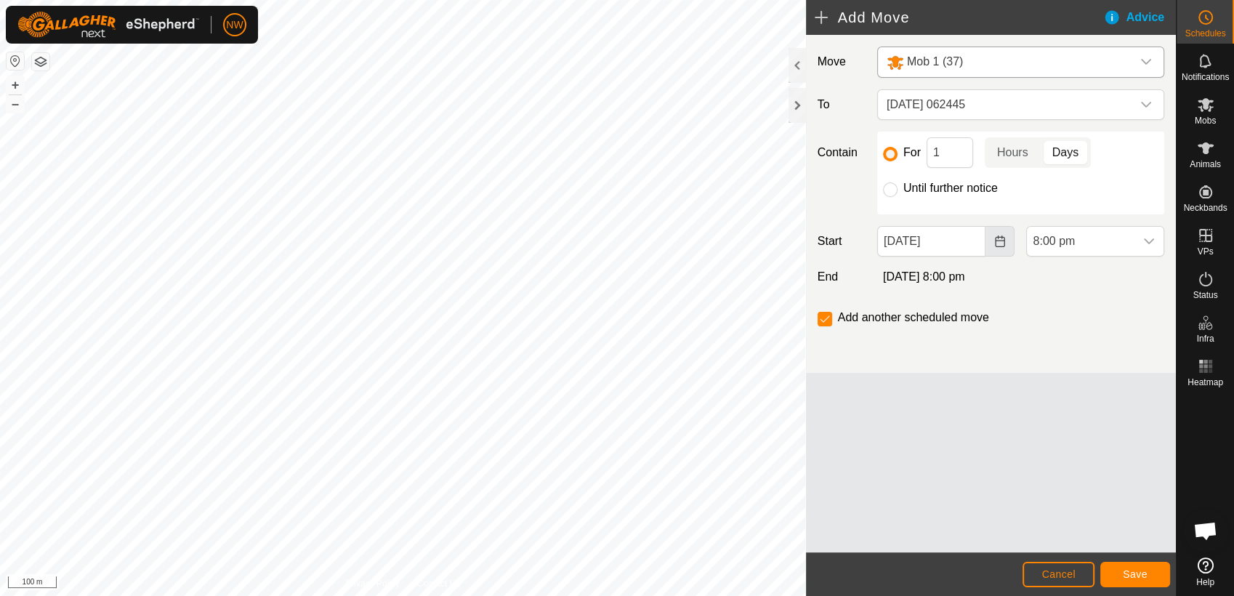
click at [1000, 241] on icon "Choose Date" at bounding box center [1000, 241] width 12 height 12
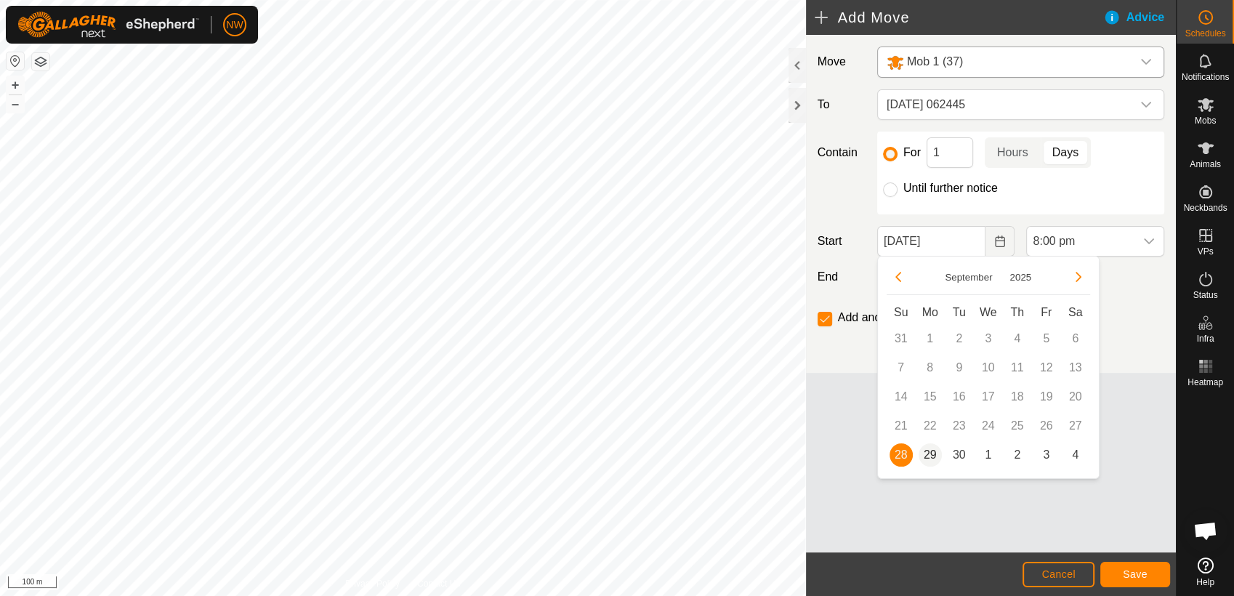
click at [929, 450] on span "29" at bounding box center [929, 454] width 23 height 23
type input "[DATE]"
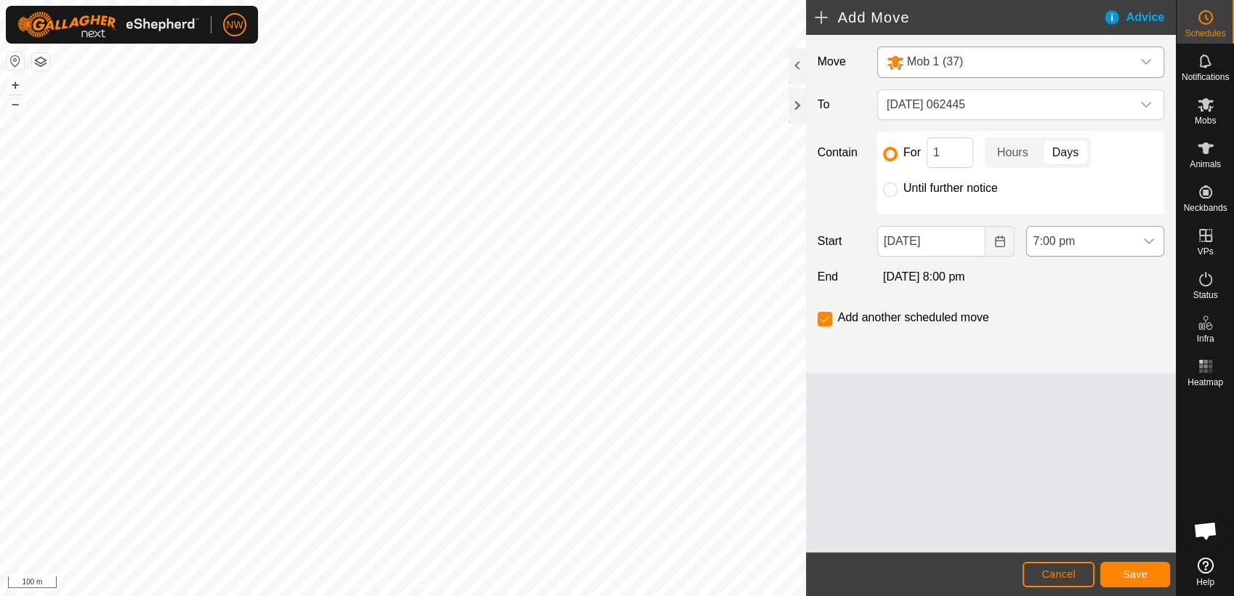
click at [1147, 240] on icon "dropdown trigger" at bounding box center [1149, 241] width 12 height 12
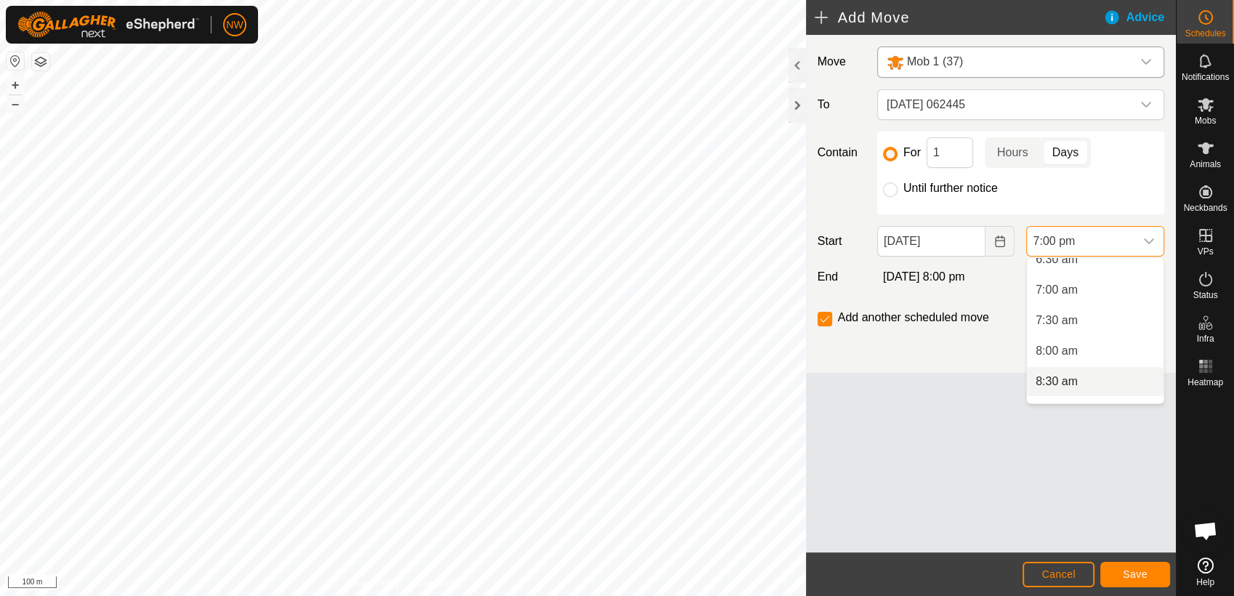
scroll to position [392, 0]
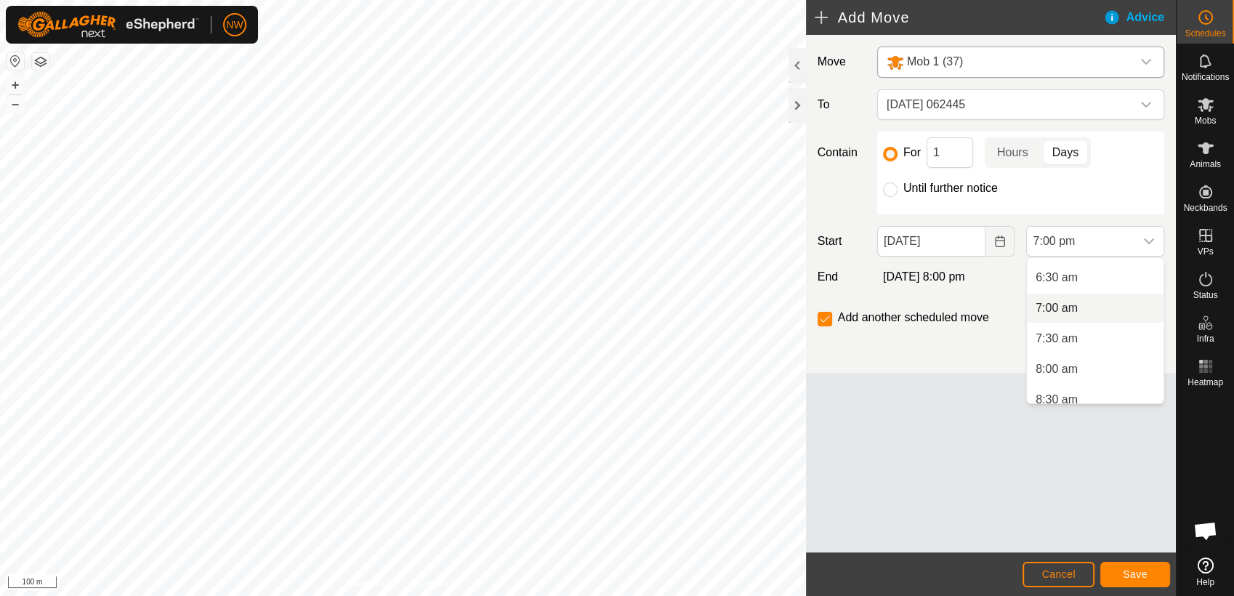
click at [1069, 305] on li "7:00 am" at bounding box center [1095, 308] width 137 height 29
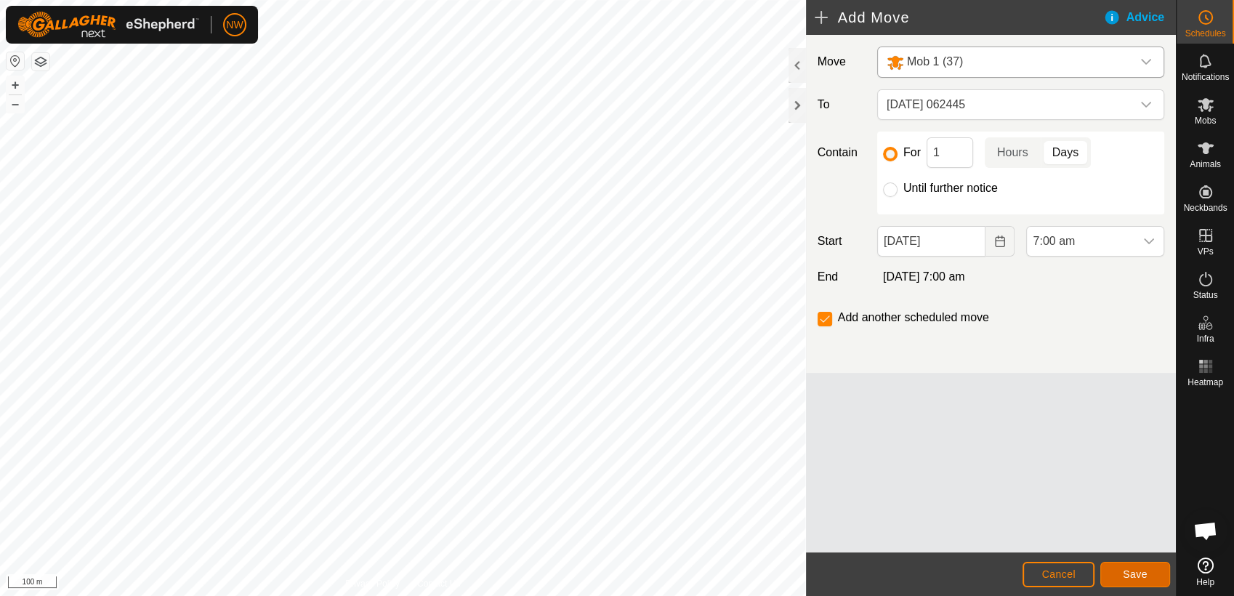
click at [1145, 571] on span "Save" at bounding box center [1135, 574] width 25 height 12
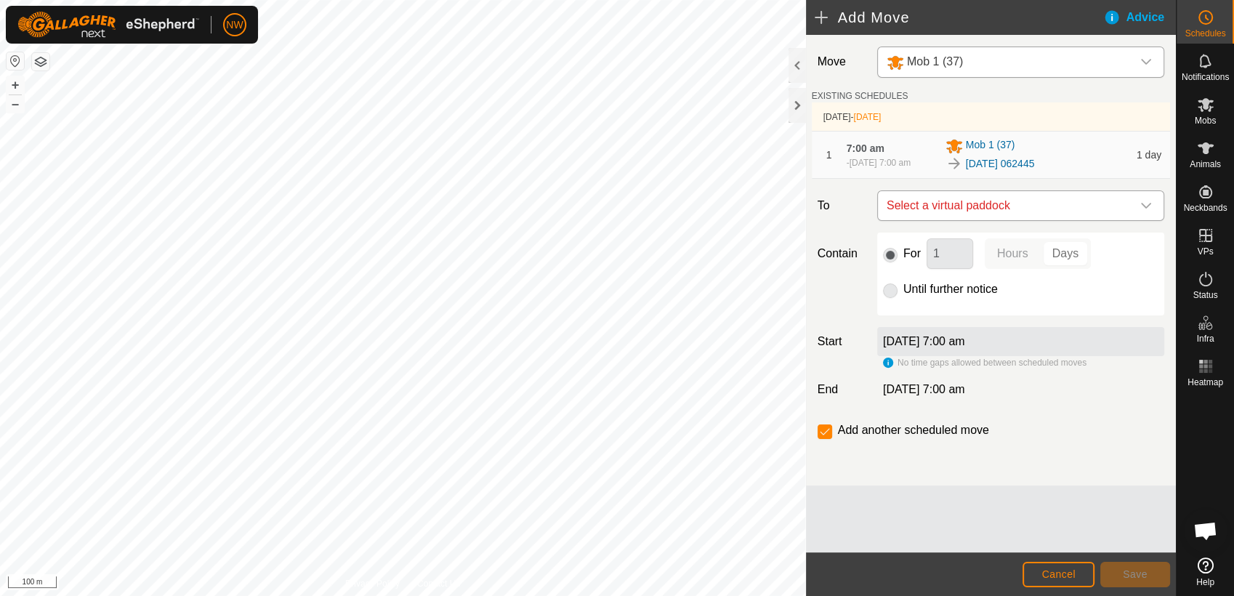
click at [1146, 211] on icon "dropdown trigger" at bounding box center [1146, 206] width 12 height 12
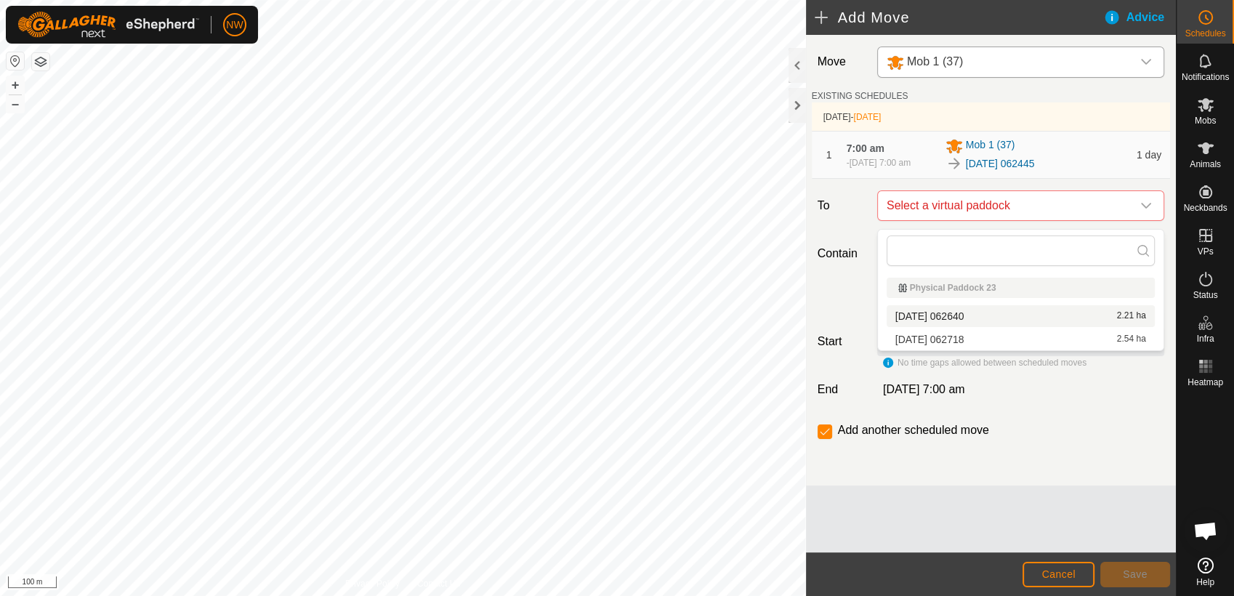
click at [974, 314] on li "[DATE] 062640 2.21 ha" at bounding box center [1020, 316] width 268 height 22
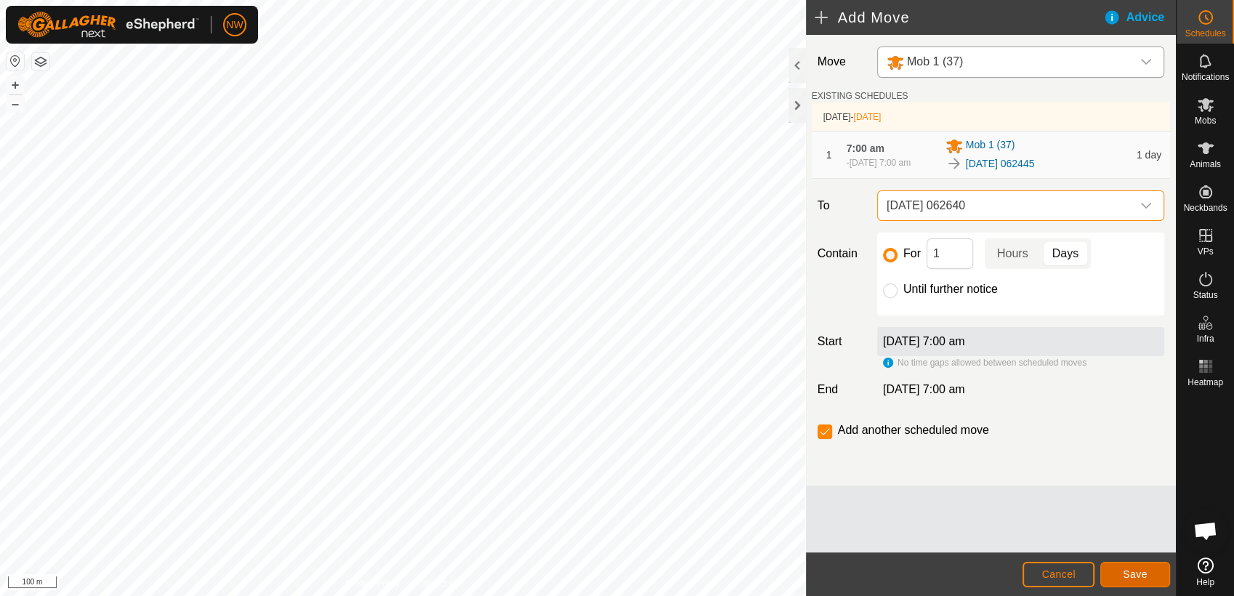
click at [1133, 573] on span "Save" at bounding box center [1135, 574] width 25 height 12
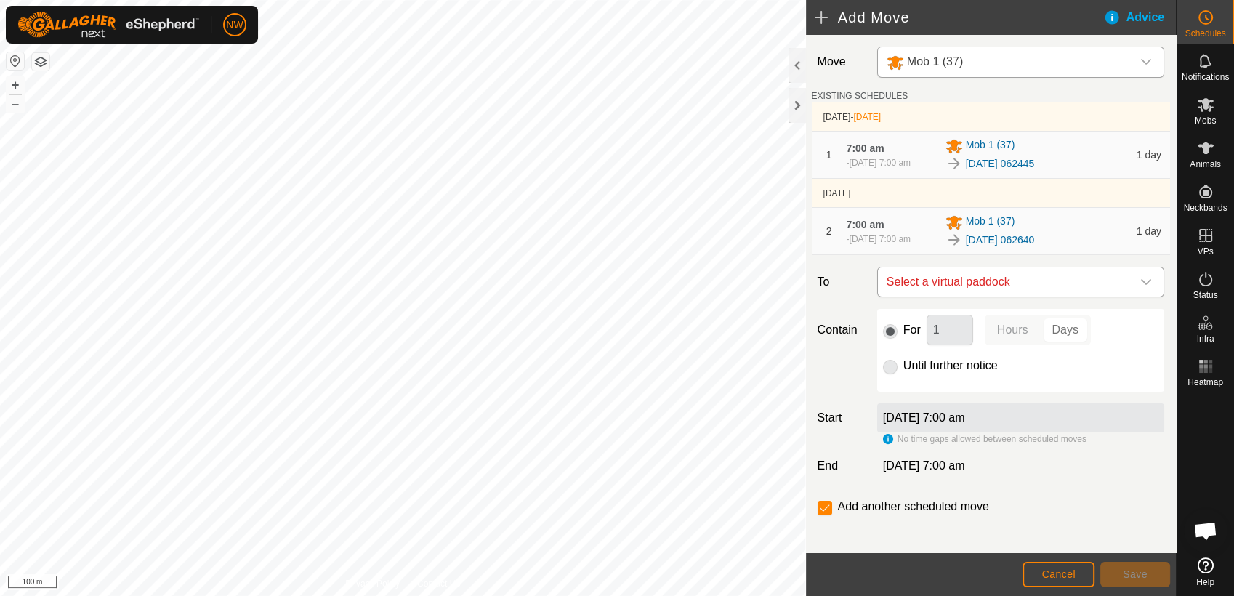
click at [1140, 288] on icon "dropdown trigger" at bounding box center [1146, 282] width 12 height 12
click at [963, 389] on li "[DATE] 062718 2.54 ha" at bounding box center [1013, 392] width 258 height 22
click at [889, 372] on input "Until further notice" at bounding box center [890, 367] width 15 height 15
radio input "true"
checkbox input "false"
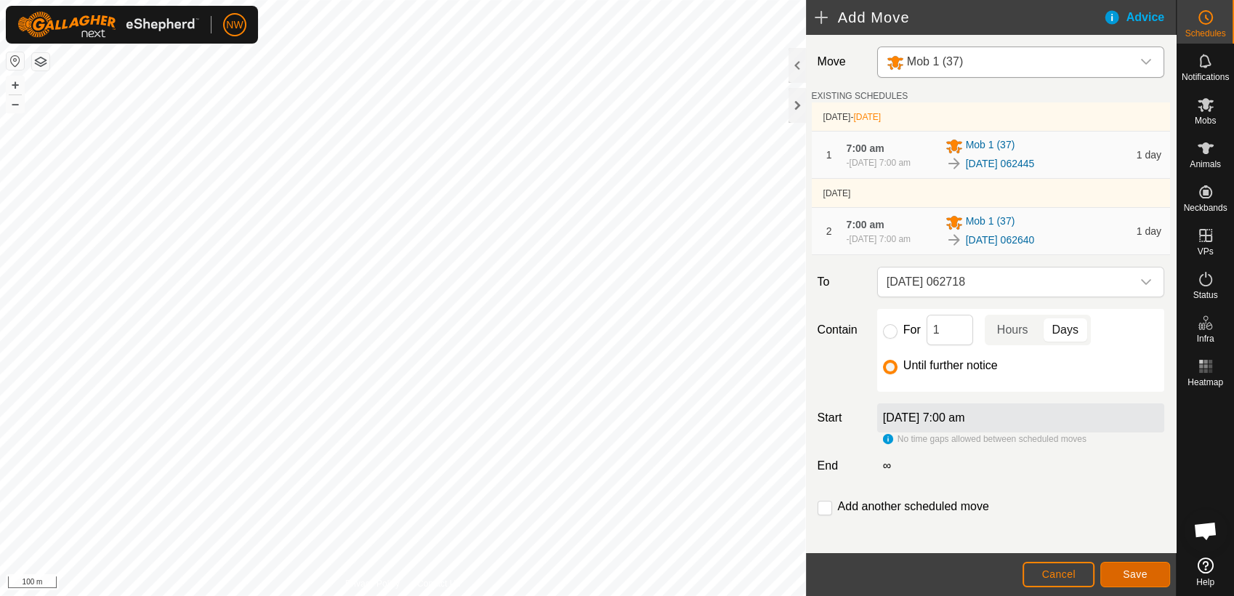
click at [1136, 570] on span "Save" at bounding box center [1135, 574] width 25 height 12
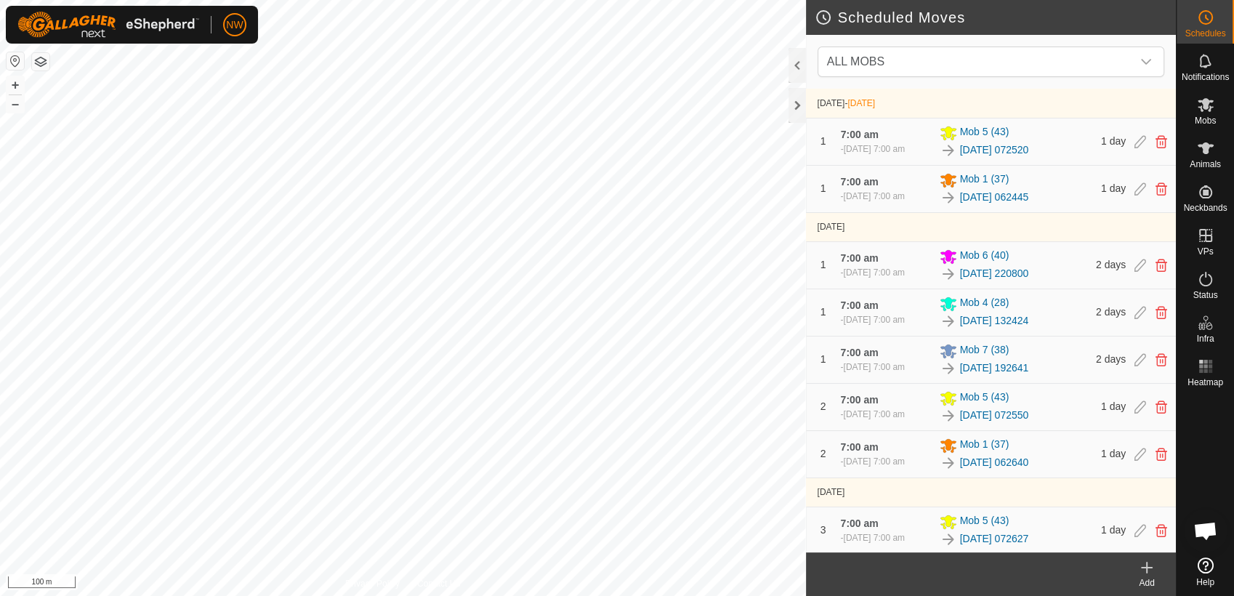
click at [1149, 570] on icon at bounding box center [1146, 567] width 17 height 17
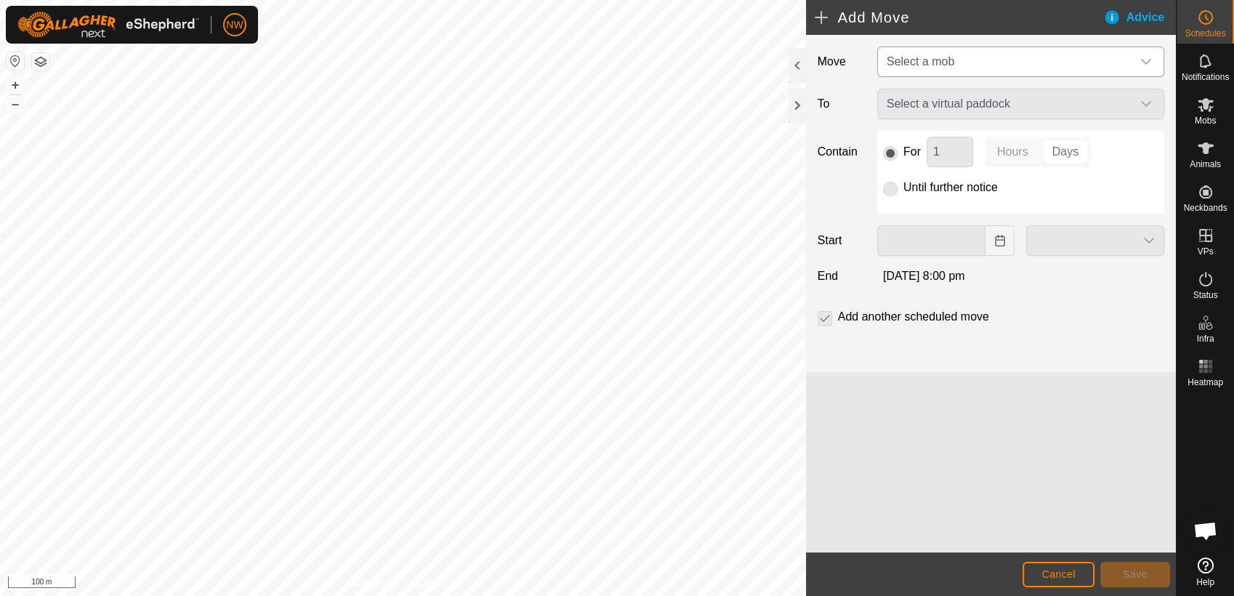
click at [1142, 61] on icon "dropdown trigger" at bounding box center [1146, 62] width 10 height 6
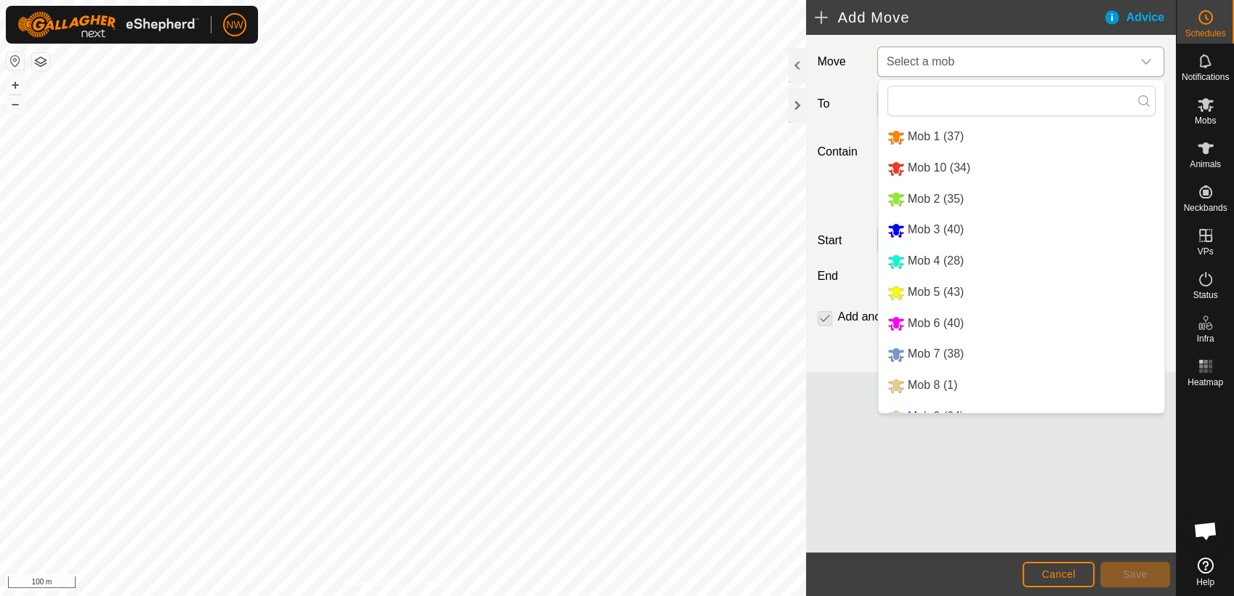
click at [918, 193] on li "Mob 2 (35)" at bounding box center [1021, 200] width 286 height 30
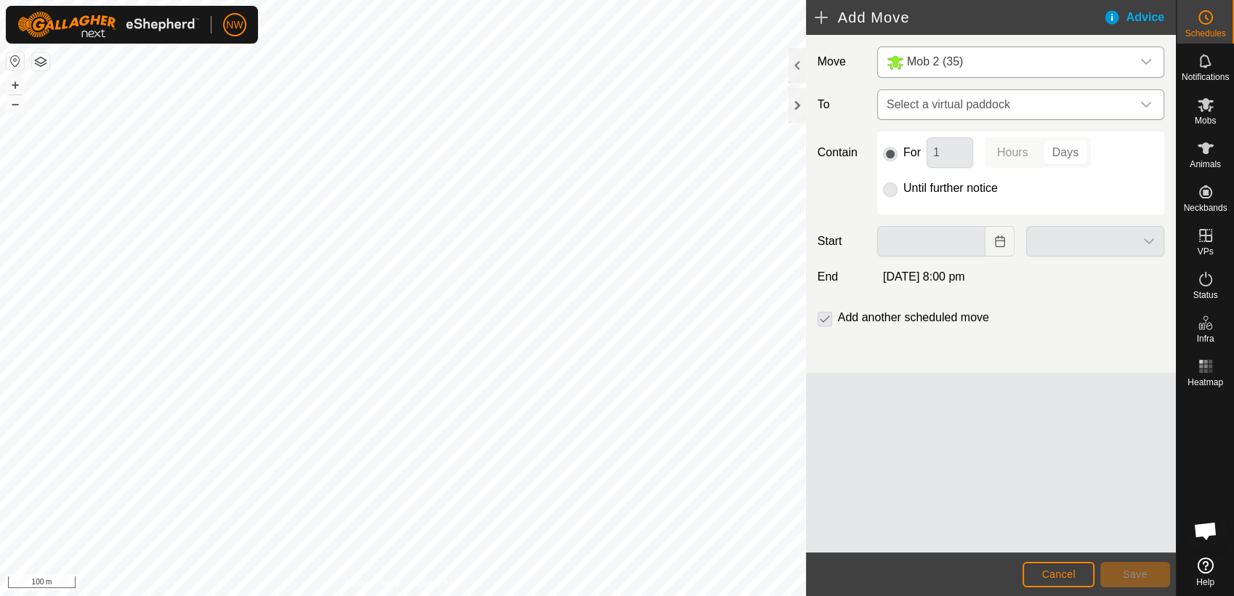
click at [1147, 105] on icon "dropdown trigger" at bounding box center [1146, 105] width 10 height 6
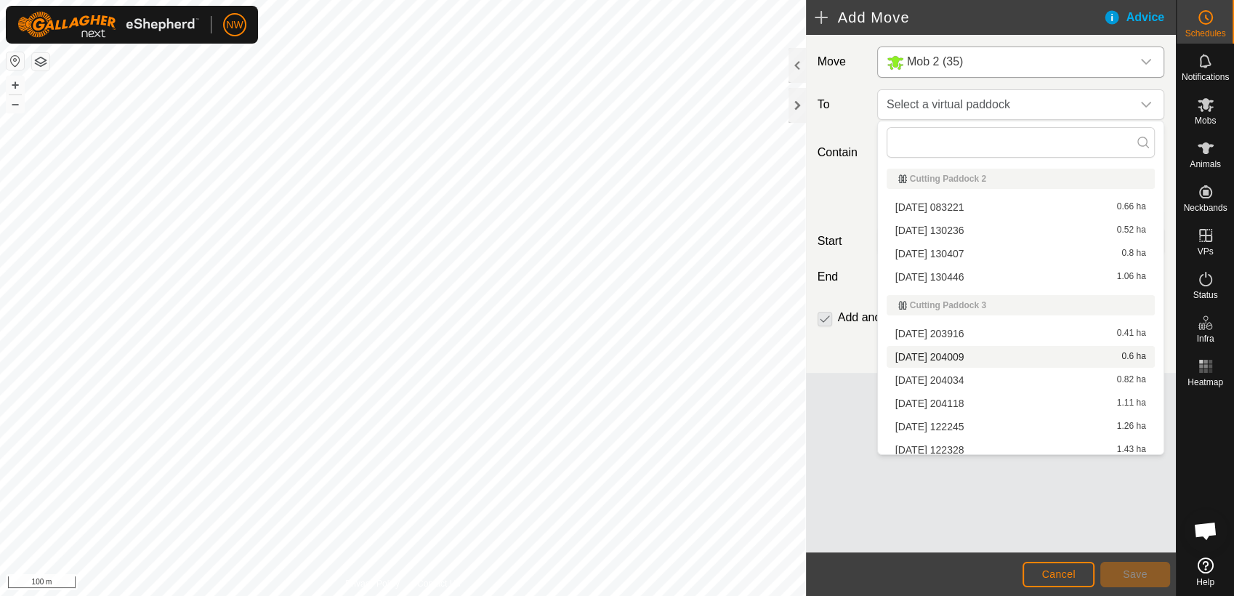
scroll to position [1291, 0]
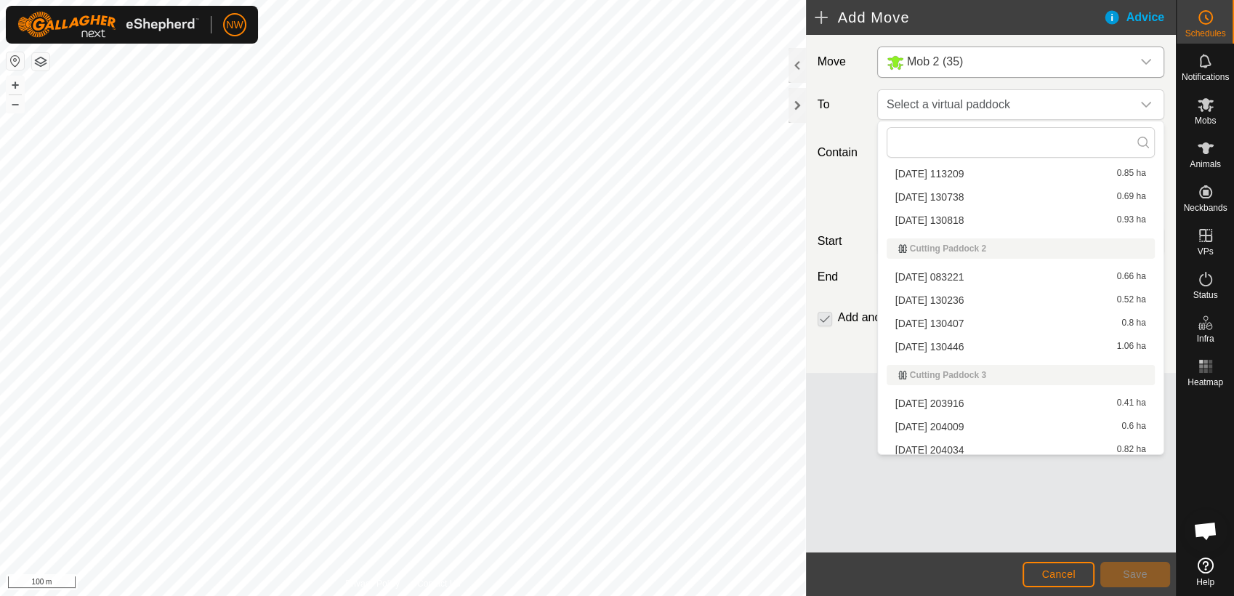
click at [951, 296] on li "[DATE] 130236 0.52 ha" at bounding box center [1020, 300] width 268 height 22
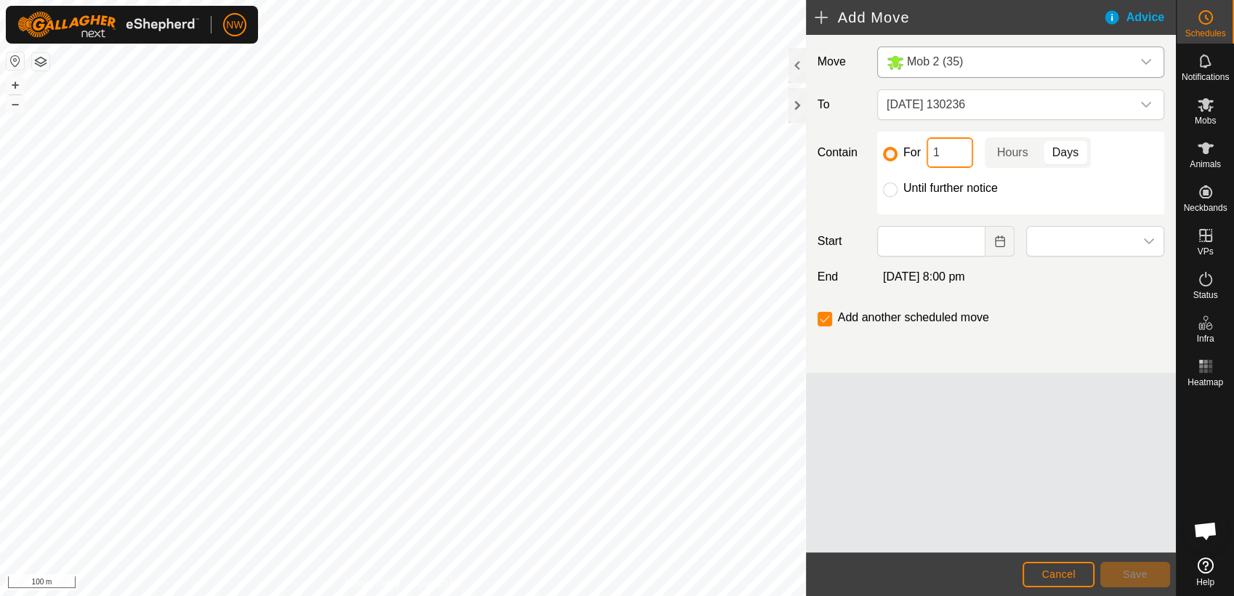
drag, startPoint x: 936, startPoint y: 154, endPoint x: 929, endPoint y: 156, distance: 7.6
click at [929, 156] on input "1" at bounding box center [949, 152] width 46 height 31
type input "2"
click at [994, 242] on icon "Choose Date" at bounding box center [1000, 241] width 12 height 12
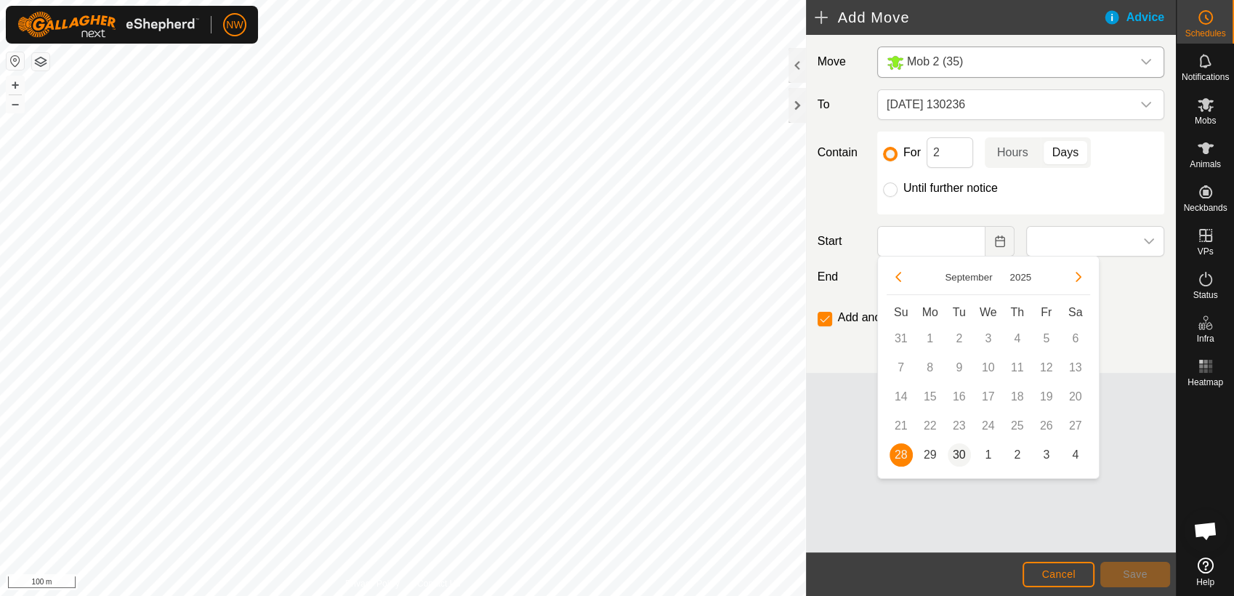
click at [959, 453] on span "30" at bounding box center [958, 454] width 23 height 23
type input "[DATE]"
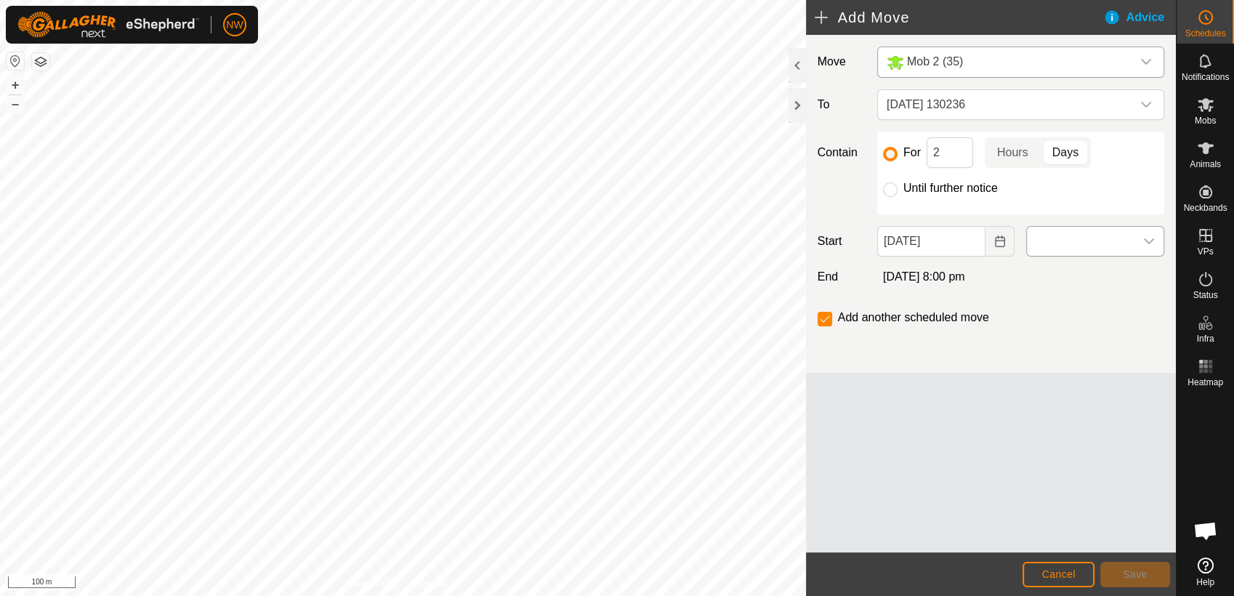
click at [1149, 238] on icon "dropdown trigger" at bounding box center [1149, 241] width 12 height 12
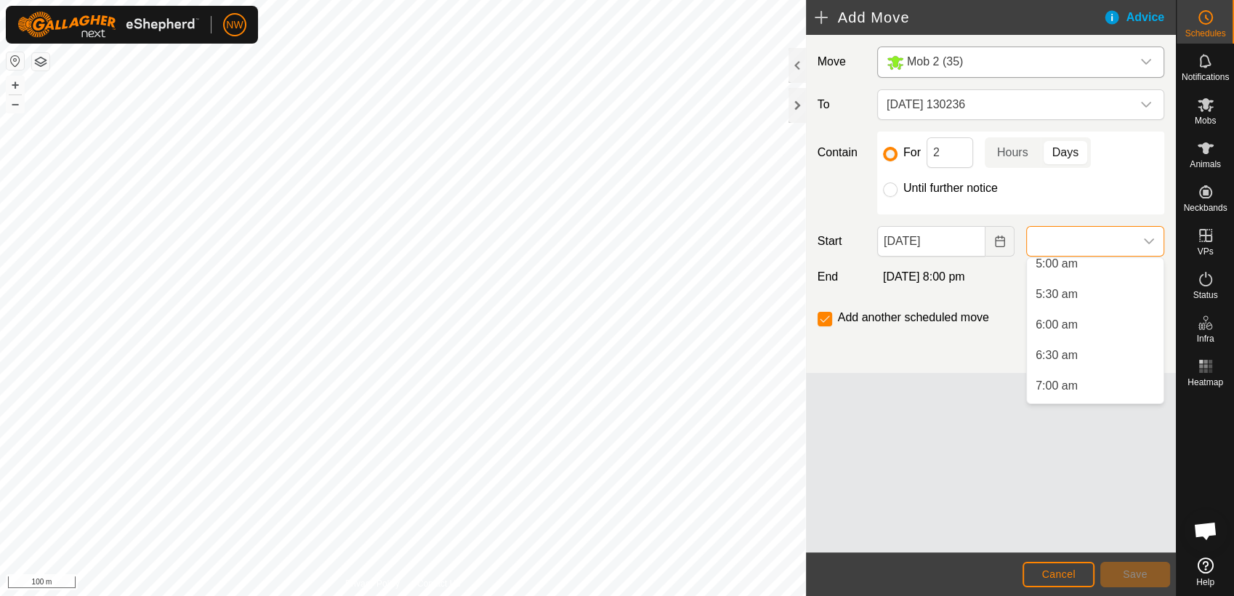
scroll to position [323, 0]
click at [1052, 372] on li "7:00 am" at bounding box center [1095, 377] width 137 height 29
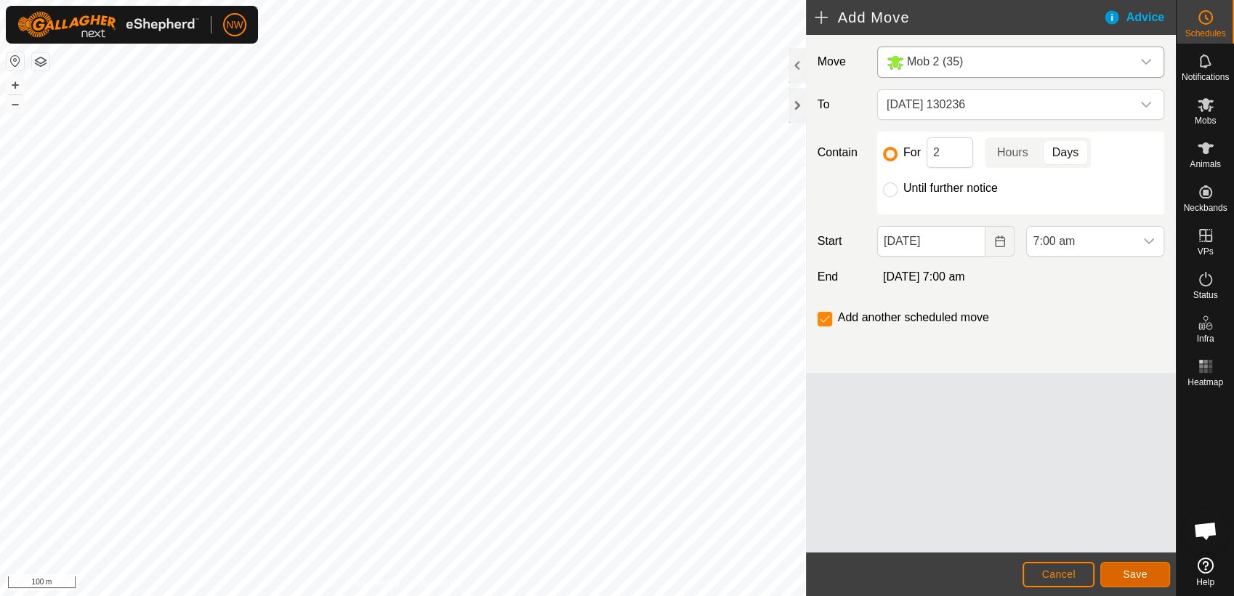
click at [1134, 574] on span "Save" at bounding box center [1135, 574] width 25 height 12
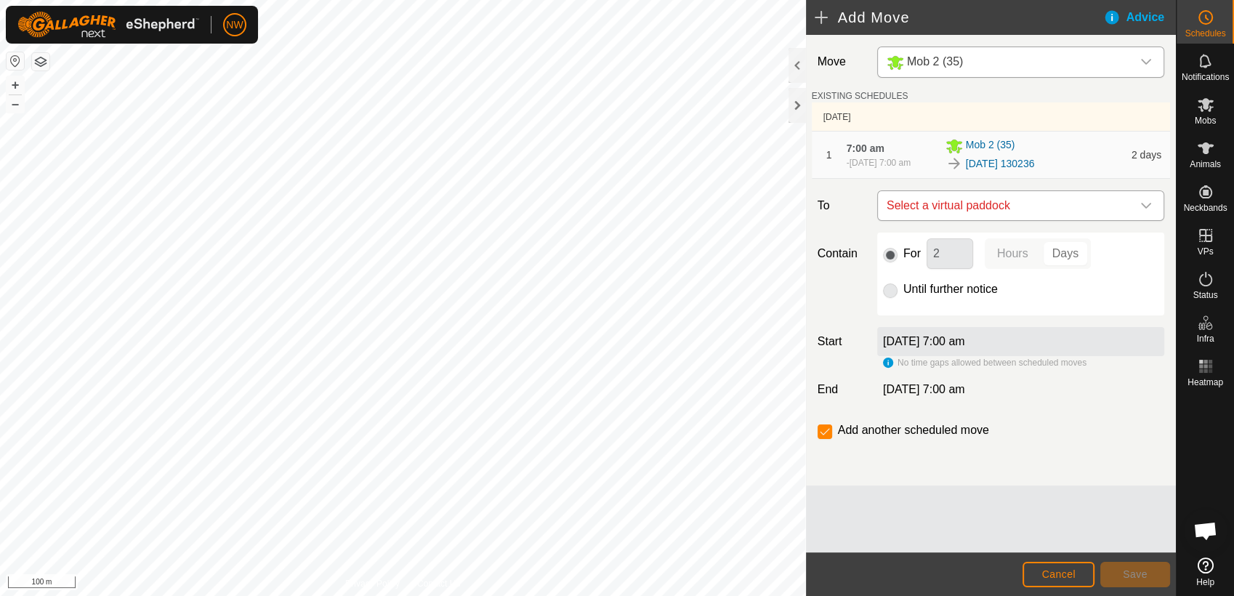
click at [1148, 204] on icon "dropdown trigger" at bounding box center [1146, 206] width 10 height 6
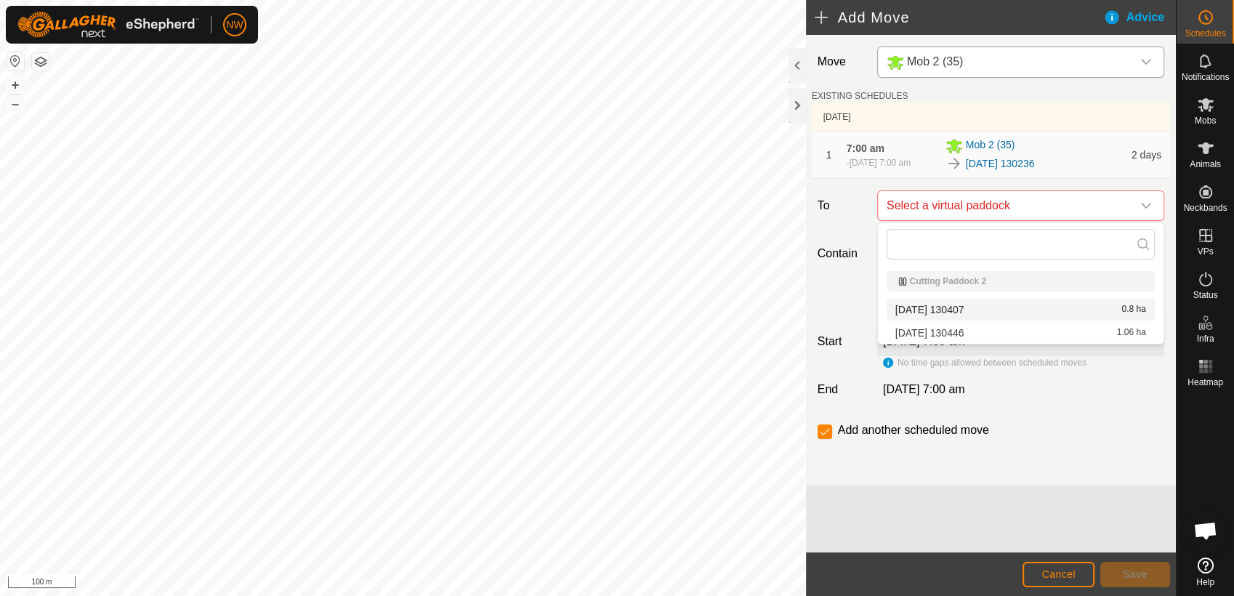
click at [960, 305] on li "[DATE] 130407 0.8 ha" at bounding box center [1020, 310] width 268 height 22
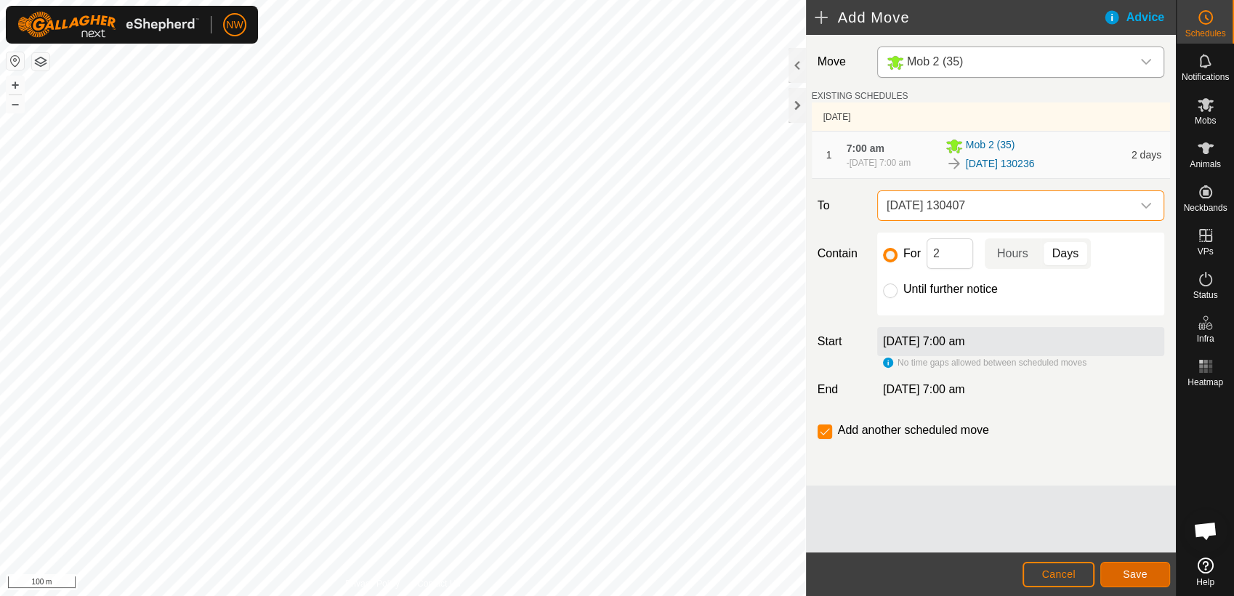
click at [1145, 572] on span "Save" at bounding box center [1135, 574] width 25 height 12
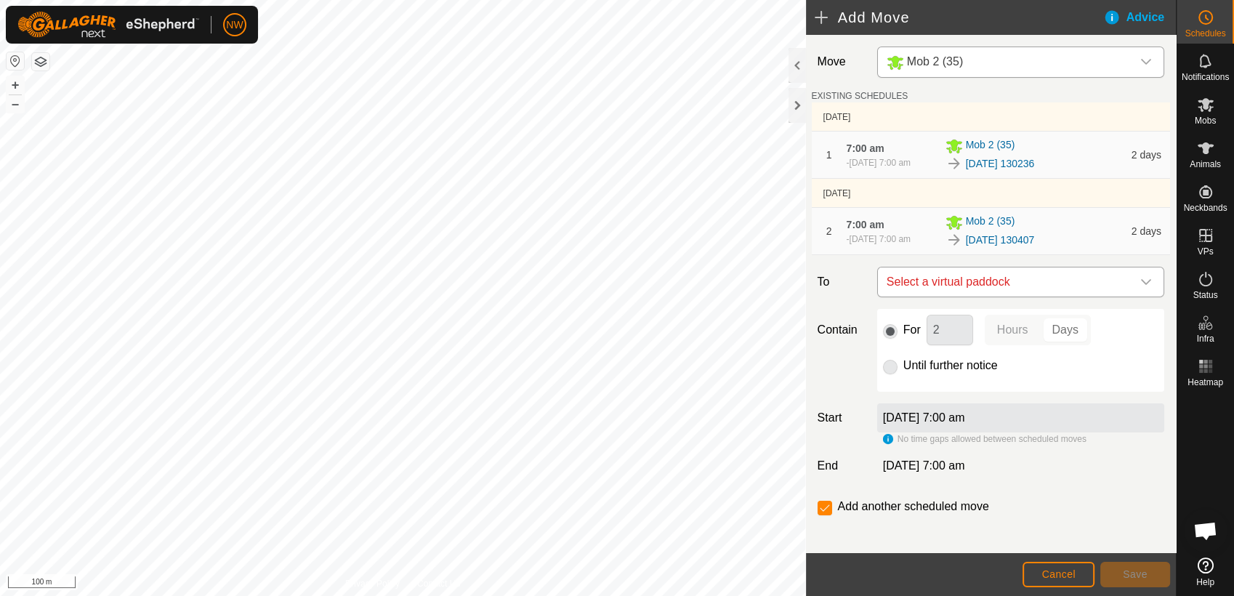
click at [1141, 282] on icon "dropdown trigger" at bounding box center [1146, 282] width 10 height 6
click at [971, 383] on li "[DATE] 130446 1.06 ha" at bounding box center [1013, 386] width 258 height 22
drag, startPoint x: 891, startPoint y: 364, endPoint x: 955, endPoint y: 379, distance: 65.7
click at [893, 364] on input "Until further notice" at bounding box center [890, 367] width 15 height 15
radio input "true"
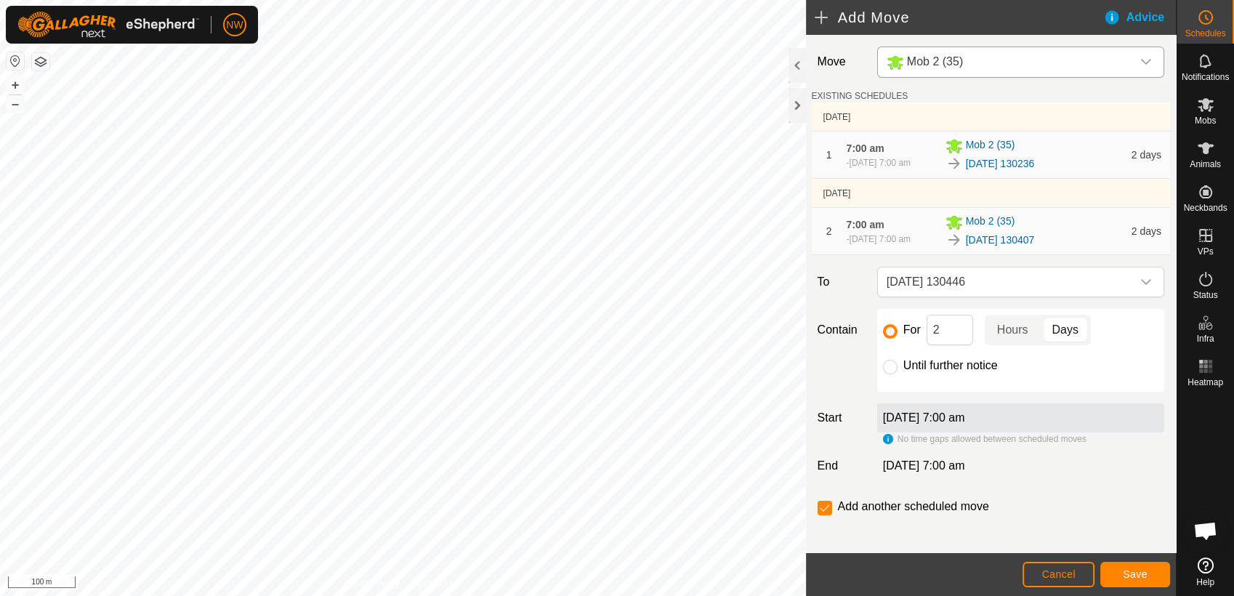
checkbox input "false"
click at [1131, 572] on span "Save" at bounding box center [1135, 574] width 25 height 12
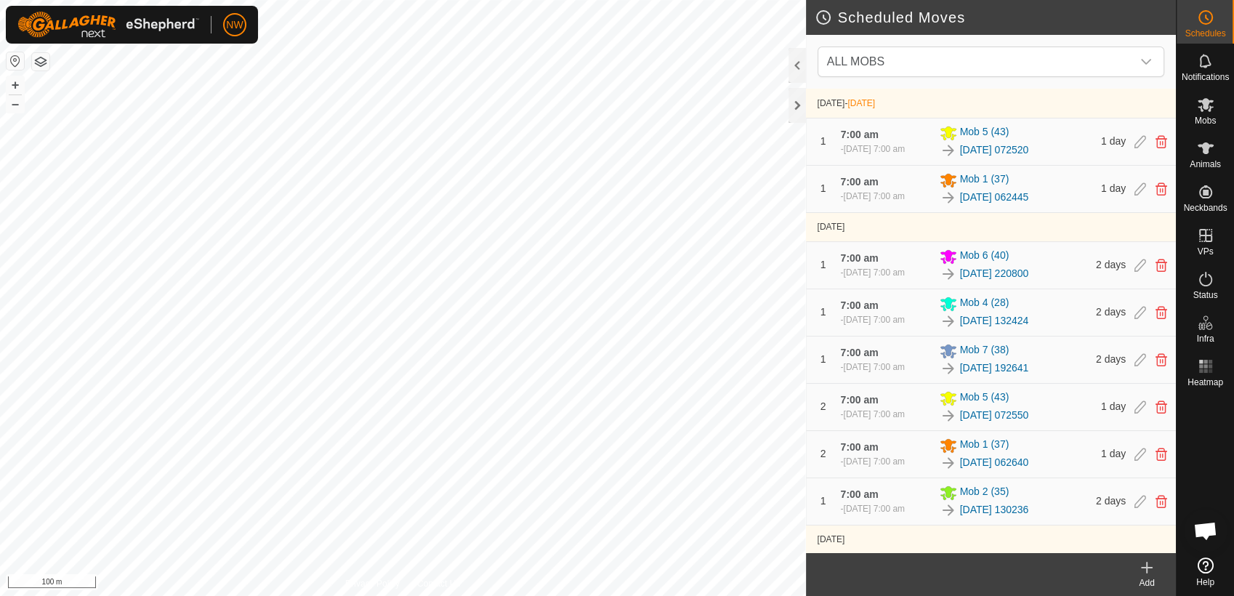
click at [1150, 568] on icon at bounding box center [1146, 567] width 17 height 17
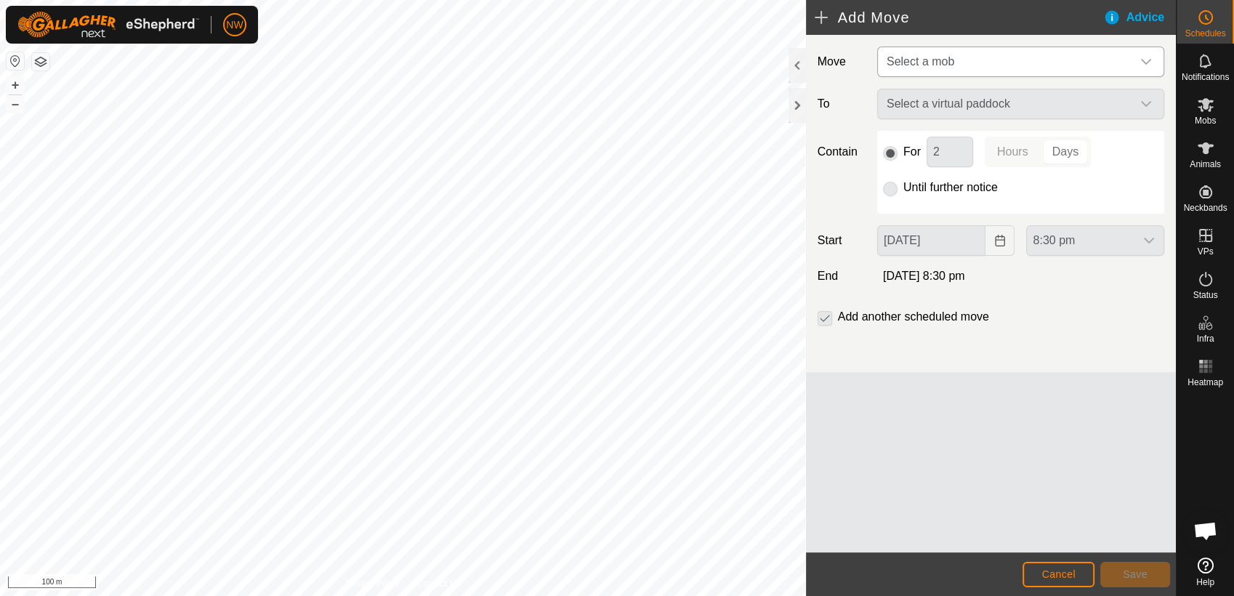
click at [1144, 56] on icon "dropdown trigger" at bounding box center [1146, 62] width 12 height 12
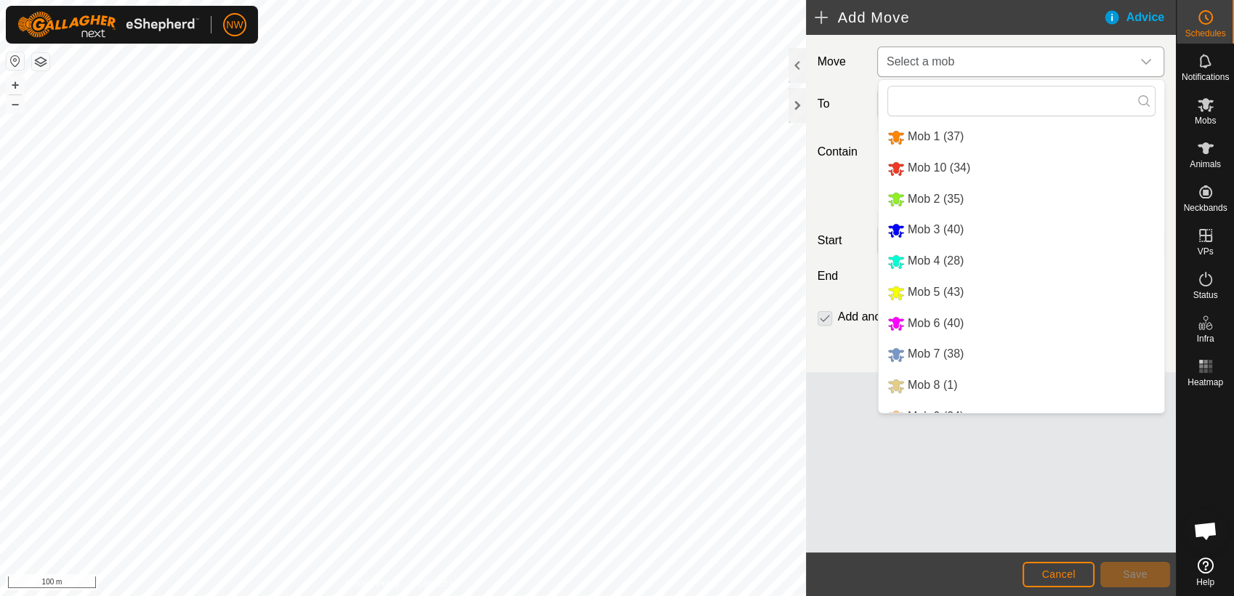
click at [926, 165] on li "Mob 10 (34)" at bounding box center [1021, 168] width 286 height 30
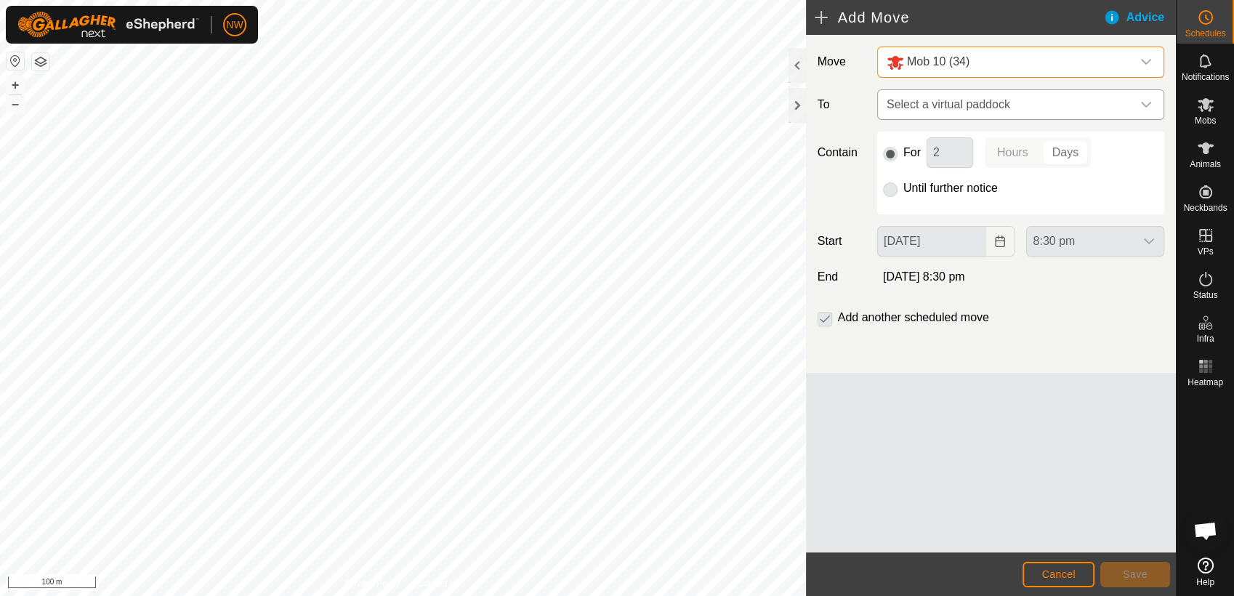
click at [1147, 102] on icon "dropdown trigger" at bounding box center [1146, 105] width 12 height 12
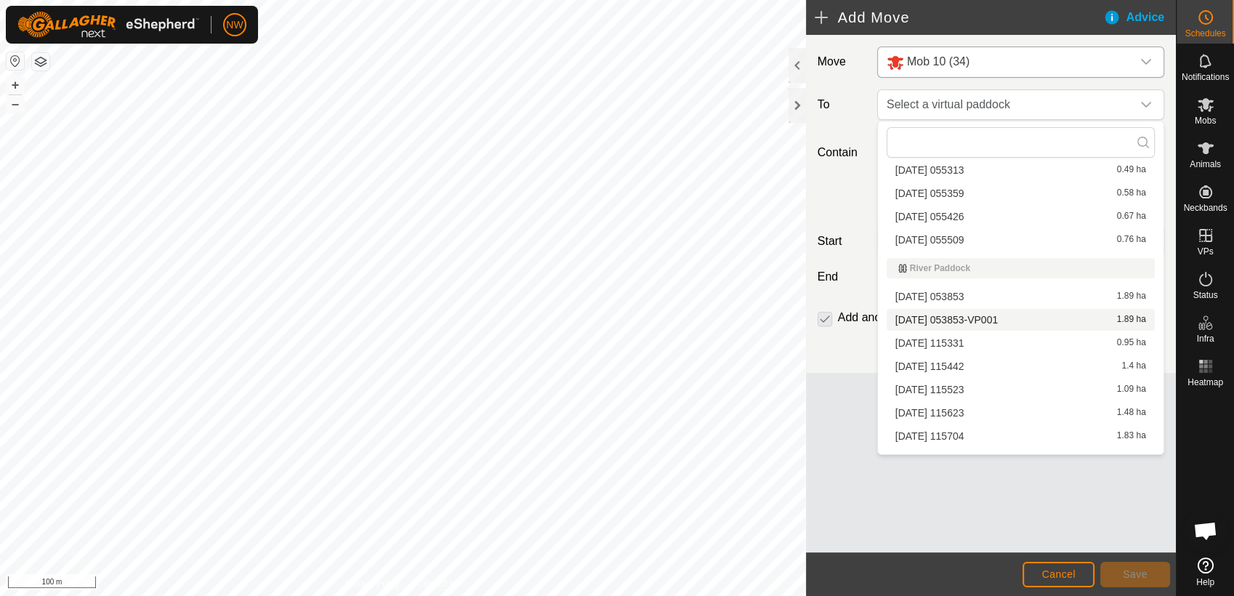
scroll to position [13158, 0]
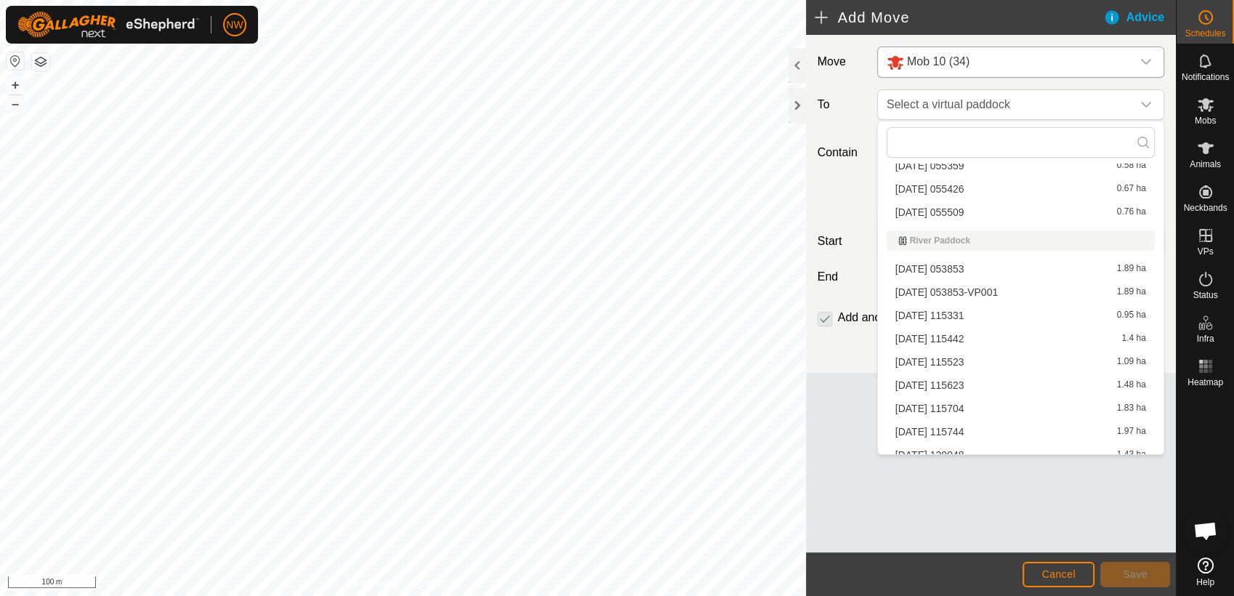
click at [922, 357] on li "[DATE] 115523 1.09 ha" at bounding box center [1020, 362] width 268 height 22
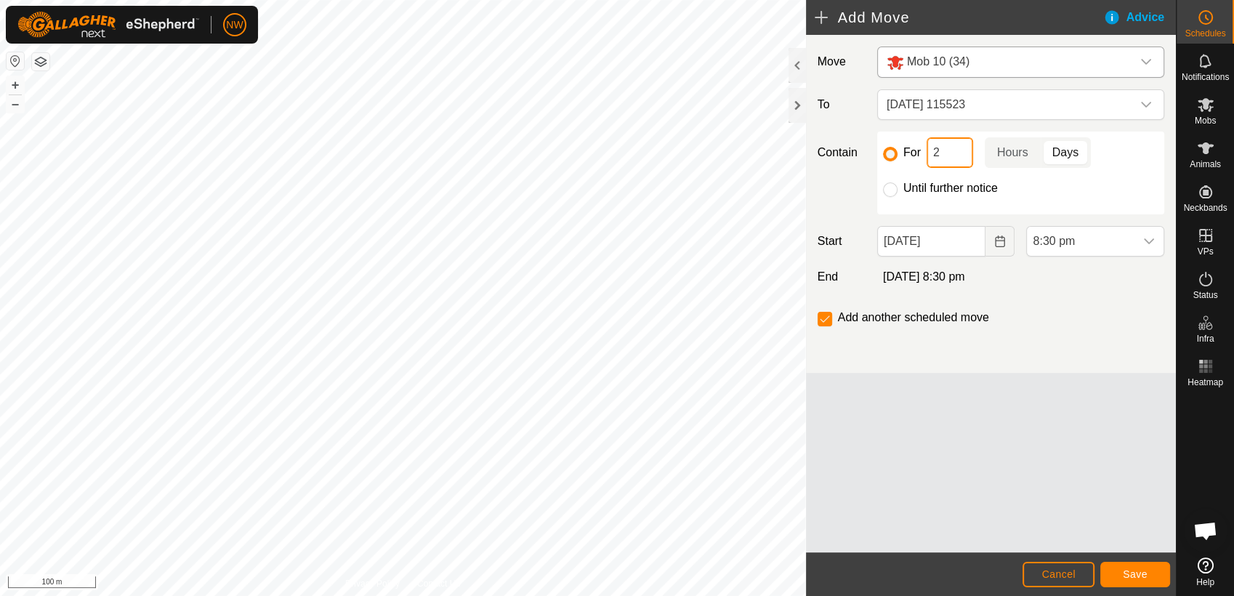
drag, startPoint x: 931, startPoint y: 153, endPoint x: 923, endPoint y: 150, distance: 7.8
click at [923, 152] on div "For 2 Hours Days" at bounding box center [1020, 152] width 275 height 31
type input "1"
click at [1000, 236] on icon "Choose Date" at bounding box center [999, 241] width 9 height 12
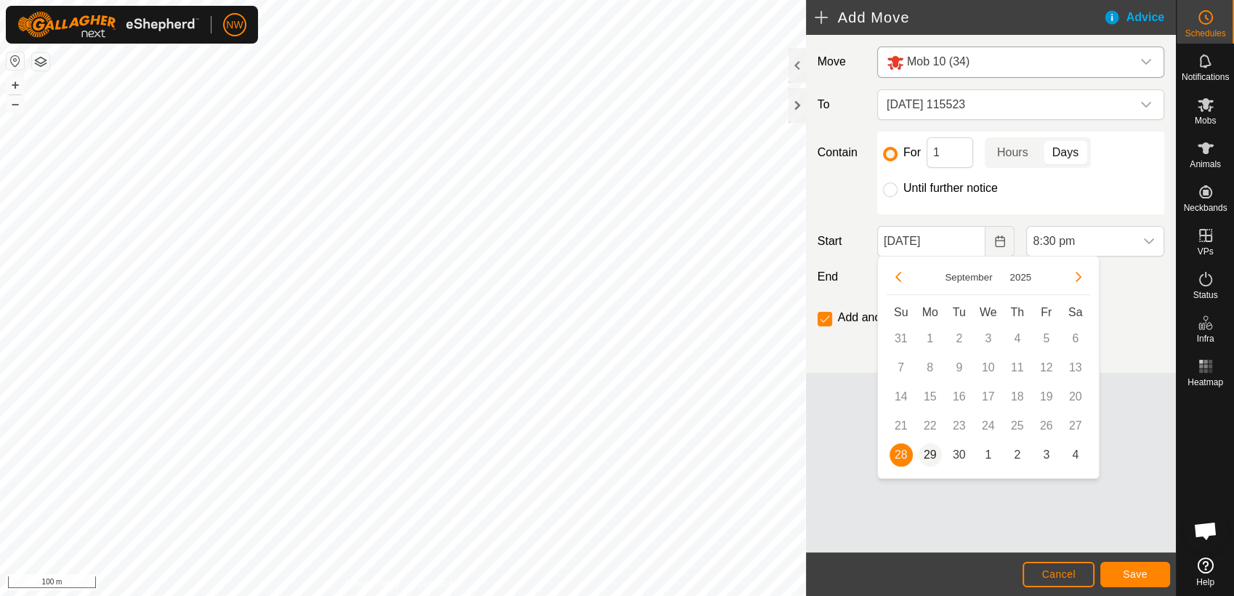
click at [934, 453] on span "29" at bounding box center [929, 454] width 23 height 23
type input "[DATE]"
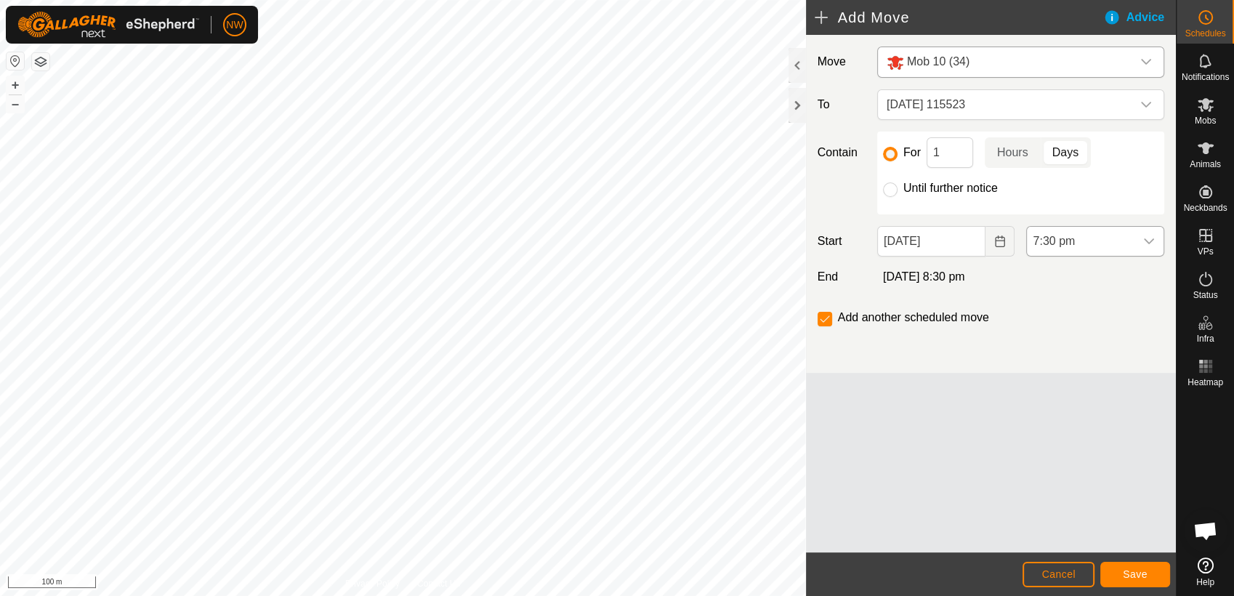
click at [1150, 242] on icon "dropdown trigger" at bounding box center [1149, 241] width 12 height 12
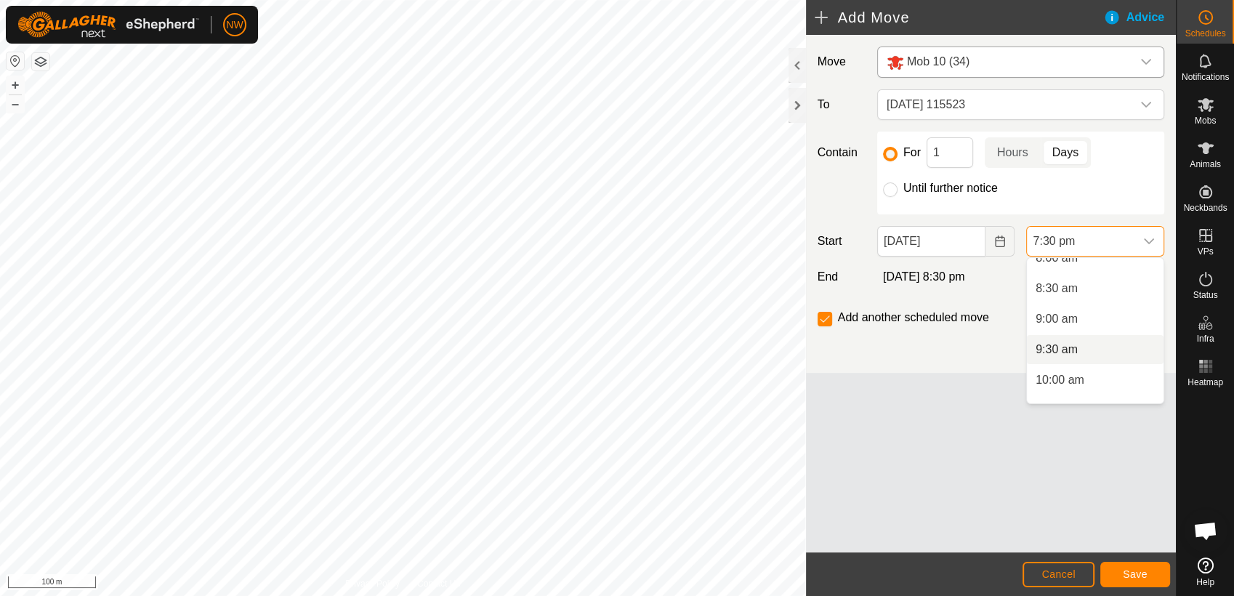
scroll to position [422, 0]
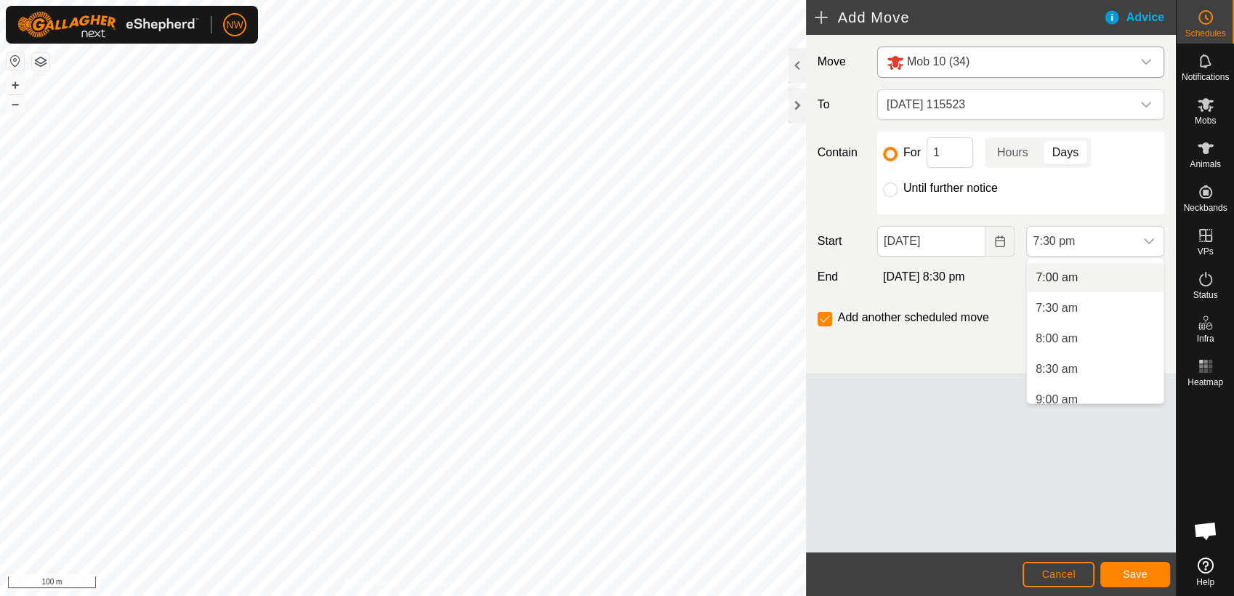
drag, startPoint x: 1066, startPoint y: 269, endPoint x: 1075, endPoint y: 277, distance: 12.4
click at [1068, 270] on li "7:00 am" at bounding box center [1095, 277] width 137 height 29
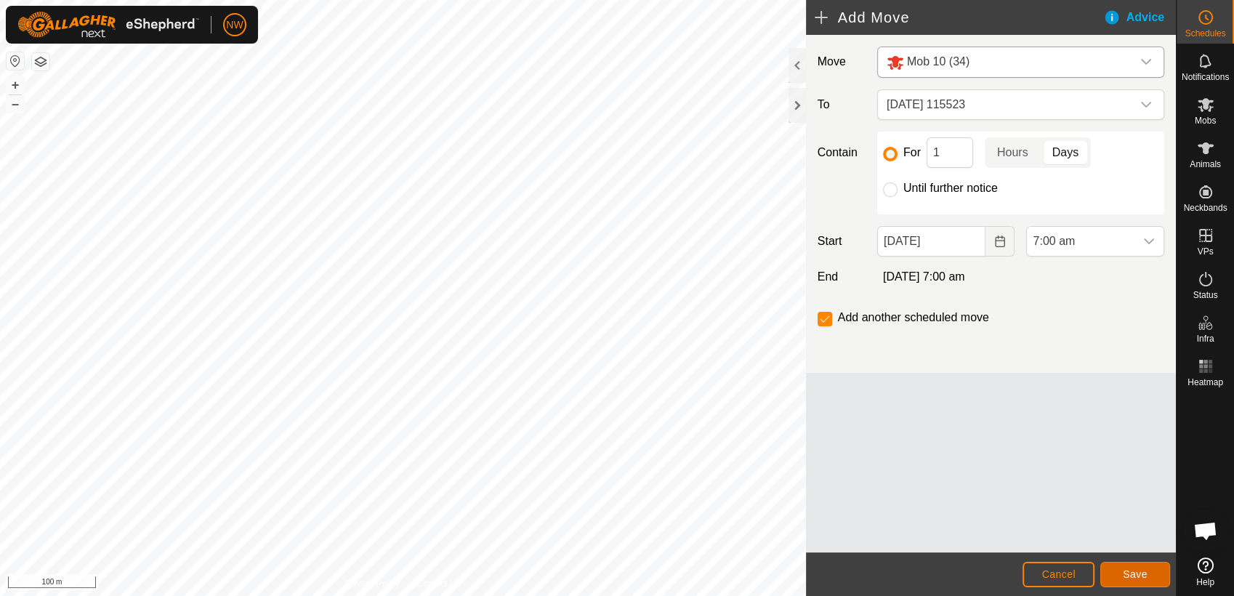
click at [1149, 572] on button "Save" at bounding box center [1135, 574] width 70 height 25
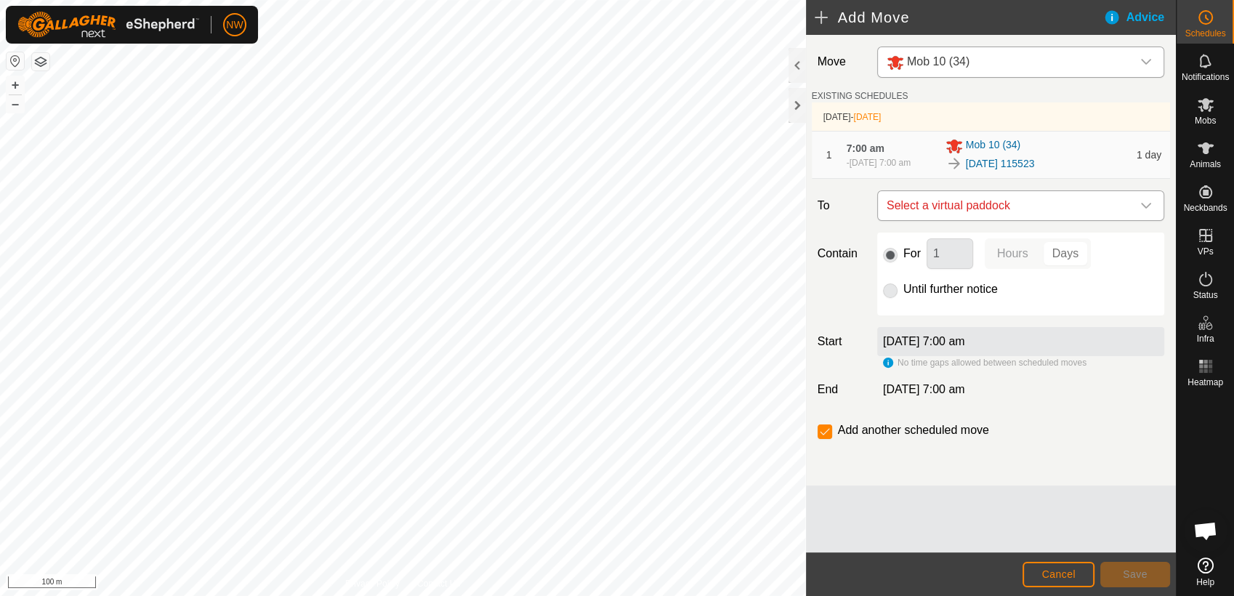
click at [1148, 211] on icon "dropdown trigger" at bounding box center [1146, 206] width 12 height 12
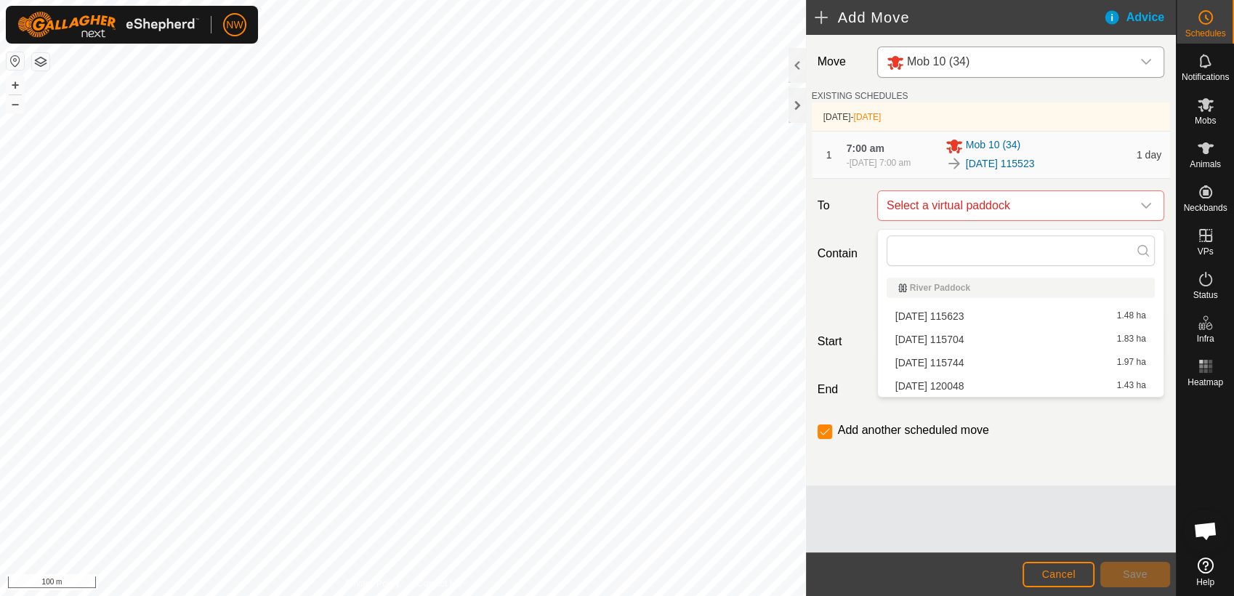
click at [950, 313] on li "[DATE] 115623 1.48 ha" at bounding box center [1020, 316] width 268 height 22
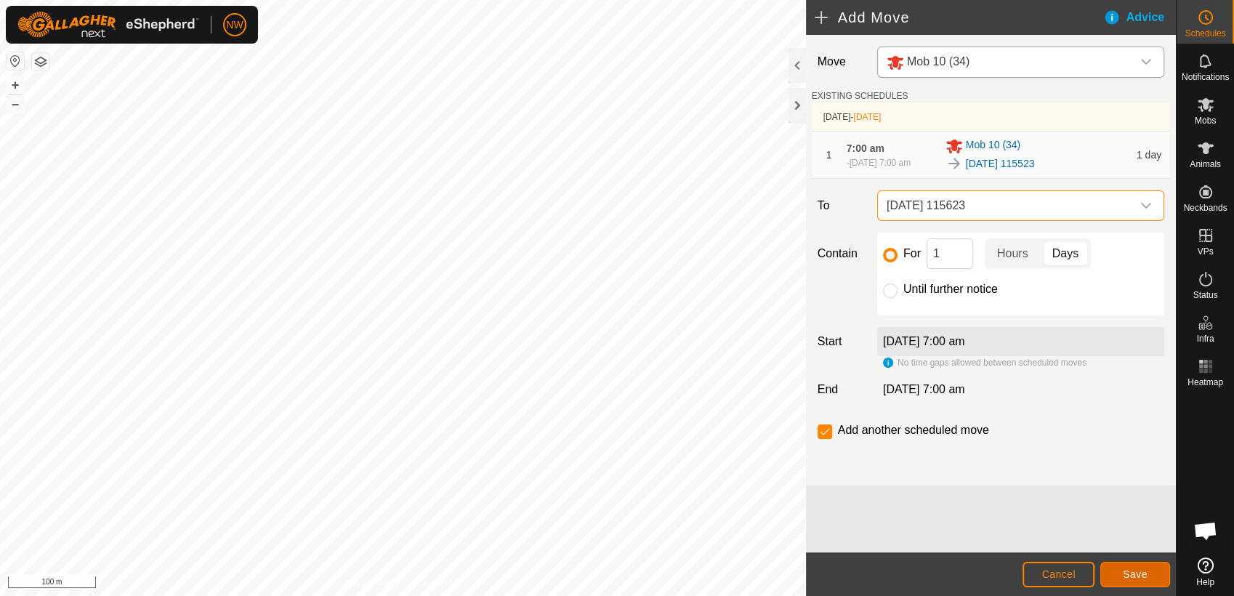
click at [1128, 570] on span "Save" at bounding box center [1135, 574] width 25 height 12
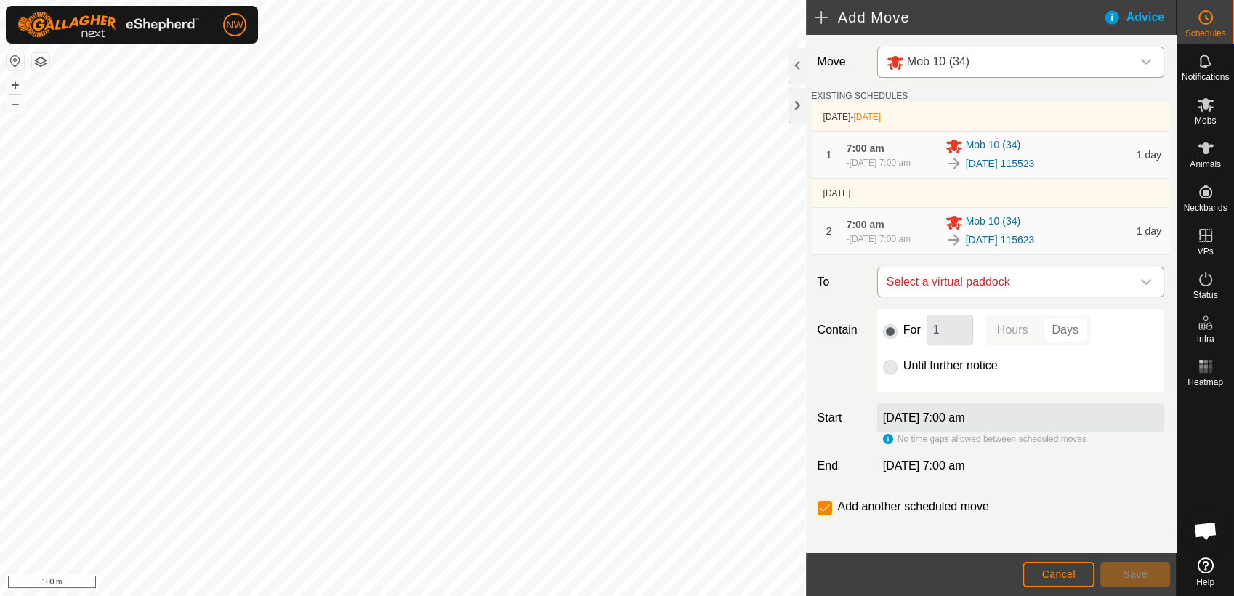
click at [1139, 288] on div "dropdown trigger" at bounding box center [1145, 281] width 29 height 29
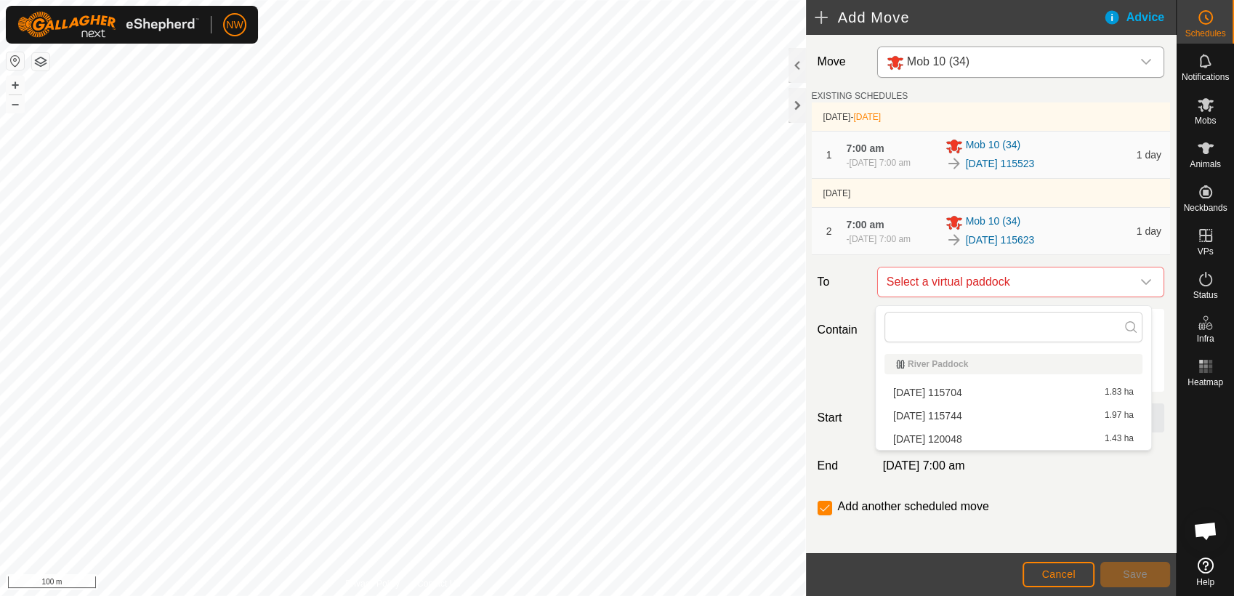
click at [950, 387] on li "[DATE] 115704 1.83 ha" at bounding box center [1013, 392] width 258 height 22
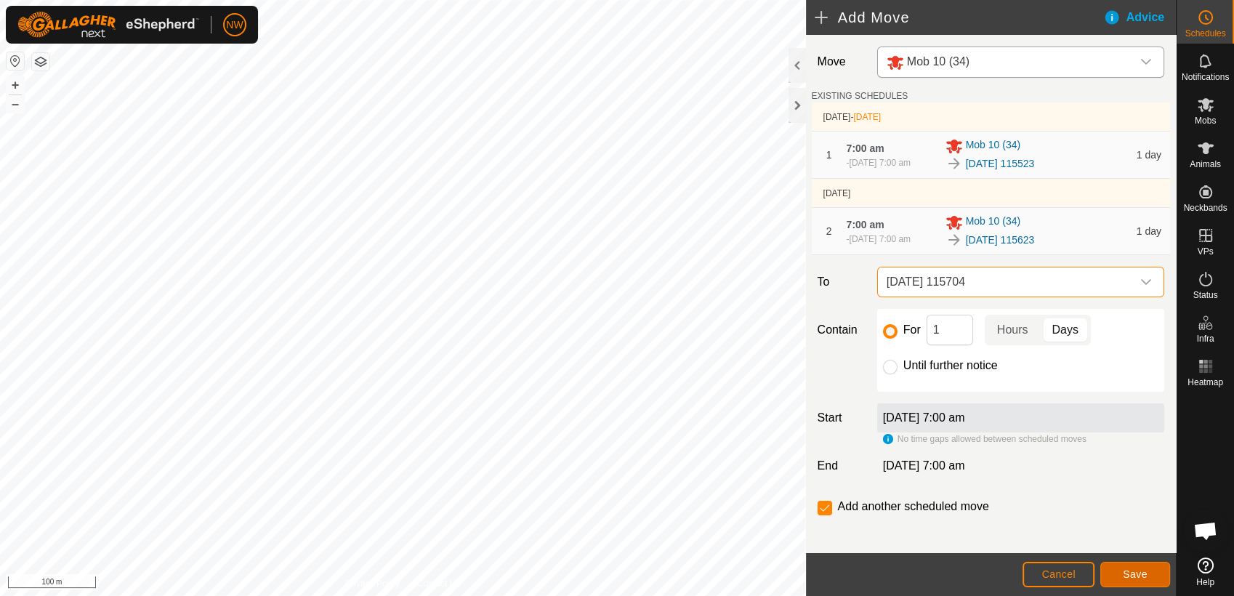
click at [1130, 571] on span "Save" at bounding box center [1135, 574] width 25 height 12
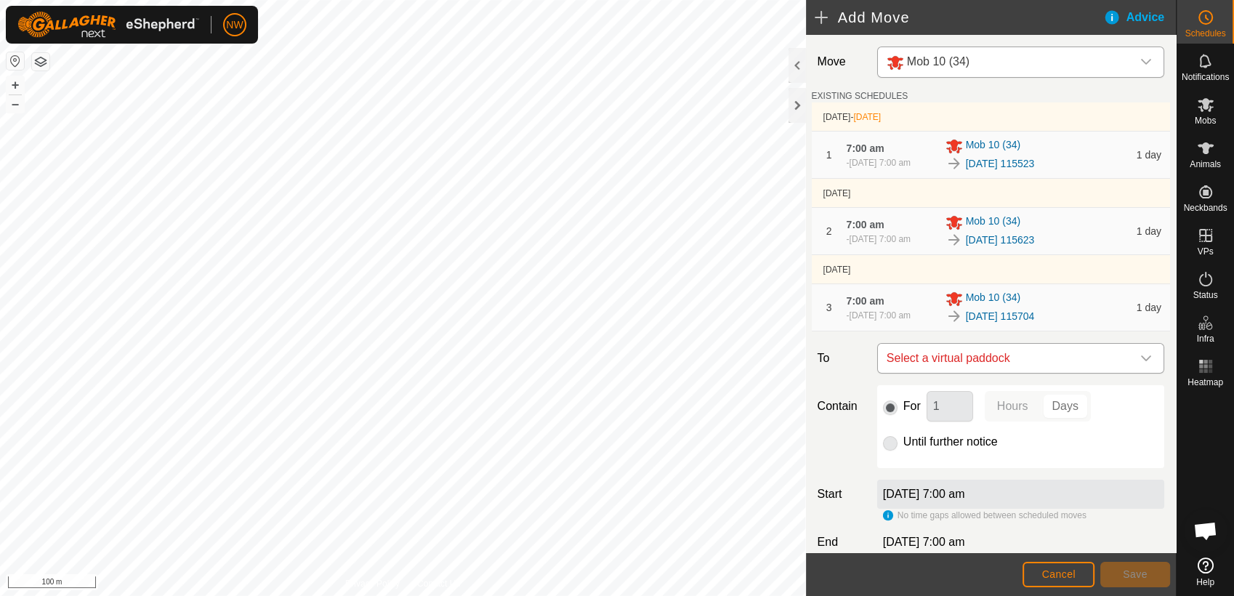
click at [1140, 363] on icon "dropdown trigger" at bounding box center [1146, 358] width 12 height 12
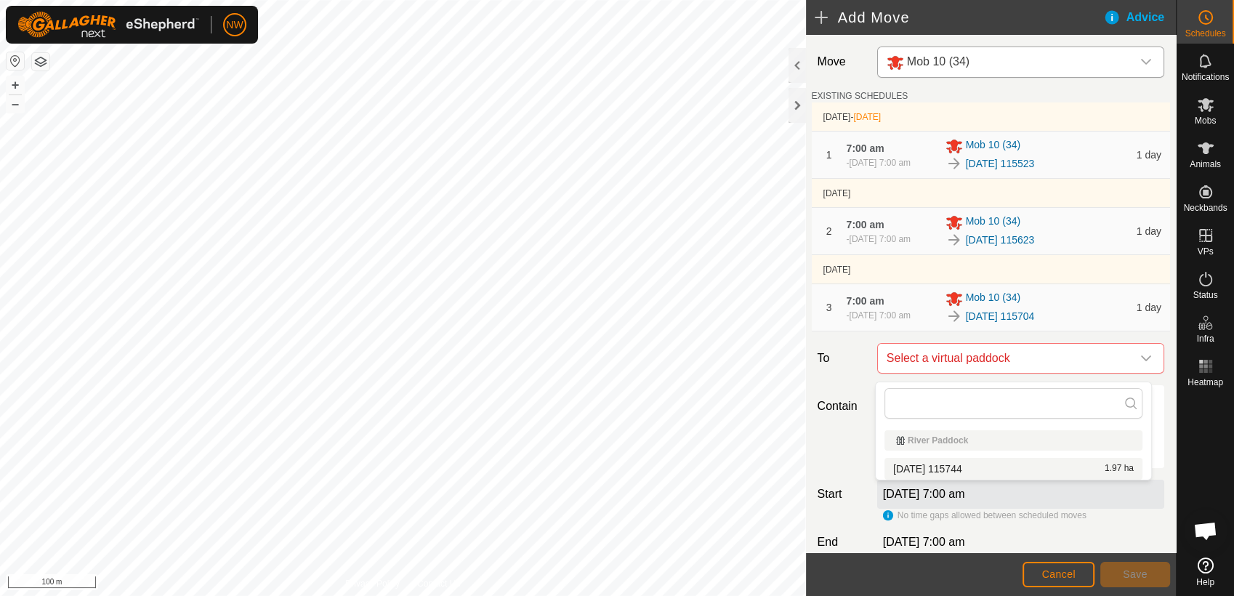
click at [971, 463] on li "[DATE] 115744 1.97 ha" at bounding box center [1013, 469] width 258 height 22
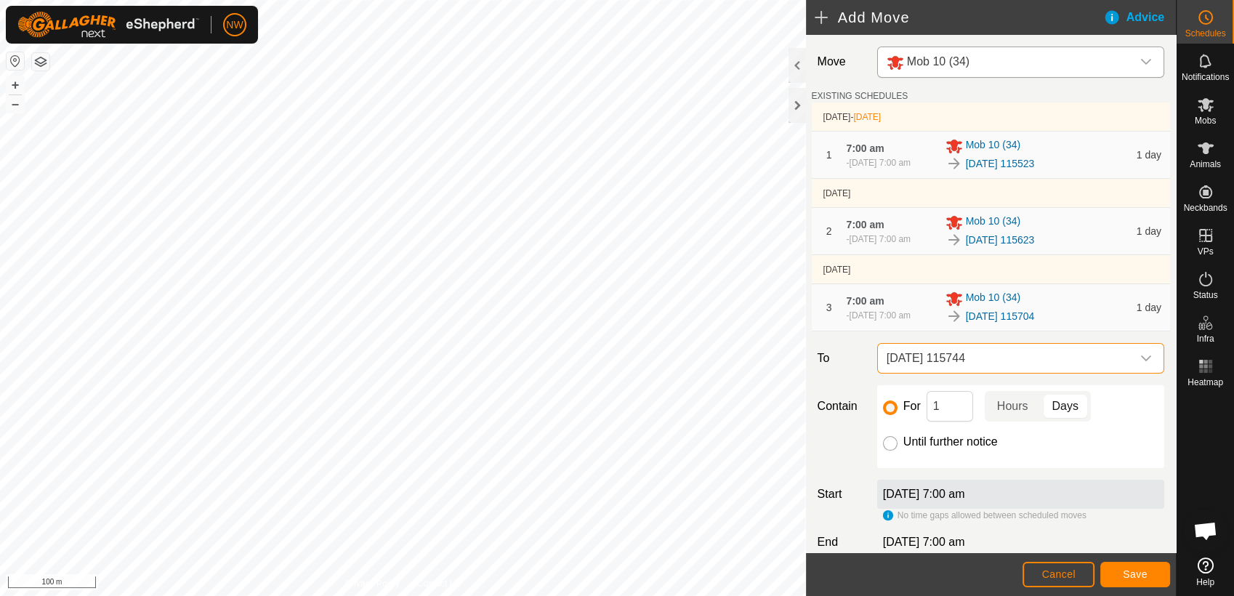
click at [885, 445] on input "Until further notice" at bounding box center [890, 443] width 15 height 15
radio input "true"
checkbox input "false"
click at [1129, 570] on span "Save" at bounding box center [1135, 574] width 25 height 12
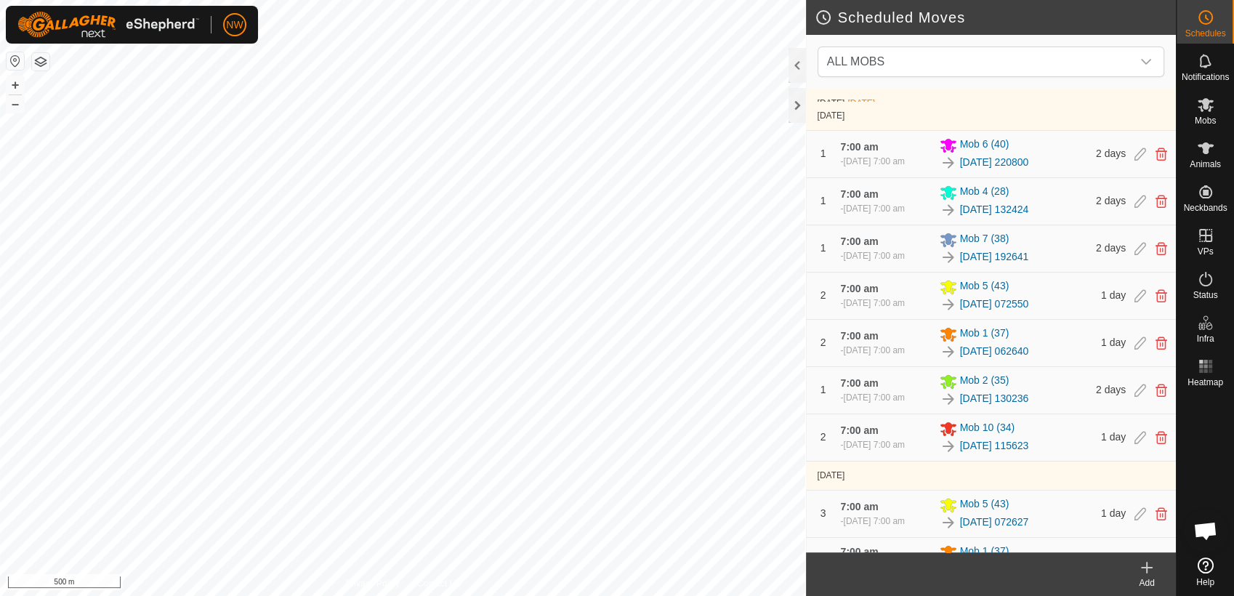
scroll to position [161, 0]
